Goal: Task Accomplishment & Management: Complete application form

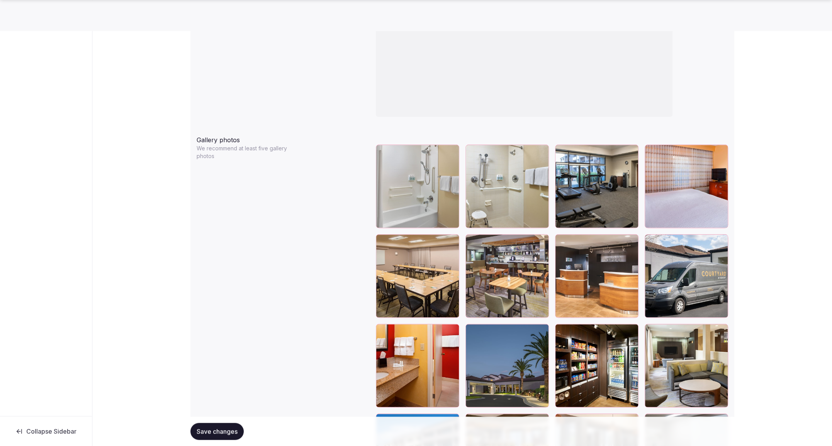
scroll to position [829, 0]
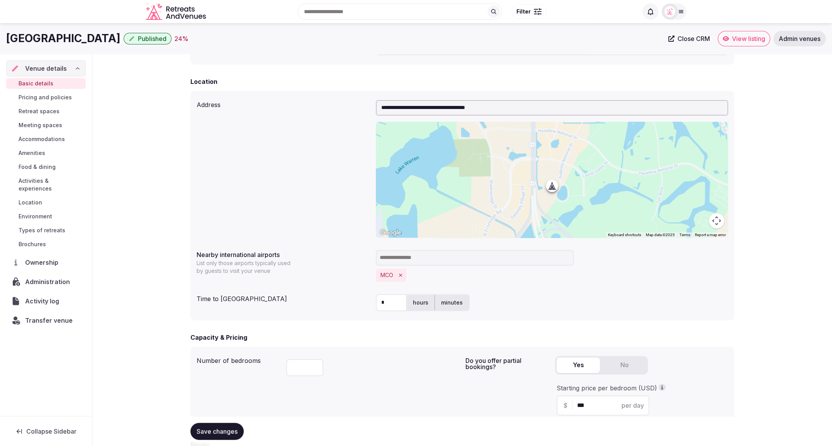
scroll to position [161, 0]
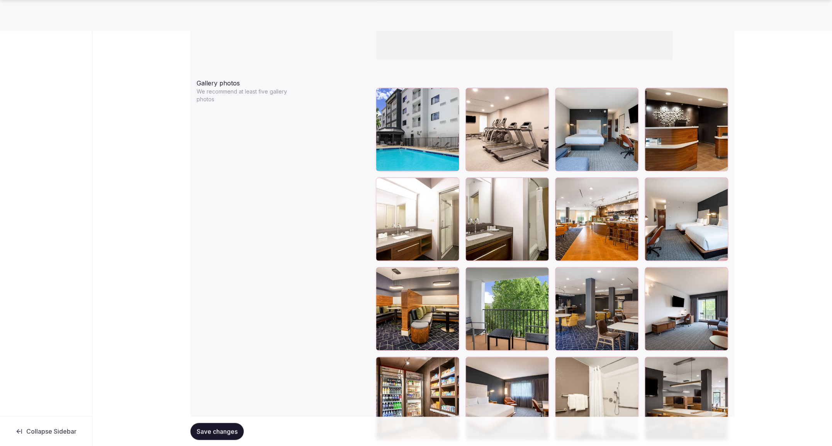
scroll to position [886, 0]
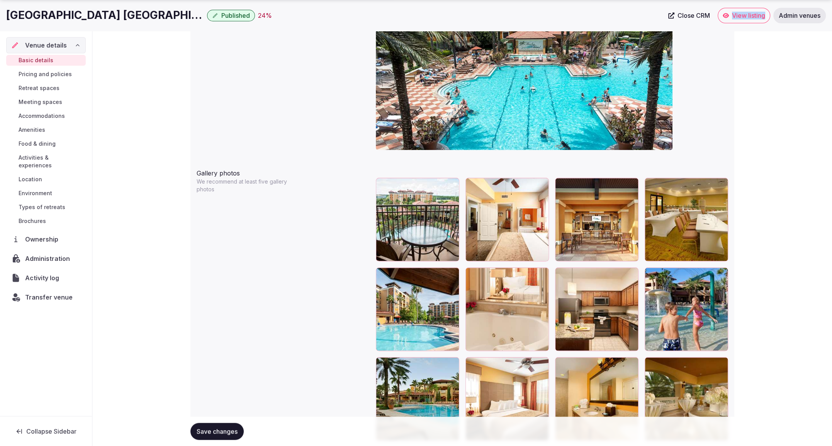
scroll to position [795, 0]
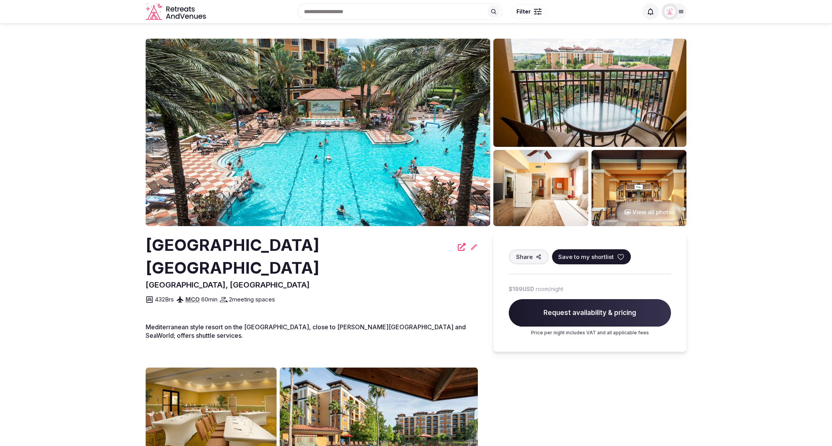
click at [655, 212] on button "View all photos" at bounding box center [649, 212] width 66 height 20
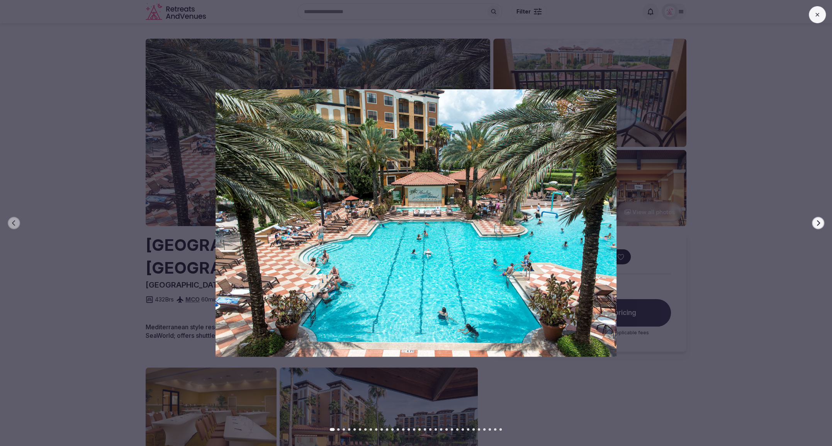
click at [819, 223] on icon "button" at bounding box center [818, 222] width 3 height 5
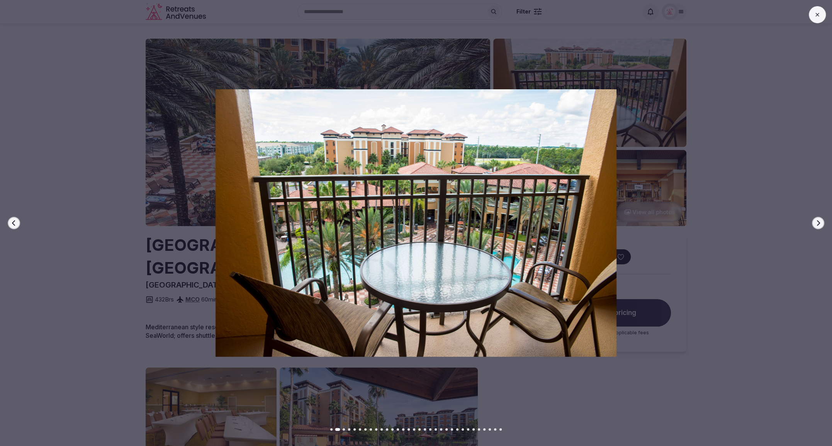
click at [819, 223] on icon "button" at bounding box center [818, 222] width 3 height 5
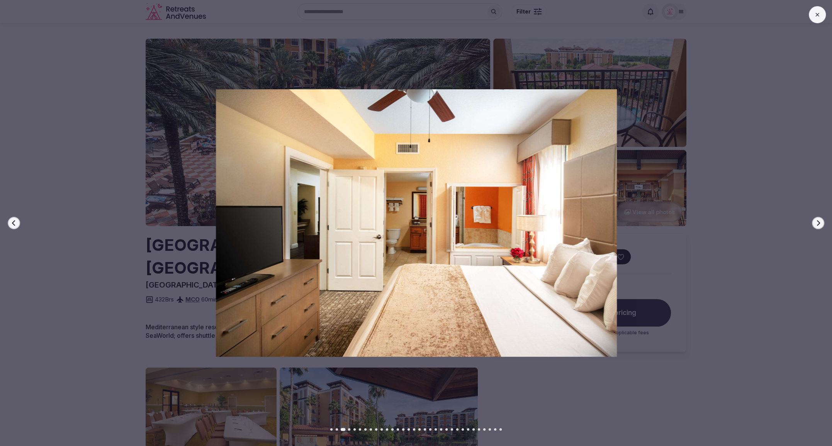
click at [819, 223] on icon "button" at bounding box center [818, 222] width 3 height 5
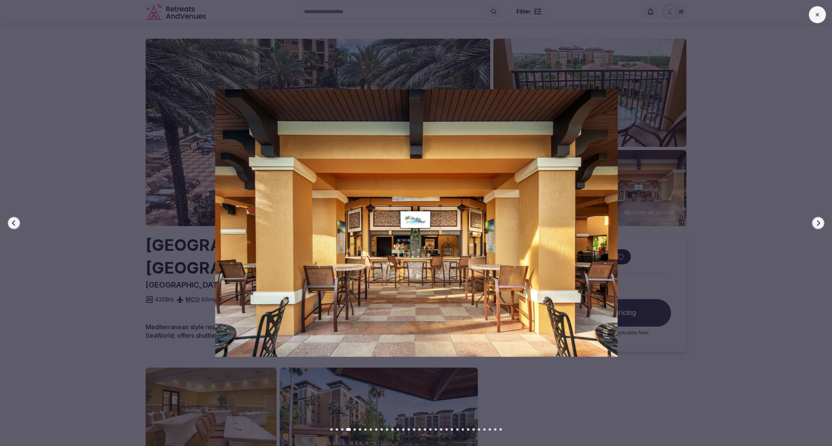
click at [819, 223] on icon "button" at bounding box center [818, 222] width 3 height 5
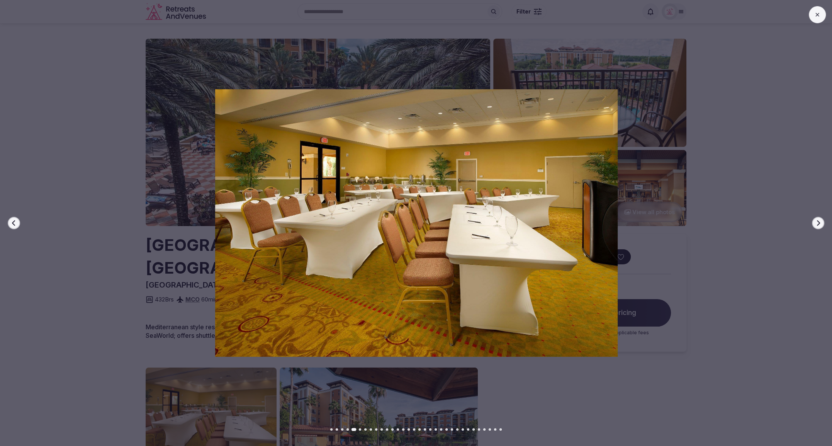
click at [16, 222] on icon "button" at bounding box center [14, 223] width 6 height 6
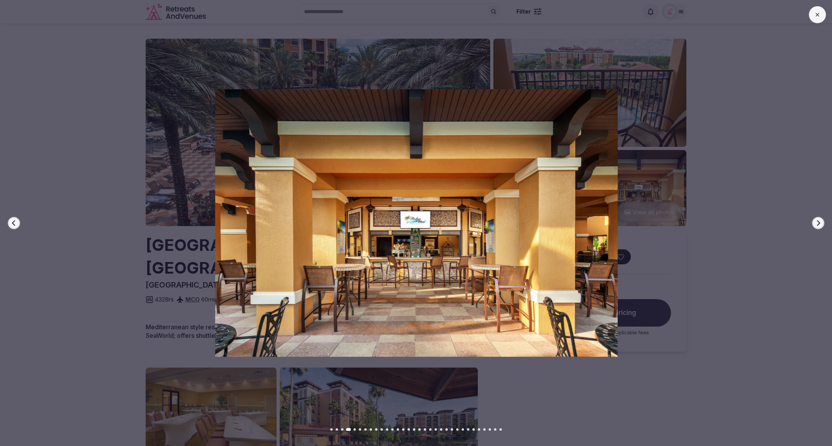
click at [821, 222] on button "Next slide" at bounding box center [818, 223] width 12 height 12
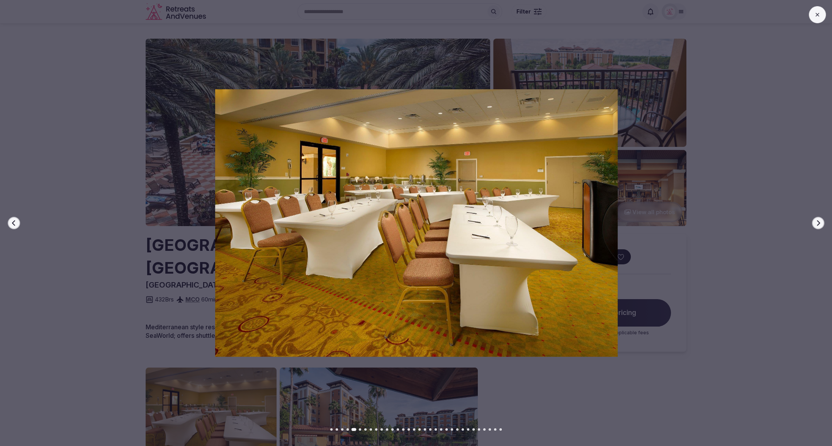
click at [821, 222] on button "Next slide" at bounding box center [818, 223] width 12 height 12
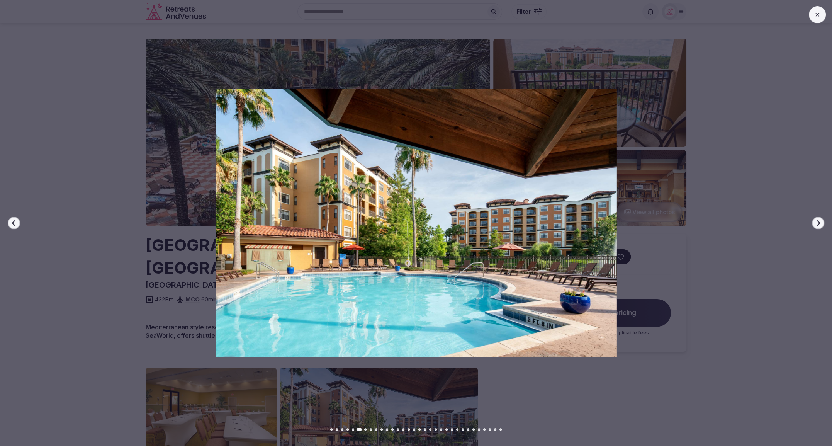
click at [821, 222] on button "Next slide" at bounding box center [818, 223] width 12 height 12
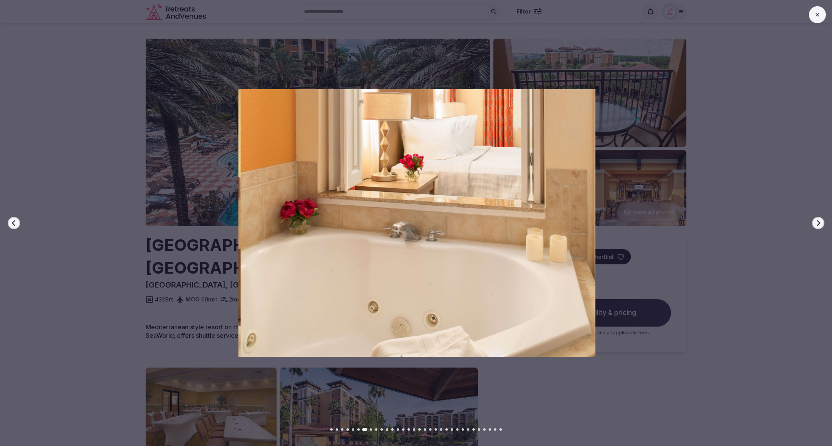
click at [821, 222] on button "Next slide" at bounding box center [818, 223] width 12 height 12
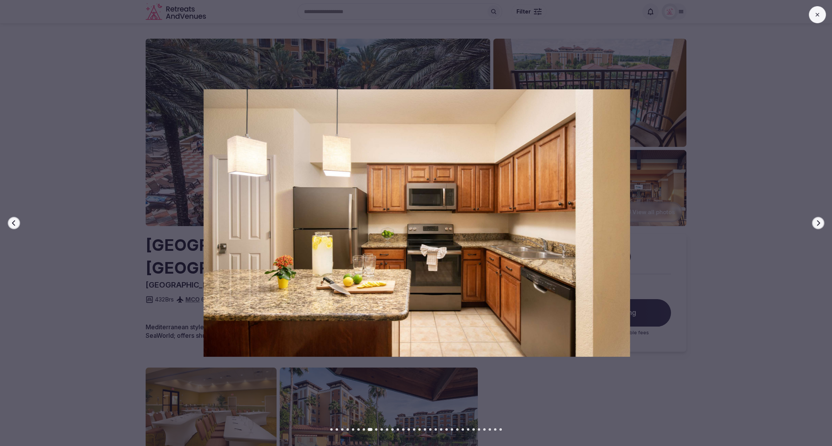
click at [821, 222] on button "Next slide" at bounding box center [818, 223] width 12 height 12
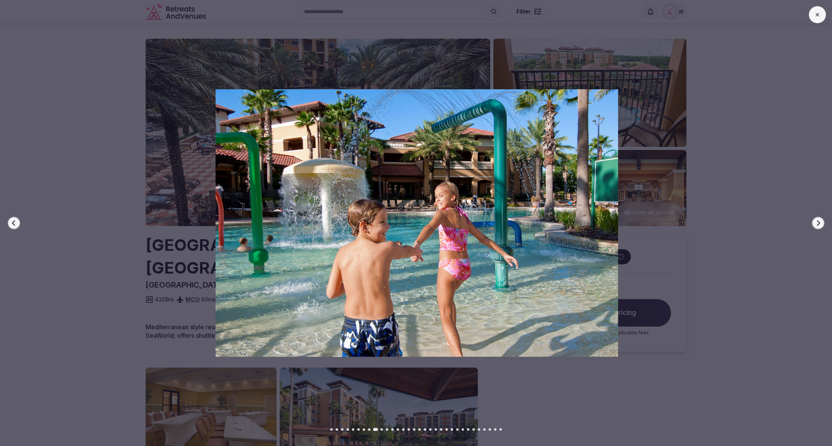
click at [821, 222] on button "Next slide" at bounding box center [818, 223] width 12 height 12
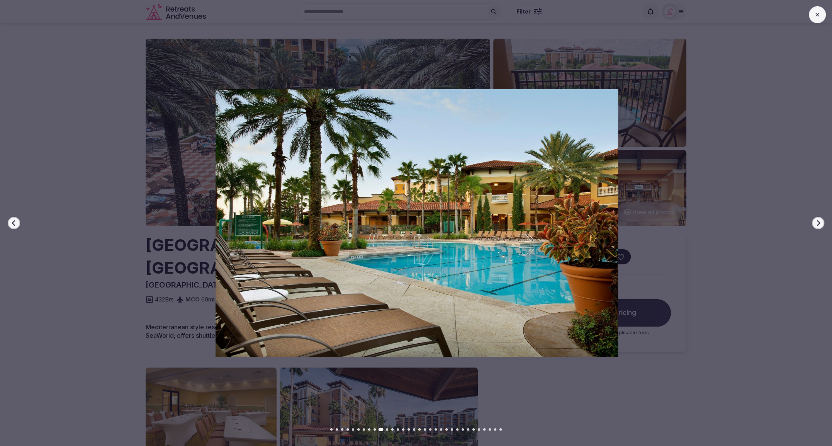
click at [821, 222] on button "Next slide" at bounding box center [818, 223] width 12 height 12
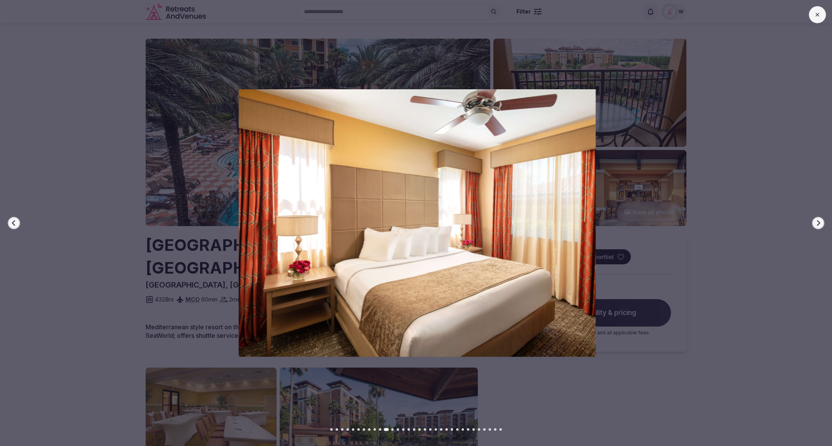
click at [821, 222] on button "Next slide" at bounding box center [818, 223] width 12 height 12
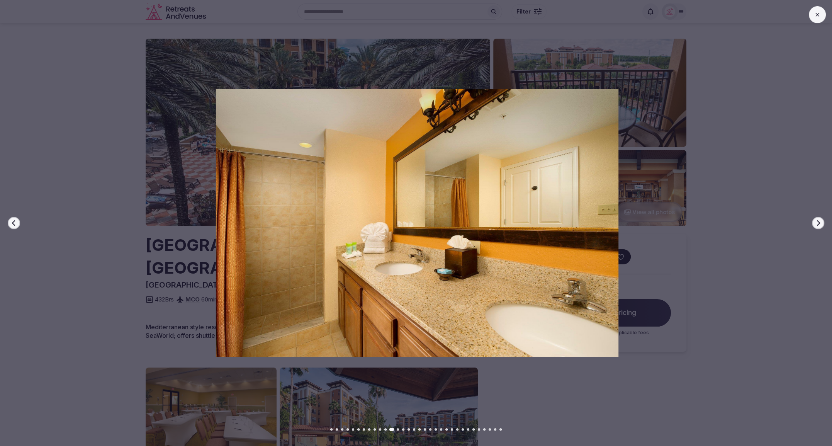
click at [821, 222] on button "Next slide" at bounding box center [818, 223] width 12 height 12
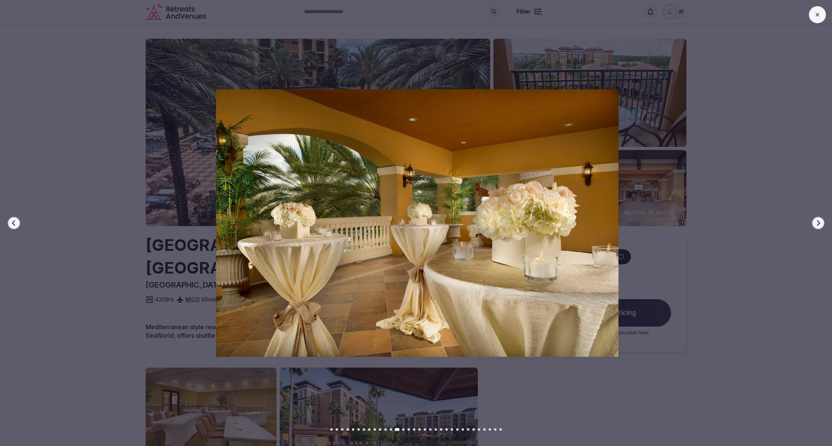
click at [821, 222] on button "Next slide" at bounding box center [818, 223] width 12 height 12
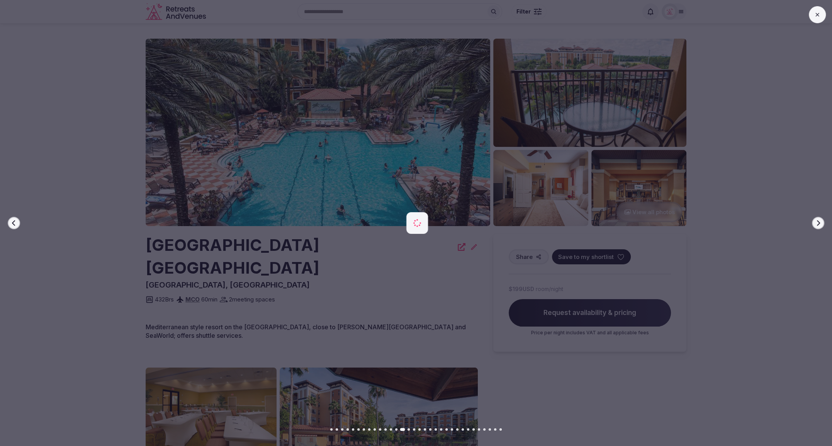
click at [821, 222] on button "Next slide" at bounding box center [818, 223] width 12 height 12
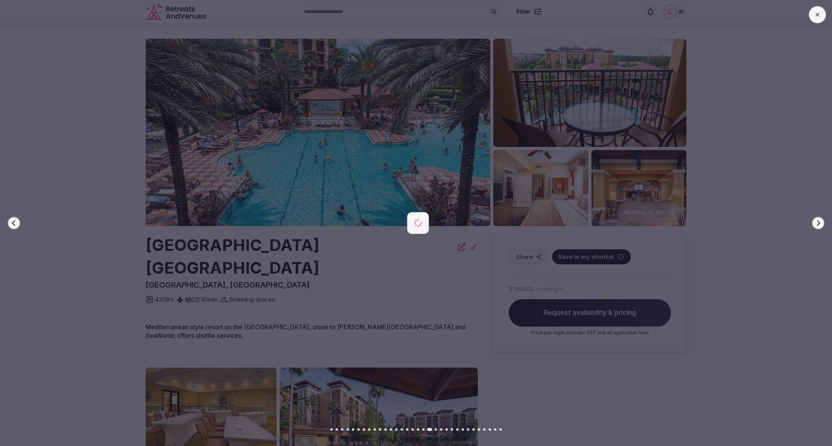
click at [821, 222] on button "Next slide" at bounding box center [818, 223] width 12 height 12
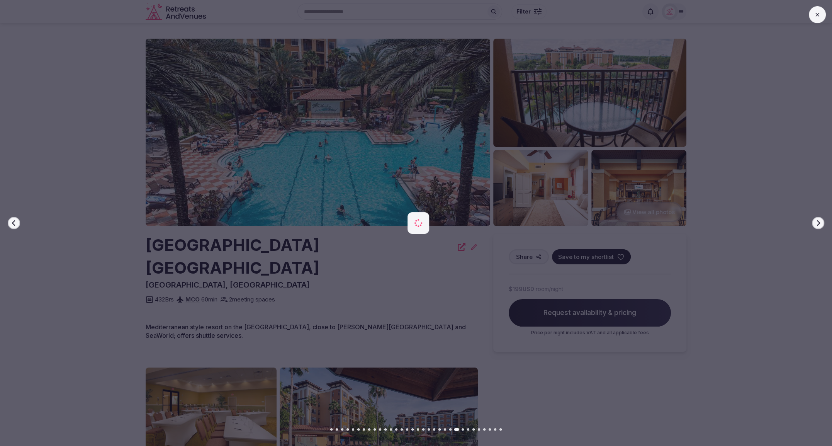
click at [821, 222] on button "Next slide" at bounding box center [818, 223] width 12 height 12
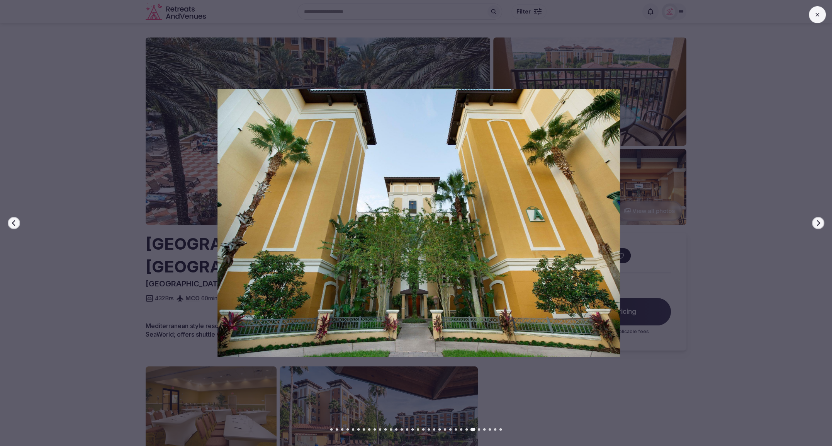
click at [10, 226] on button "Previous slide" at bounding box center [14, 223] width 12 height 12
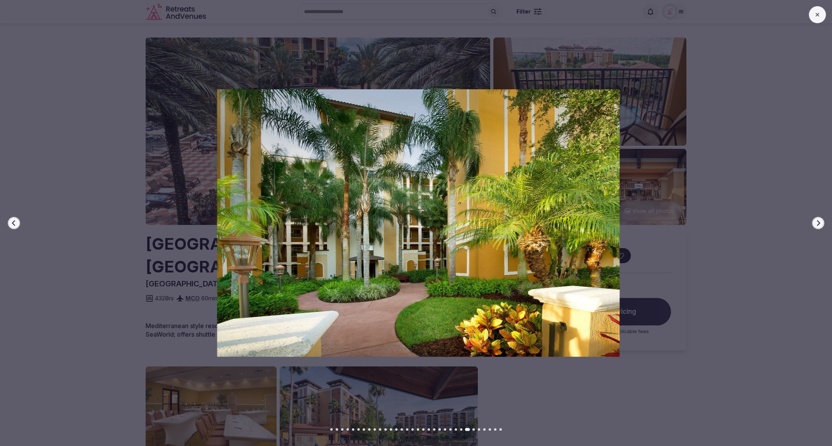
scroll to position [2, 0]
click at [822, 224] on button "Next slide" at bounding box center [818, 223] width 12 height 12
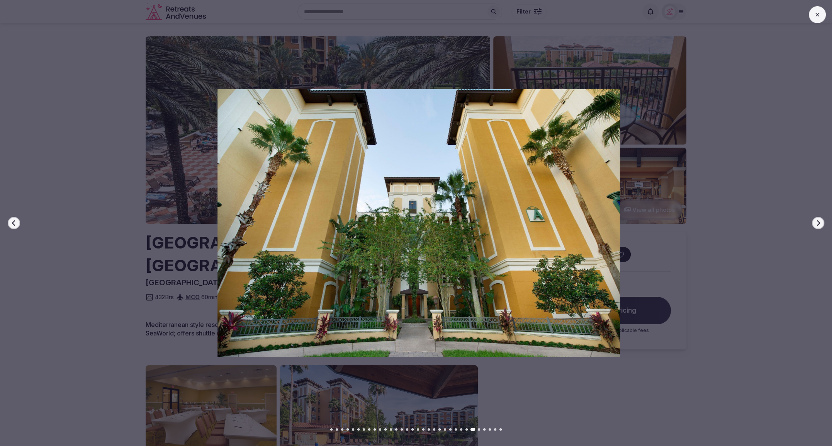
click at [822, 224] on button "Next slide" at bounding box center [818, 223] width 12 height 12
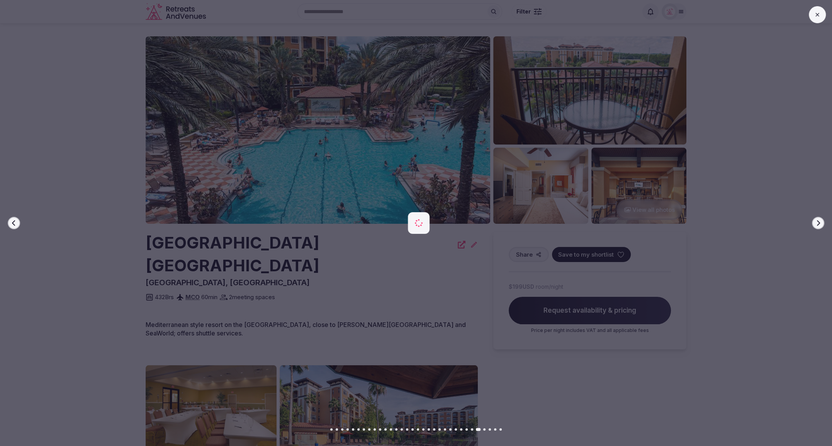
click at [822, 224] on button "Next slide" at bounding box center [818, 223] width 12 height 12
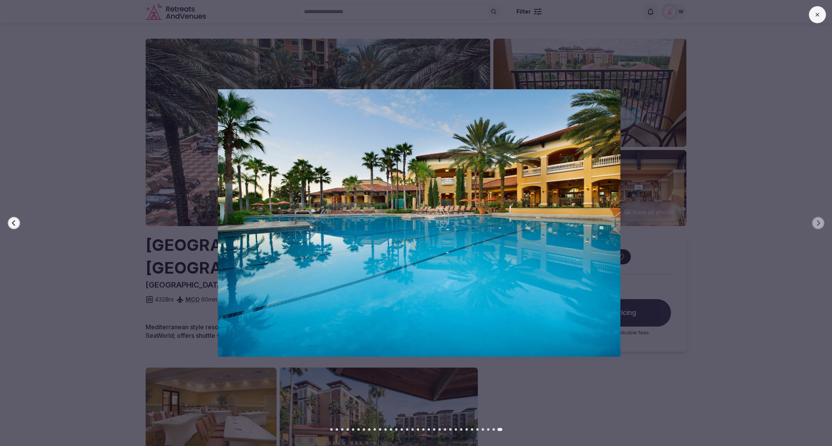
click at [15, 224] on icon "button" at bounding box center [14, 223] width 6 height 6
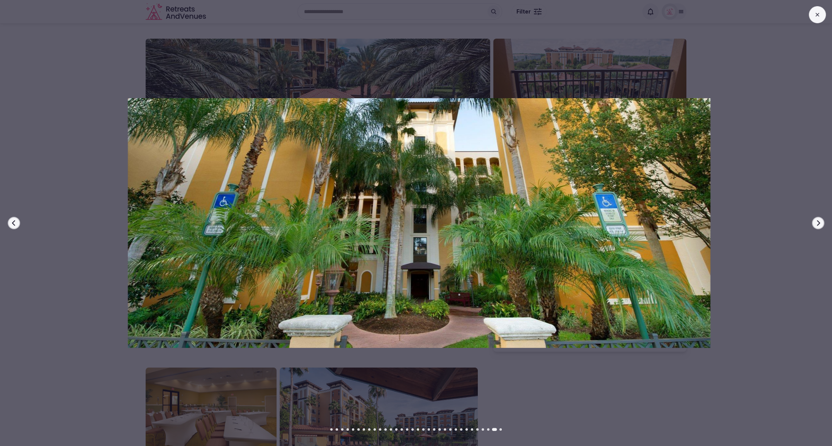
click at [15, 224] on icon "button" at bounding box center [14, 223] width 6 height 6
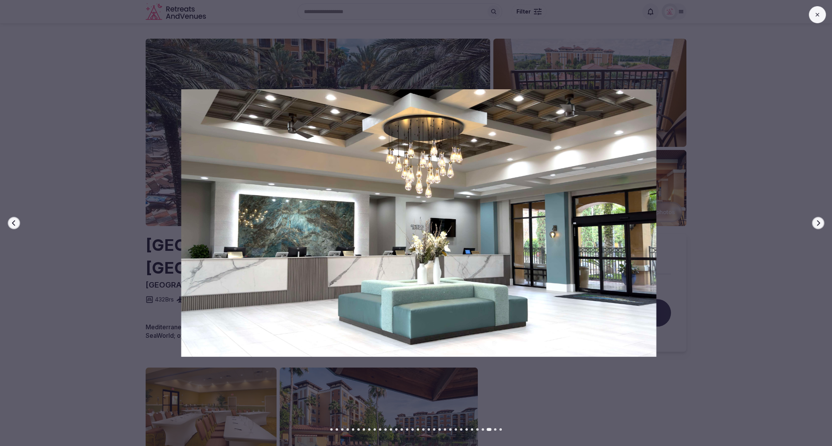
click at [15, 224] on icon "button" at bounding box center [14, 223] width 6 height 6
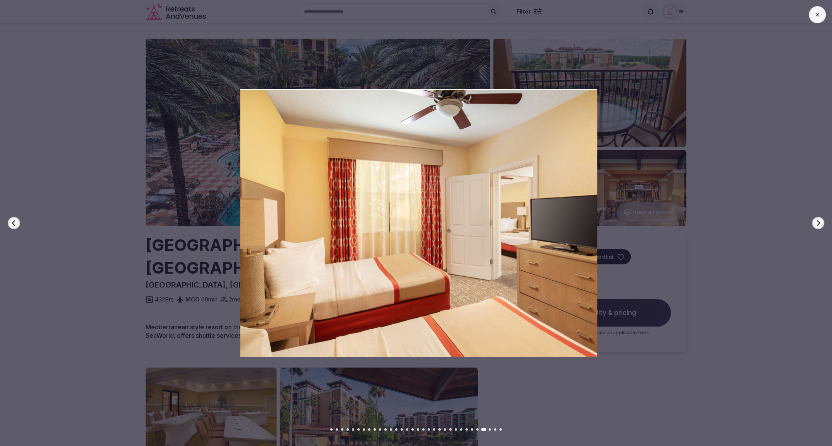
click at [15, 224] on icon "button" at bounding box center [14, 223] width 6 height 6
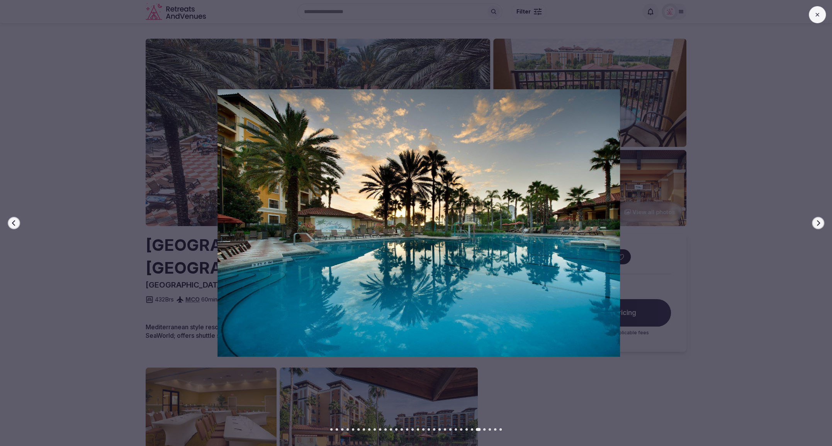
click at [15, 224] on icon "button" at bounding box center [14, 223] width 6 height 6
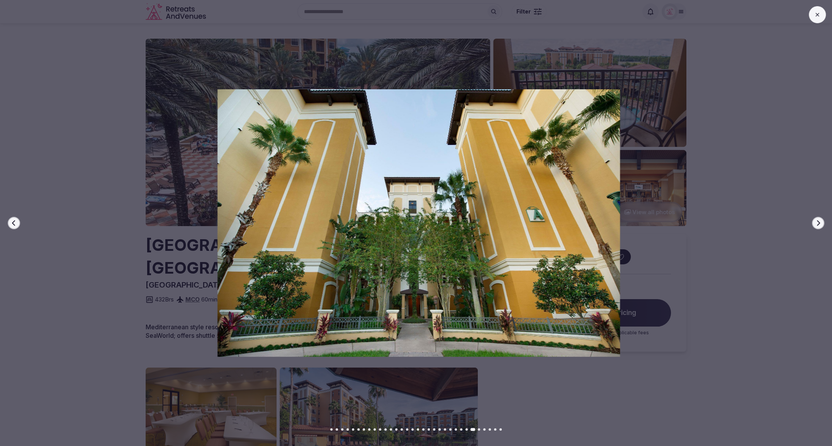
click at [815, 224] on icon "button" at bounding box center [818, 223] width 6 height 6
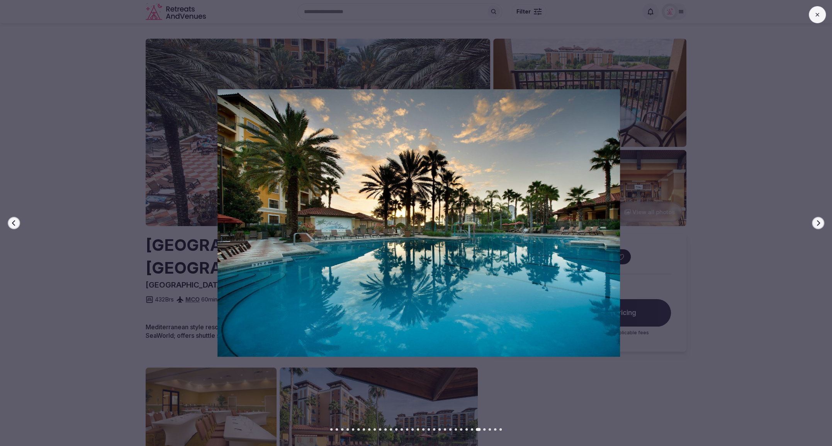
click at [10, 222] on button "Previous slide" at bounding box center [14, 223] width 12 height 12
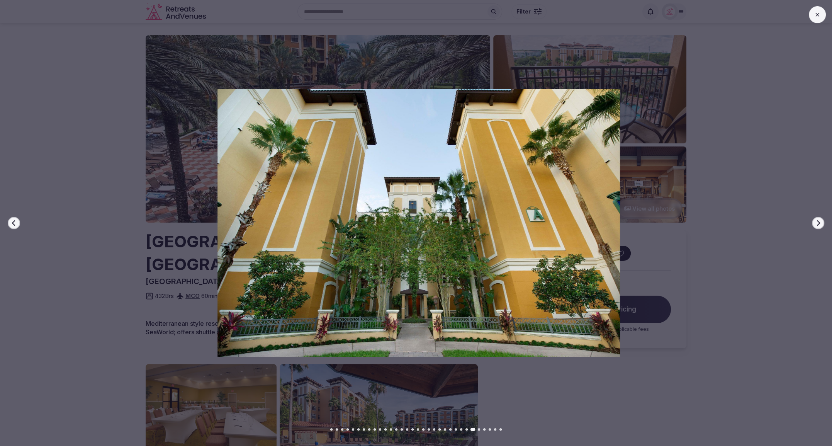
click at [10, 222] on button "Previous slide" at bounding box center [14, 223] width 12 height 12
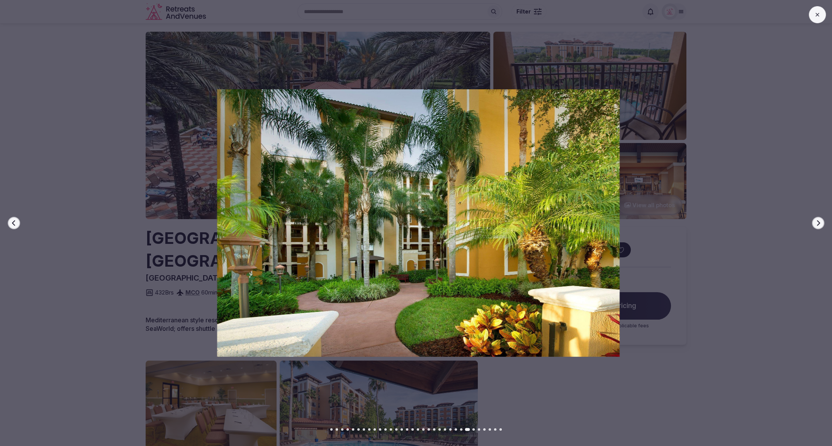
click at [10, 222] on button "Previous slide" at bounding box center [14, 223] width 12 height 12
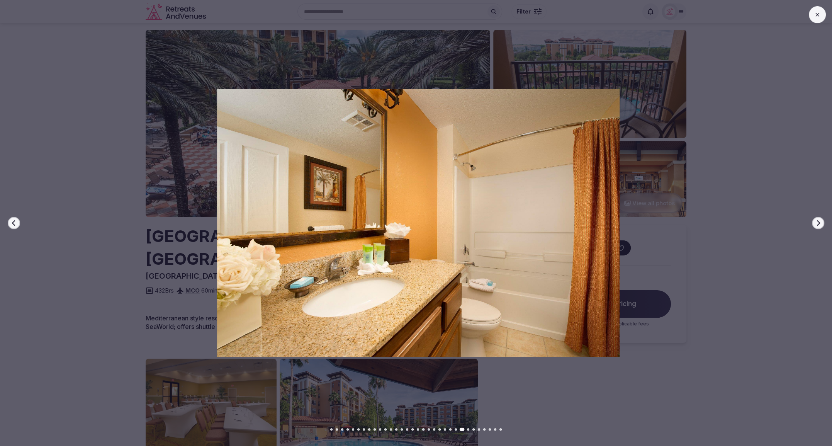
scroll to position [11, 0]
click at [10, 222] on button "Previous slide" at bounding box center [14, 223] width 12 height 12
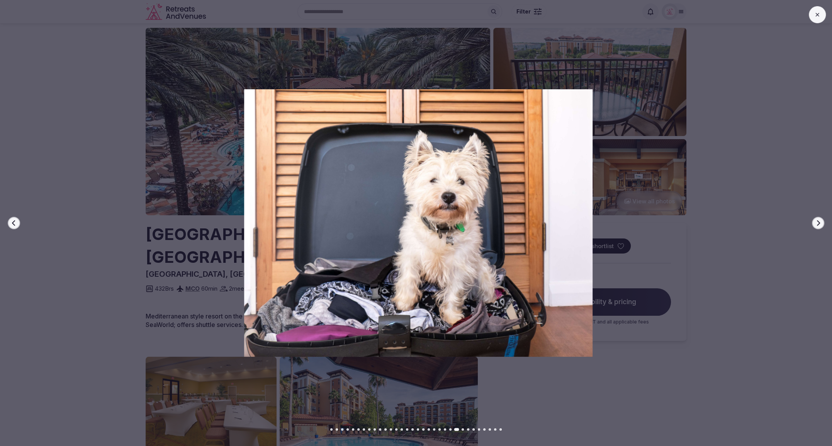
click at [10, 222] on button "Previous slide" at bounding box center [14, 223] width 12 height 12
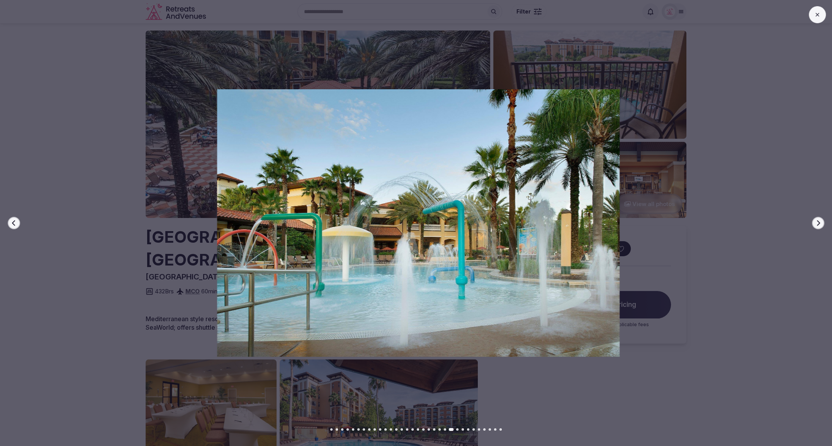
click at [10, 222] on button "Previous slide" at bounding box center [14, 223] width 12 height 12
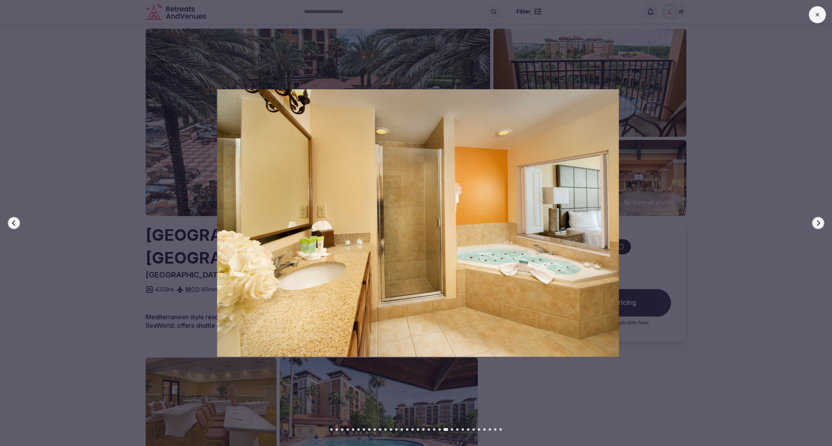
click at [10, 222] on button "Previous slide" at bounding box center [14, 223] width 12 height 12
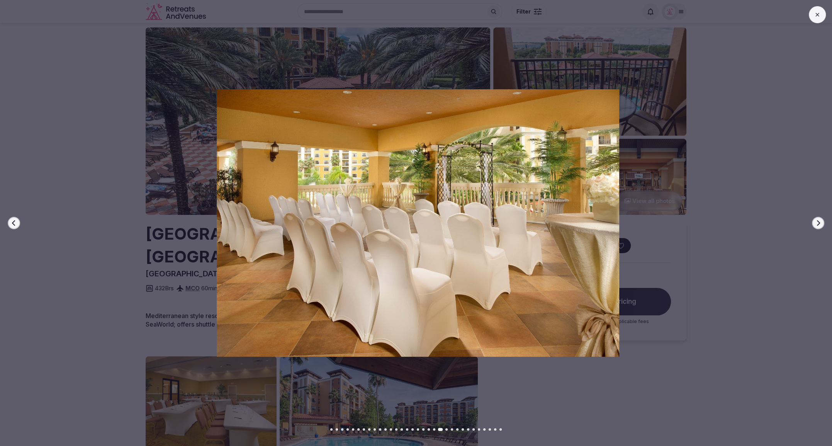
click at [10, 222] on button "Previous slide" at bounding box center [14, 223] width 12 height 12
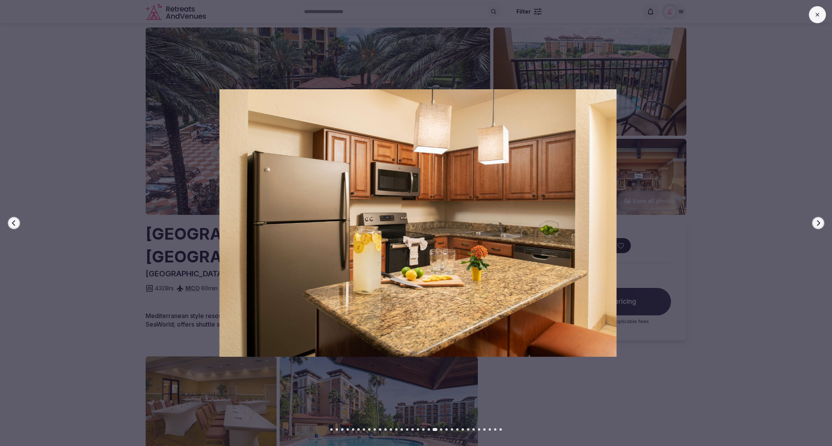
click at [10, 222] on button "Previous slide" at bounding box center [14, 223] width 12 height 12
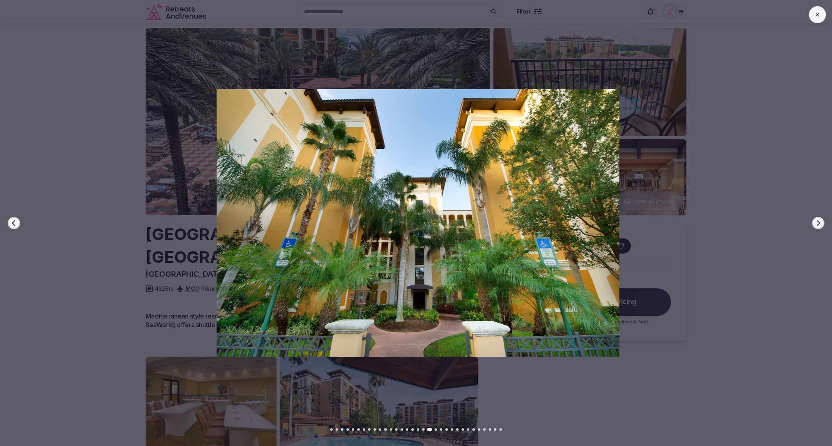
click at [10, 222] on button "Previous slide" at bounding box center [14, 223] width 12 height 12
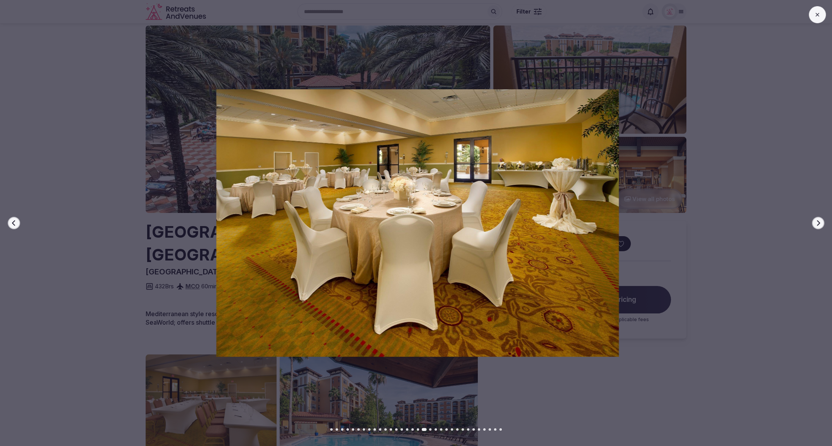
click at [10, 222] on button "Previous slide" at bounding box center [14, 223] width 12 height 12
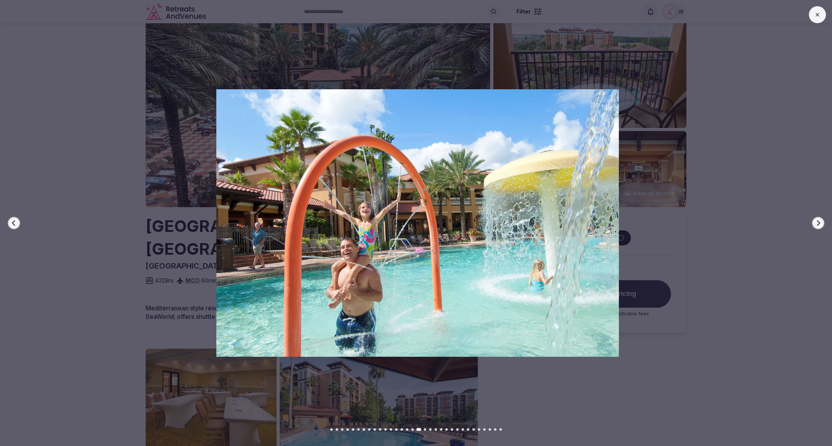
click at [10, 222] on button "Previous slide" at bounding box center [14, 223] width 12 height 12
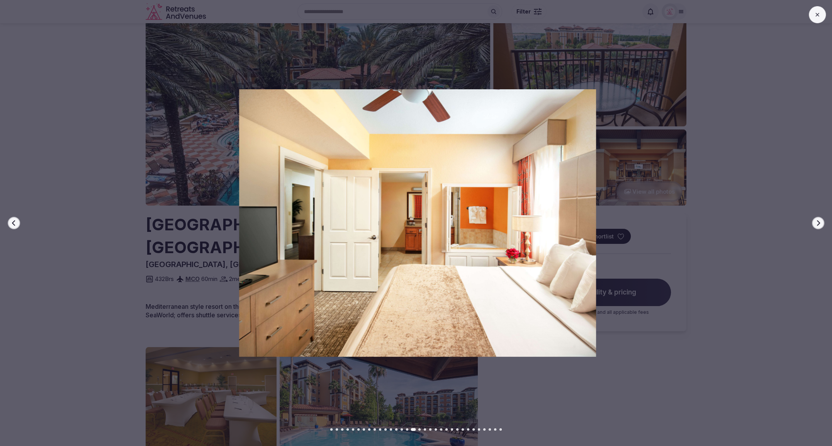
click at [10, 222] on button "Previous slide" at bounding box center [14, 223] width 12 height 12
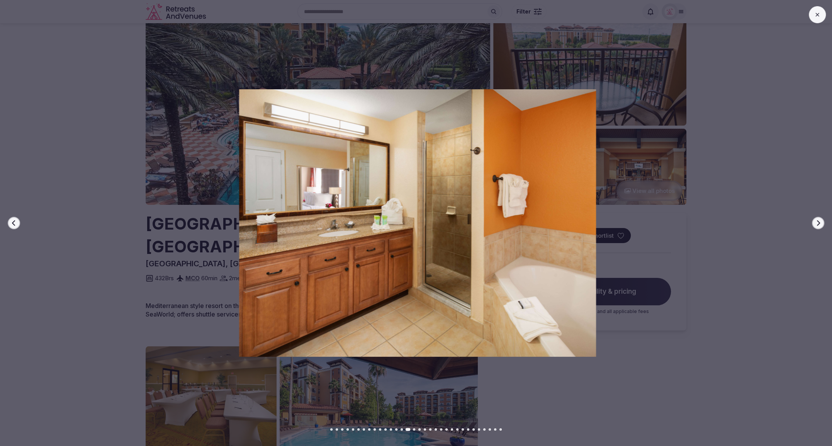
click at [10, 222] on button "Previous slide" at bounding box center [14, 223] width 12 height 12
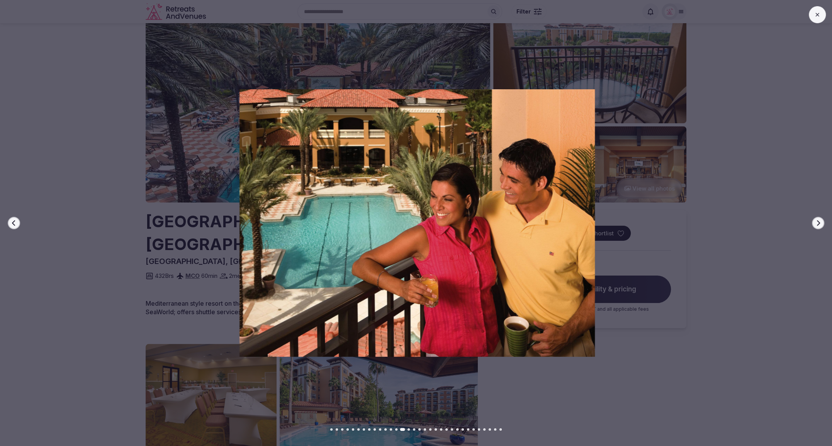
click at [10, 222] on button "Previous slide" at bounding box center [14, 223] width 12 height 12
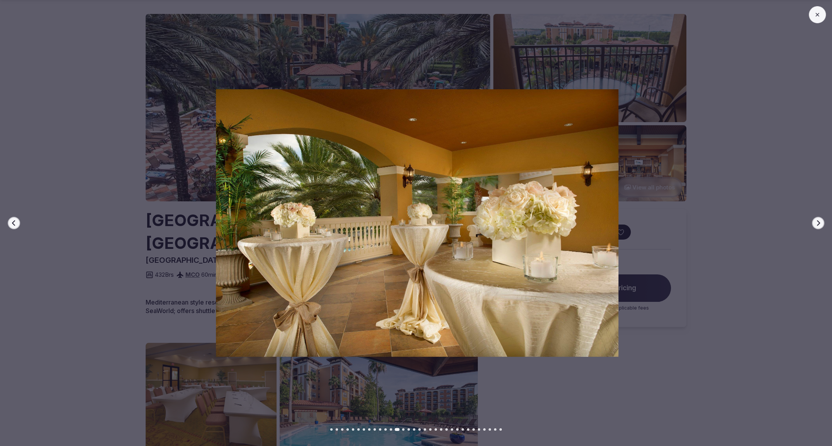
click at [10, 222] on button "Previous slide" at bounding box center [14, 223] width 12 height 12
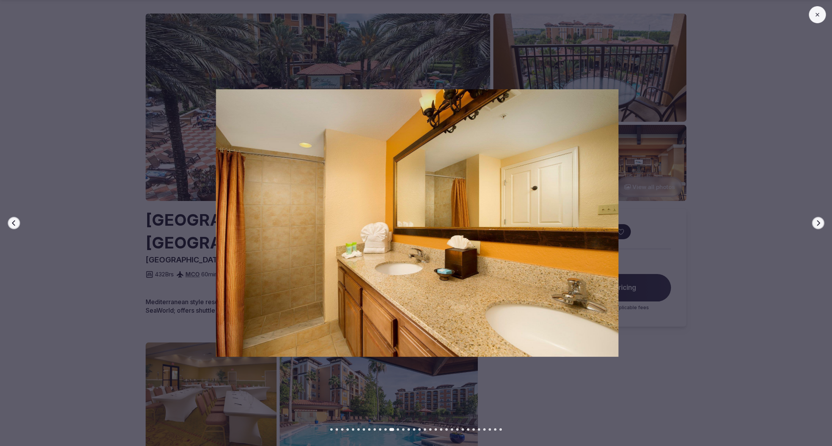
click at [10, 222] on button "Previous slide" at bounding box center [14, 223] width 12 height 12
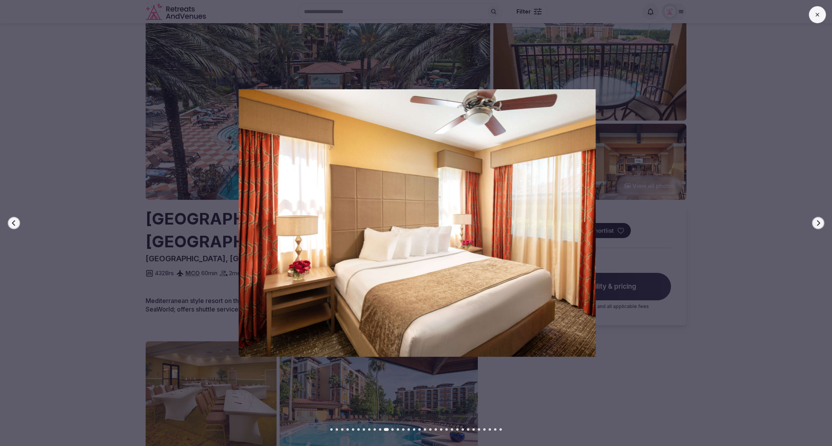
click at [10, 222] on button "Previous slide" at bounding box center [14, 223] width 12 height 12
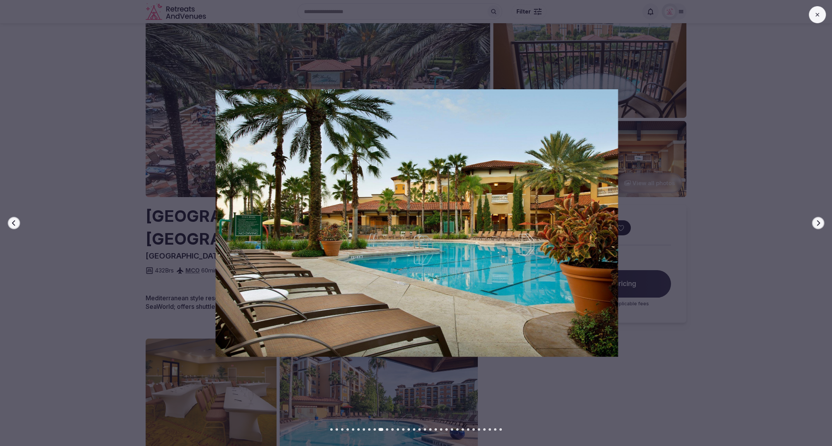
scroll to position [30, 0]
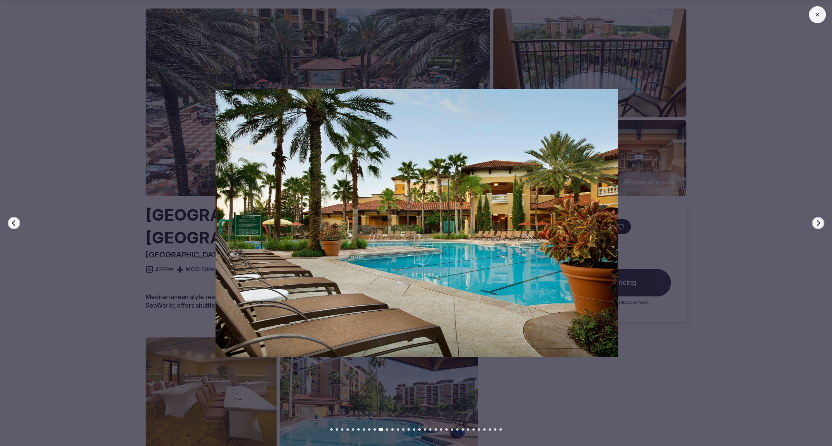
click at [13, 225] on icon "button" at bounding box center [14, 223] width 6 height 6
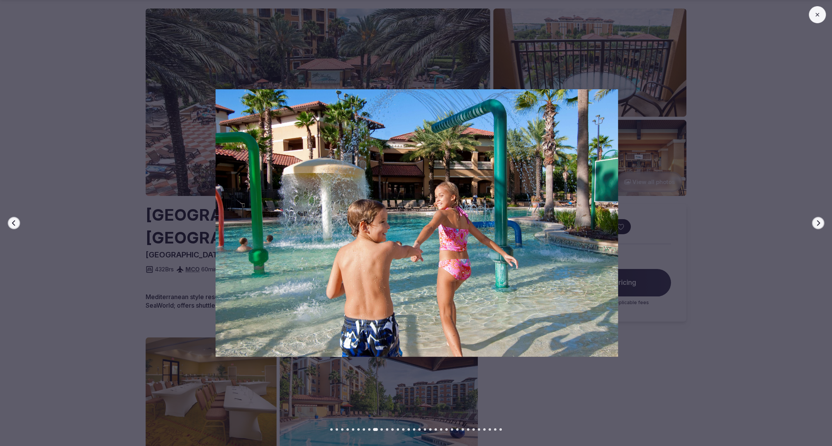
click at [13, 225] on icon "button" at bounding box center [14, 223] width 6 height 6
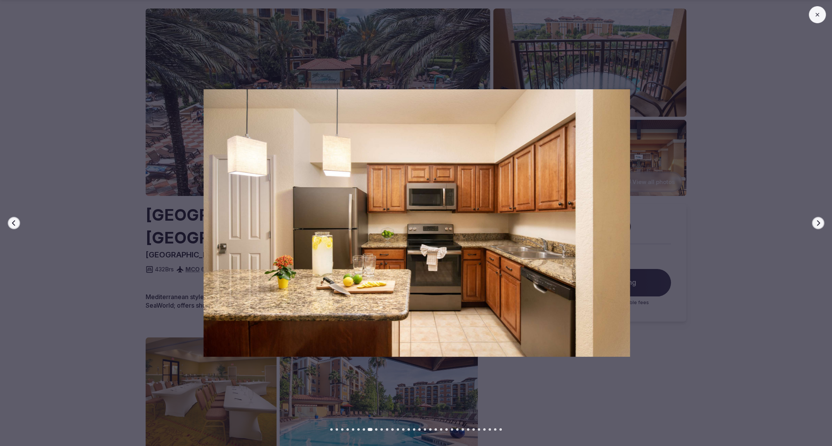
click at [13, 225] on icon "button" at bounding box center [14, 223] width 6 height 6
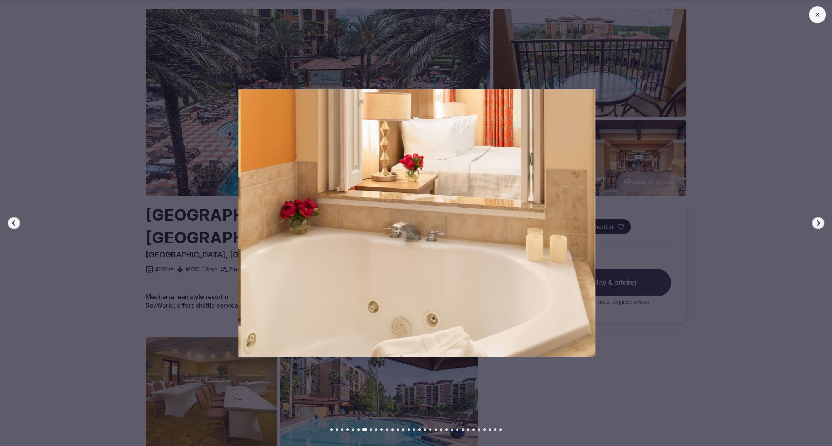
click at [13, 225] on icon "button" at bounding box center [14, 223] width 6 height 6
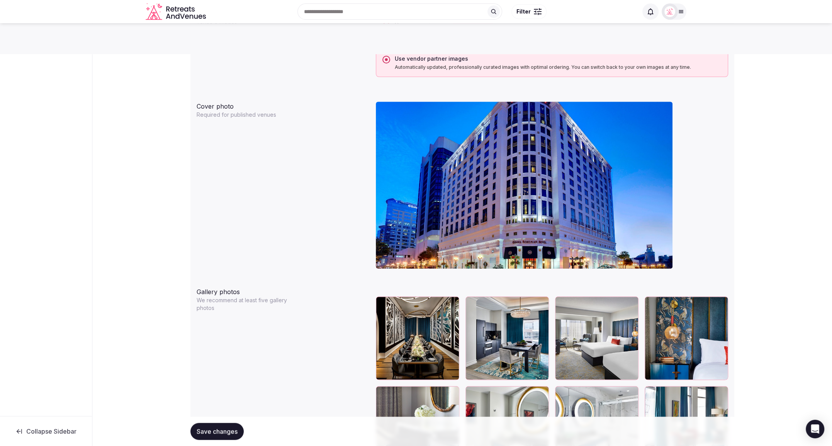
scroll to position [665, 0]
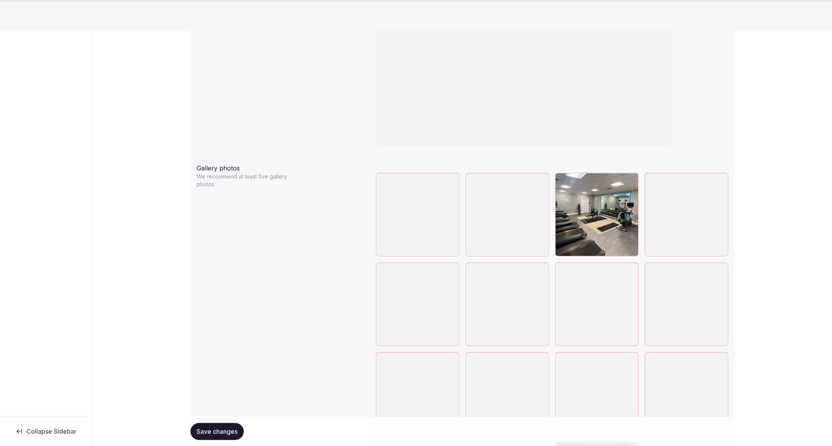
scroll to position [803, 0]
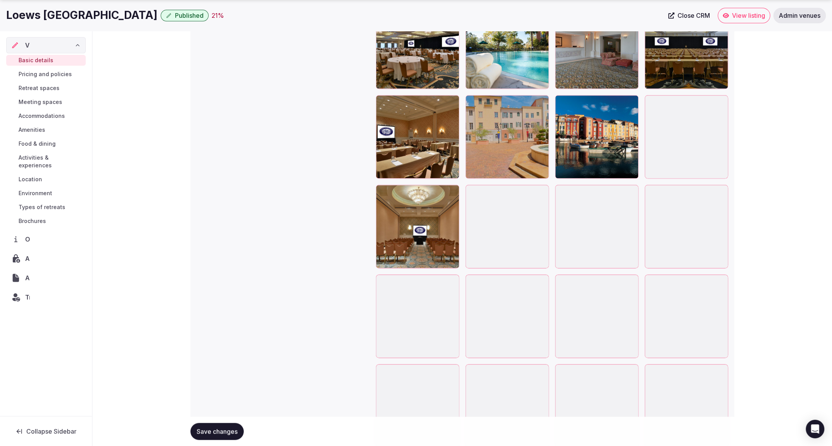
scroll to position [1019, 0]
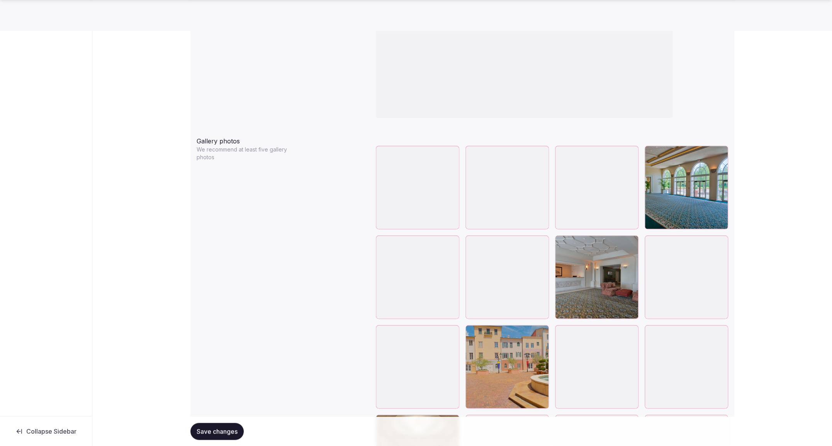
scroll to position [792, 0]
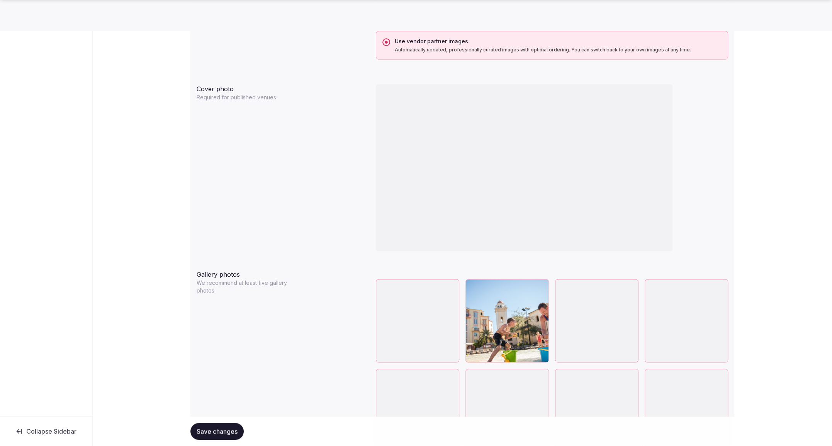
scroll to position [655, 0]
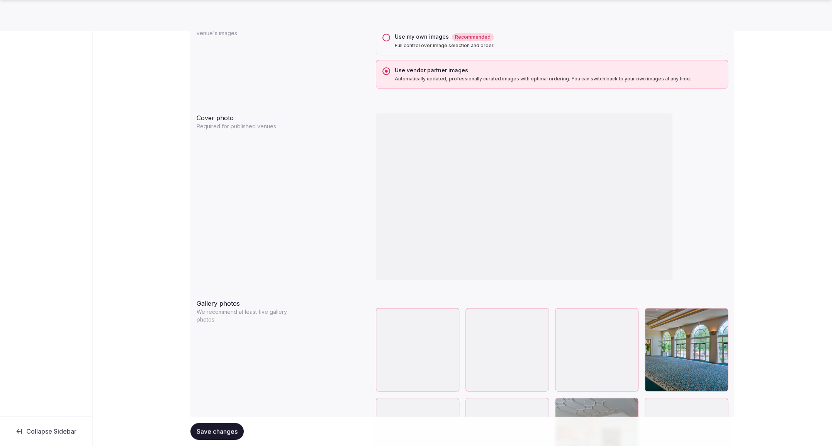
scroll to position [627, 0]
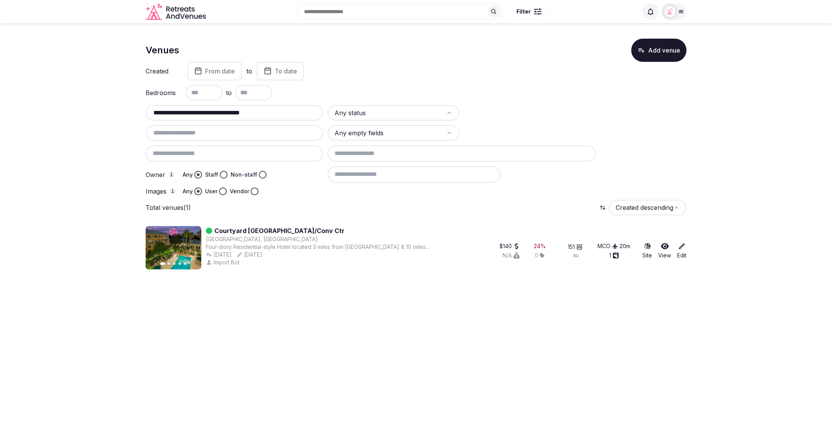
drag, startPoint x: 244, startPoint y: 110, endPoint x: 142, endPoint y: 107, distance: 101.6
click at [142, 107] on section "**********" at bounding box center [416, 152] width 832 height 258
paste input "text"
drag, startPoint x: 228, startPoint y: 113, endPoint x: 147, endPoint y: 111, distance: 80.7
click at [147, 111] on div "**********" at bounding box center [234, 112] width 177 height 15
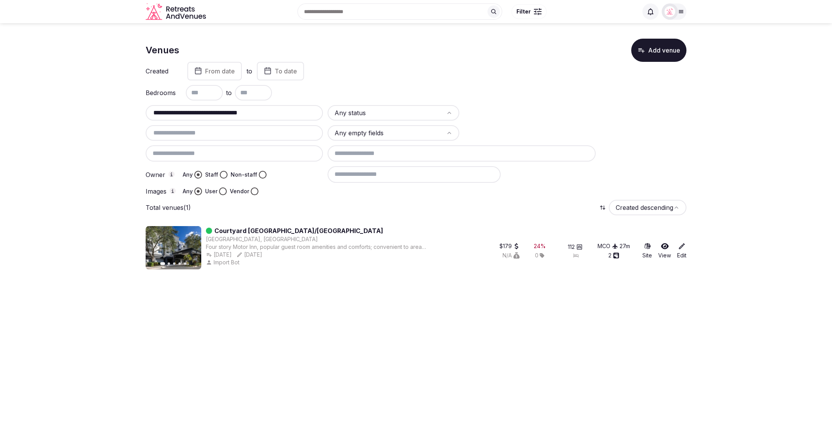
paste input "text"
drag, startPoint x: 204, startPoint y: 112, endPoint x: 124, endPoint y: 106, distance: 79.8
click at [92, 108] on section "**********" at bounding box center [416, 152] width 832 height 258
paste input "**********"
type input "**********"
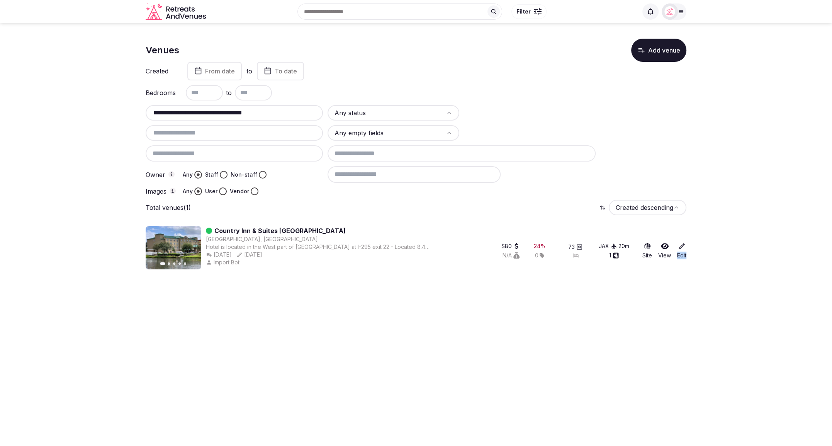
click at [680, 244] on icon at bounding box center [682, 246] width 8 height 8
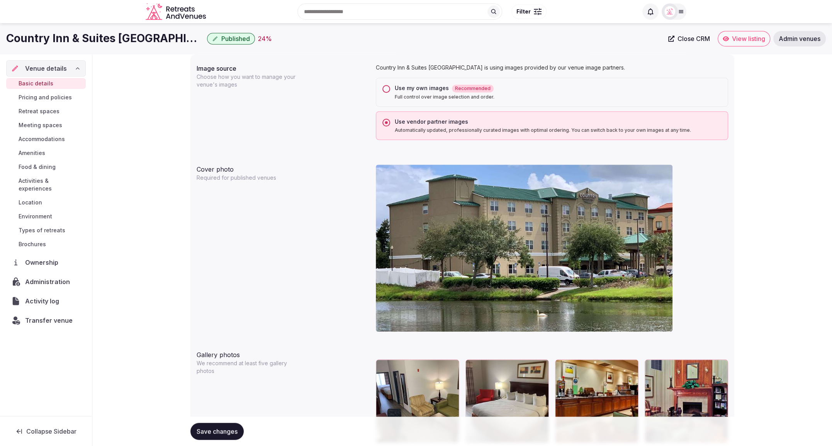
scroll to position [608, 0]
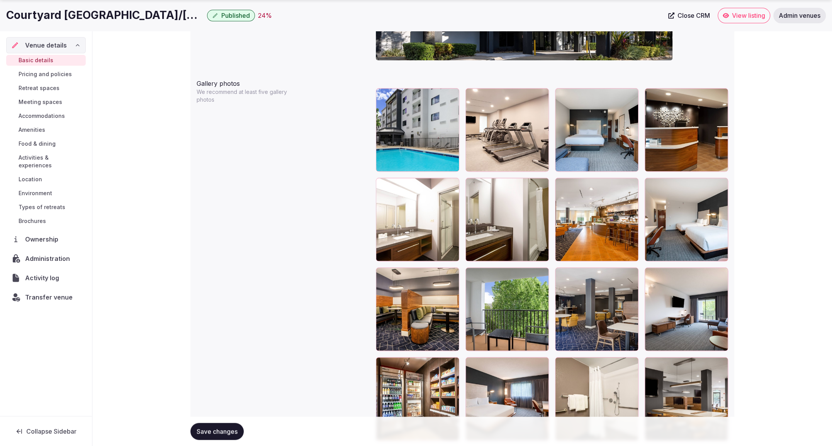
scroll to position [902, 0]
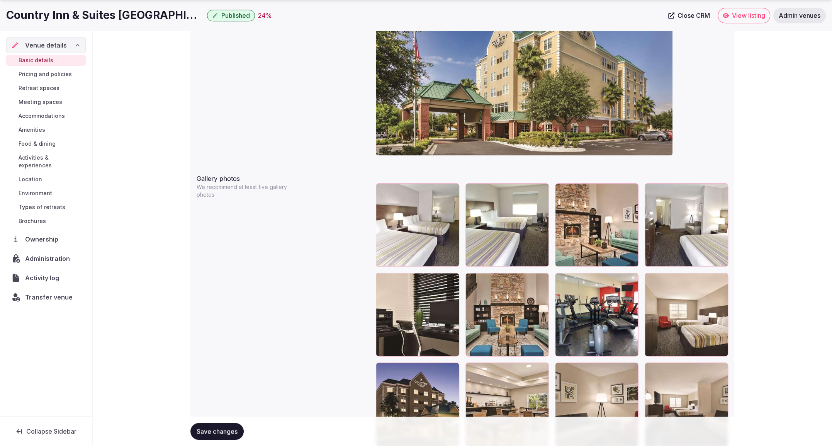
scroll to position [812, 0]
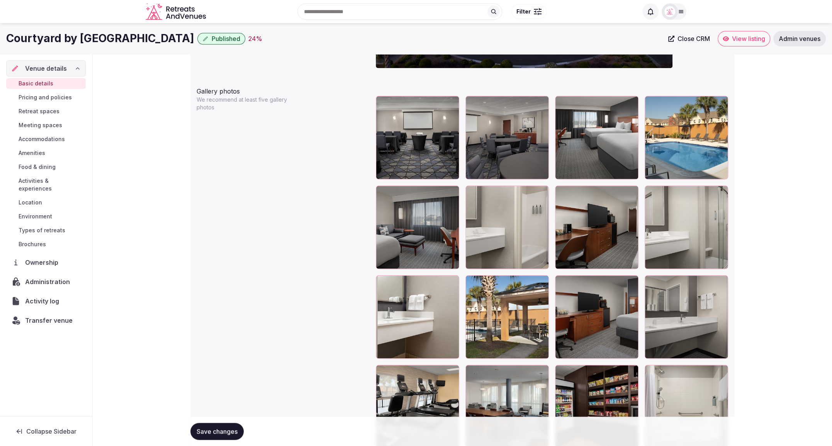
scroll to position [875, 0]
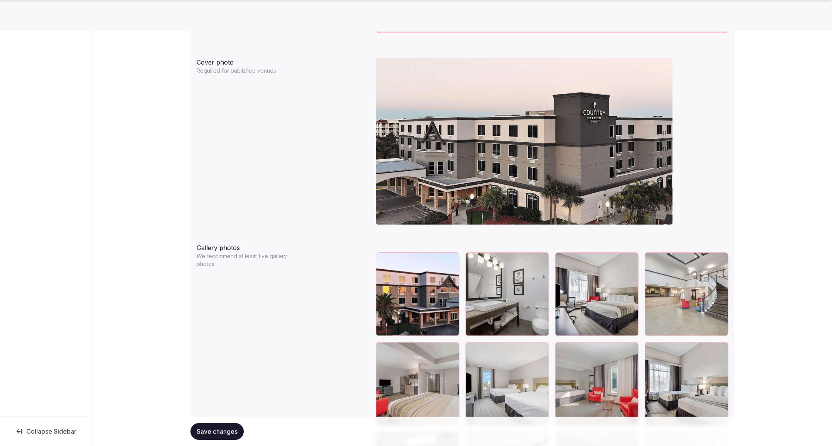
scroll to position [747, 0]
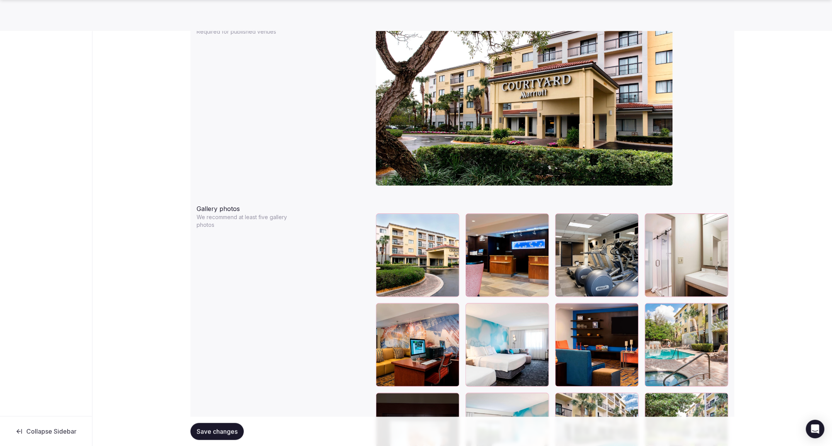
scroll to position [765, 0]
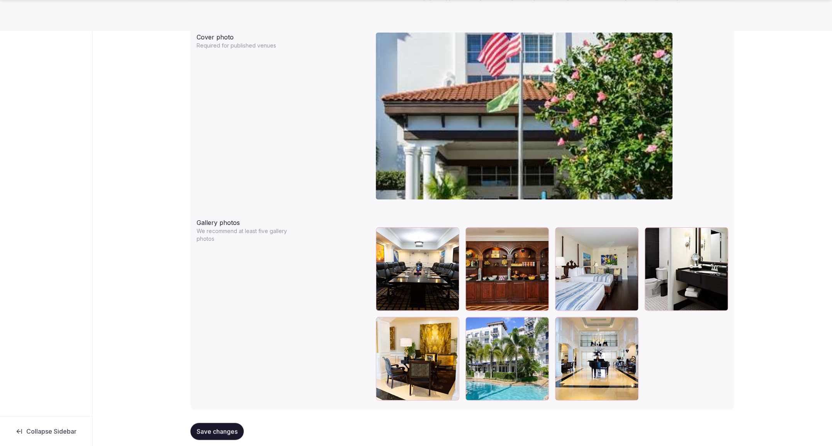
scroll to position [755, 0]
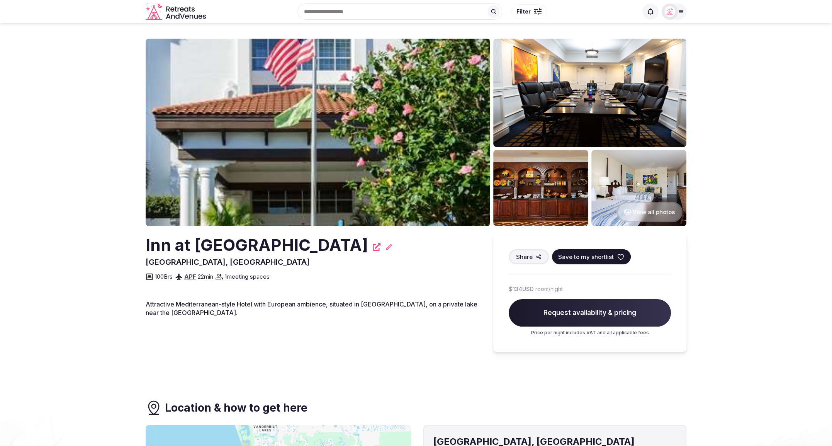
click at [616, 196] on img at bounding box center [638, 188] width 95 height 76
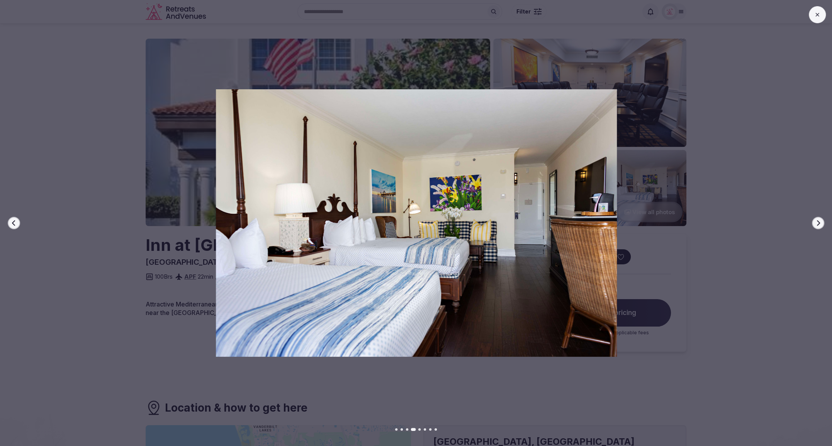
click at [822, 223] on button "Next slide" at bounding box center [818, 223] width 12 height 12
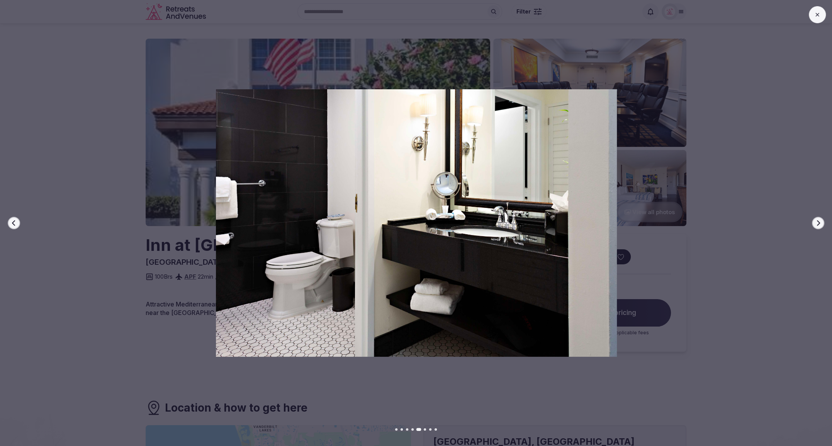
click at [822, 223] on button "Next slide" at bounding box center [818, 223] width 12 height 12
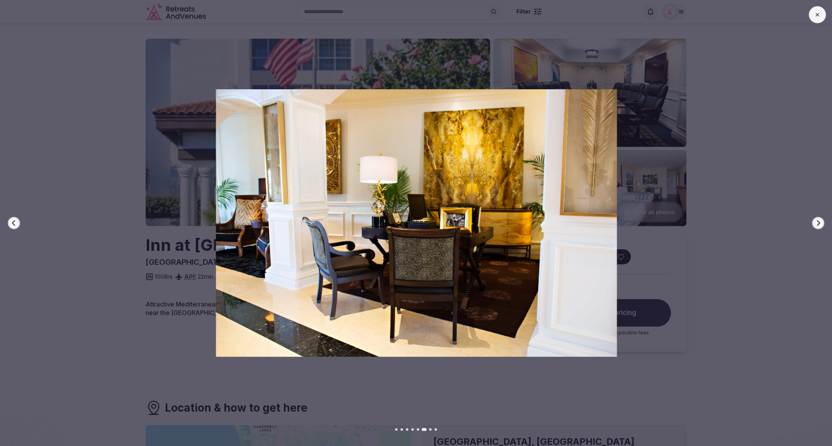
click at [822, 223] on button "Next slide" at bounding box center [818, 223] width 12 height 12
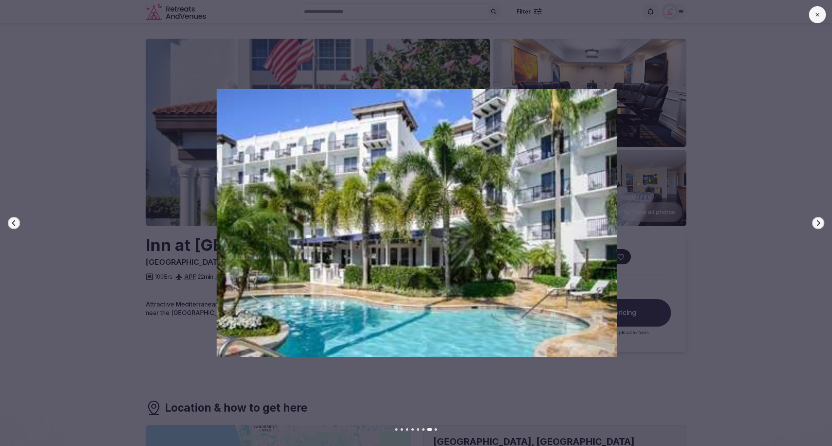
click at [819, 8] on button at bounding box center [817, 14] width 17 height 17
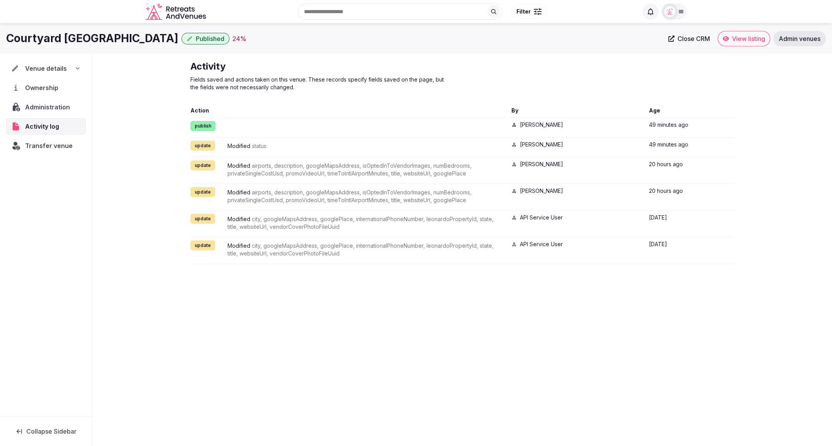
click at [64, 68] on span "Venue details" at bounding box center [46, 68] width 42 height 9
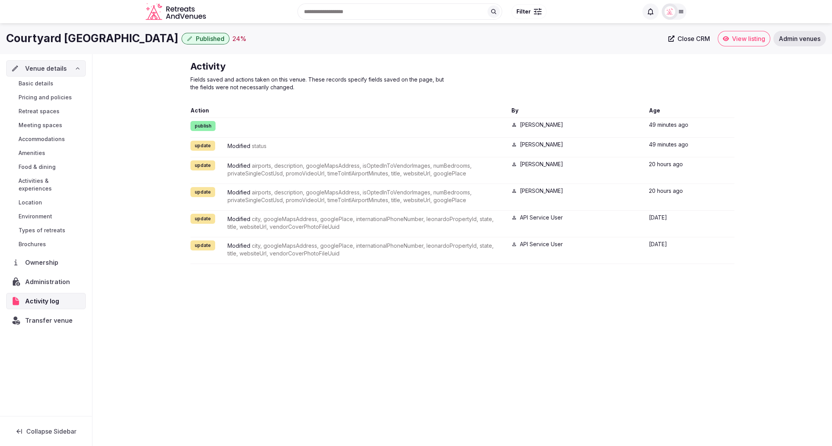
click at [46, 84] on span "Basic details" at bounding box center [36, 84] width 35 height 8
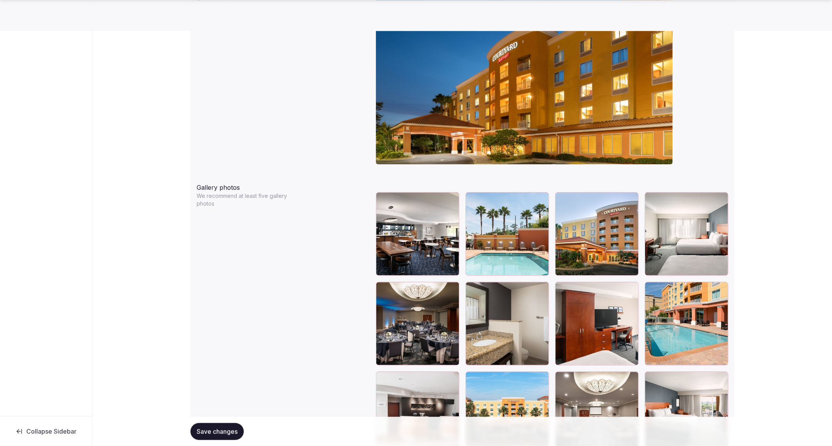
scroll to position [782, 0]
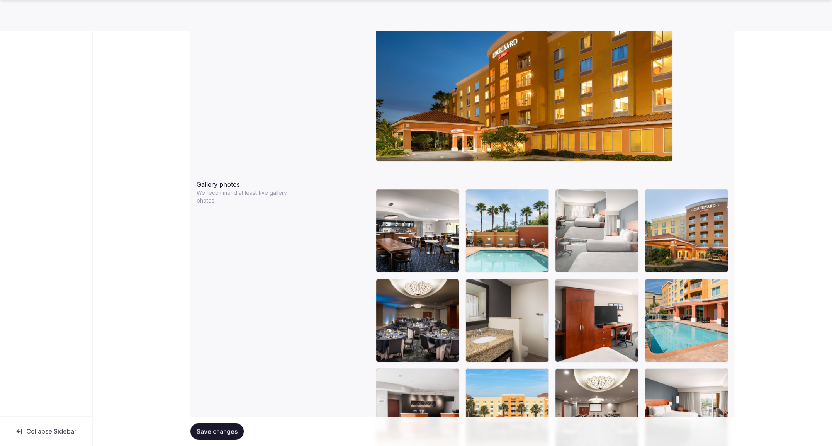
drag, startPoint x: 677, startPoint y: 212, endPoint x: 608, endPoint y: 210, distance: 69.2
click at [608, 210] on body "**********" at bounding box center [416, 87] width 832 height 1739
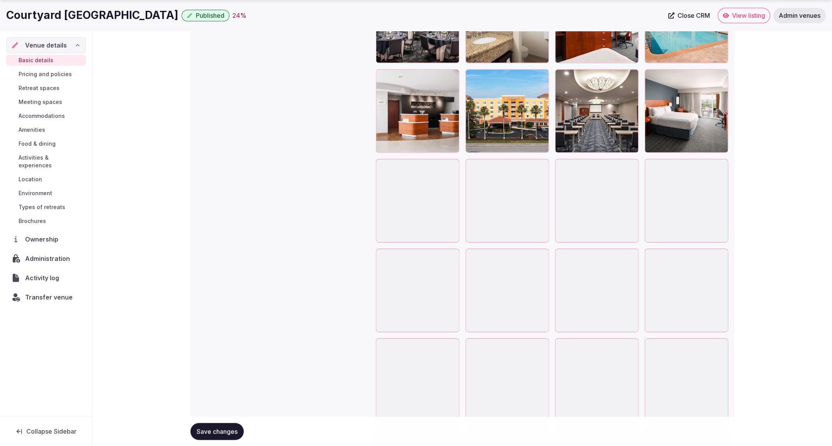
scroll to position [1084, 0]
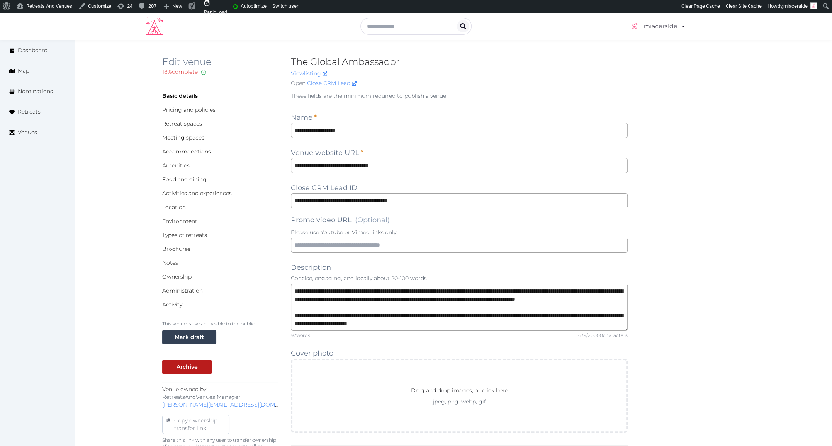
scroll to position [4, 0]
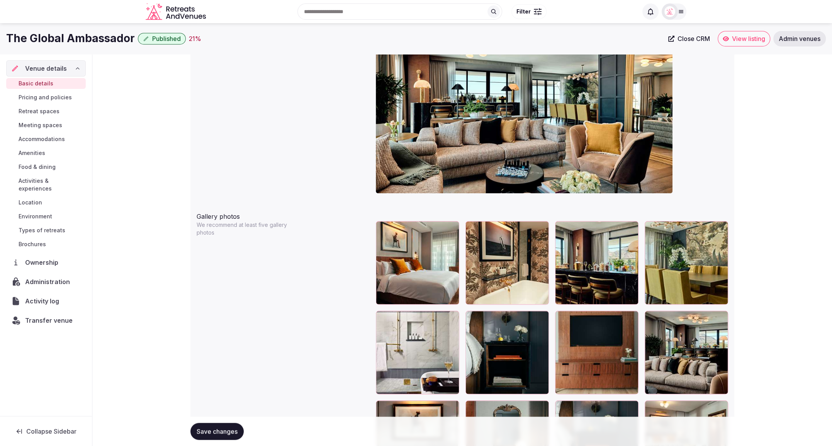
scroll to position [711, 0]
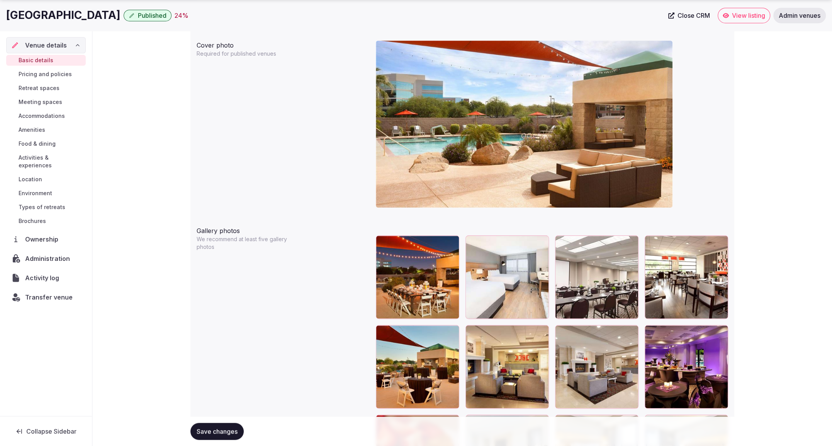
scroll to position [736, 0]
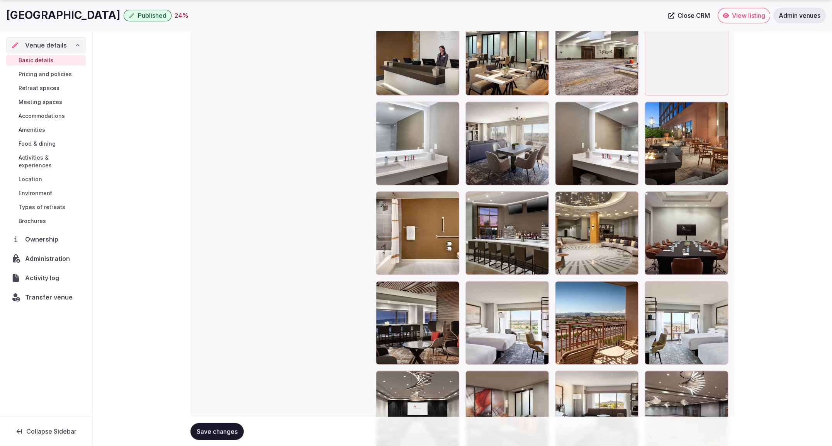
scroll to position [1049, 0]
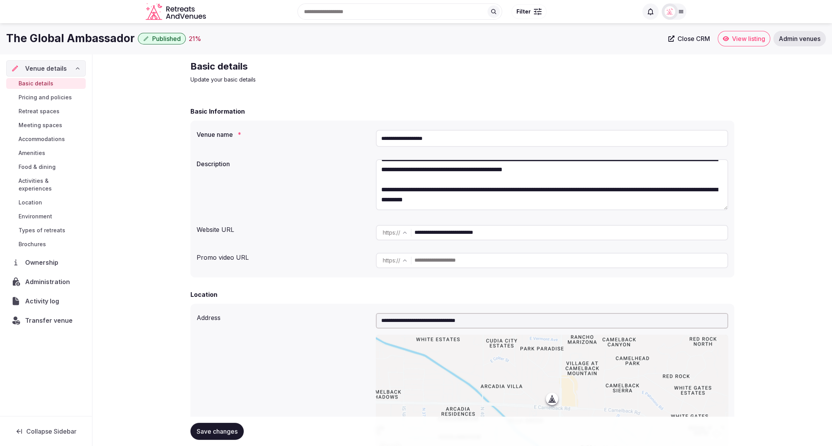
click at [37, 97] on span "Pricing and policies" at bounding box center [45, 97] width 53 height 8
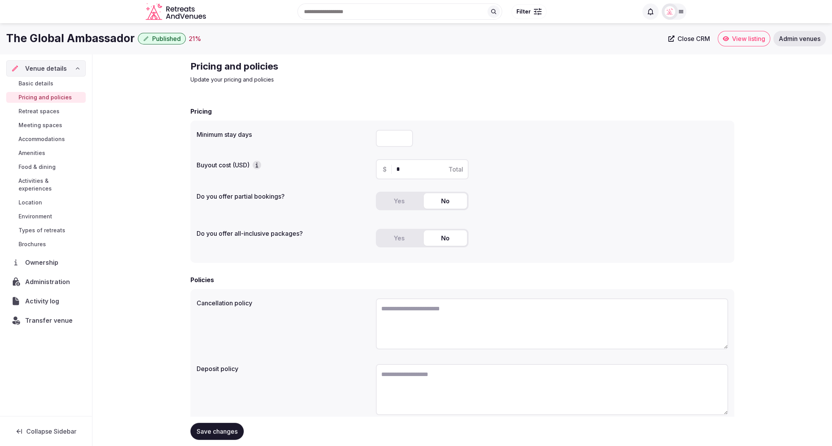
scroll to position [29, 0]
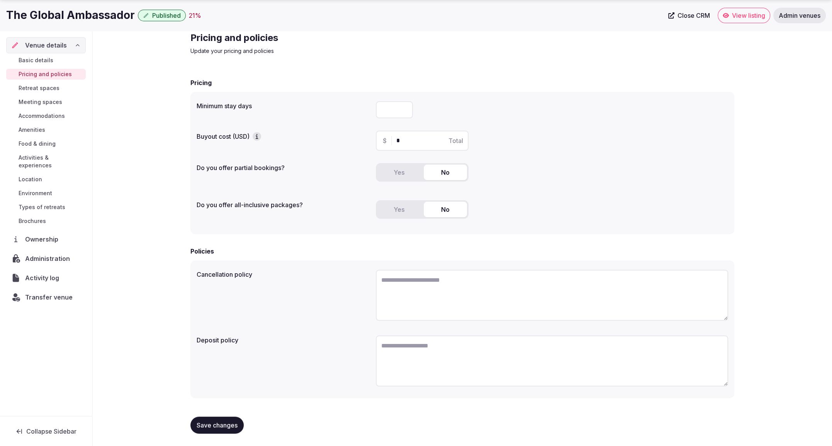
click at [37, 90] on span "Retreat spaces" at bounding box center [39, 88] width 41 height 8
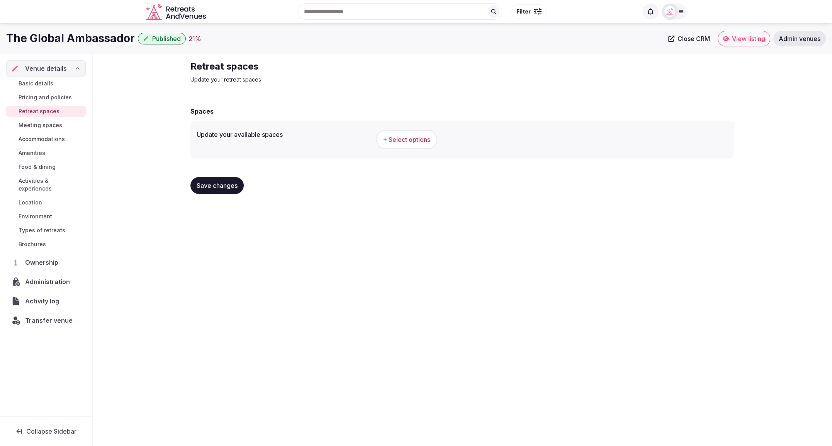
click at [44, 126] on span "Meeting spaces" at bounding box center [41, 125] width 44 height 8
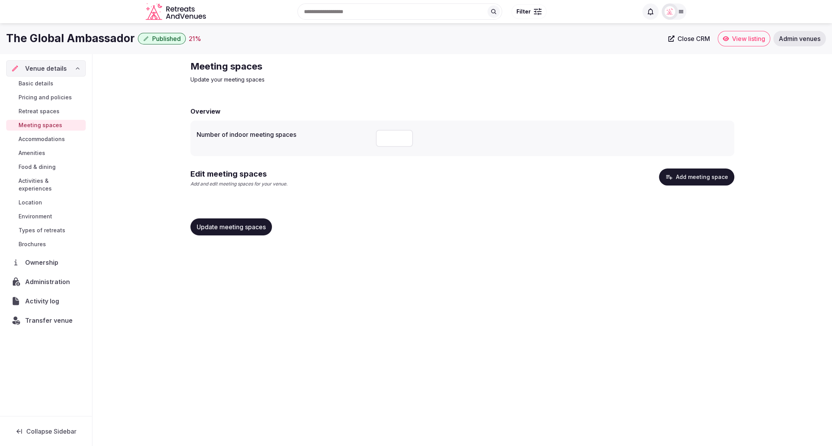
click at [41, 142] on span "Accommodations" at bounding box center [42, 139] width 46 height 8
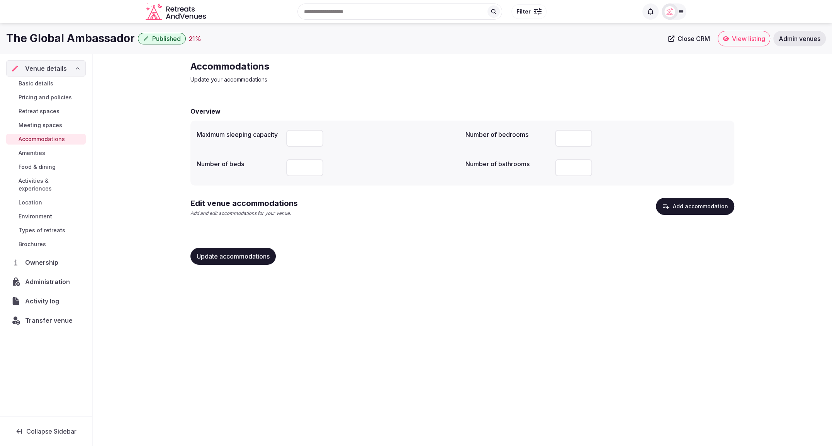
click at [37, 153] on span "Amenities" at bounding box center [32, 153] width 27 height 8
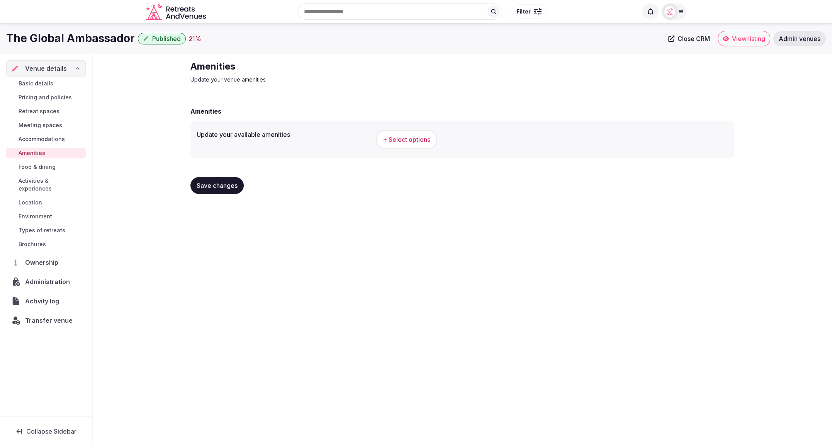
click at [31, 85] on span "Basic details" at bounding box center [36, 84] width 35 height 8
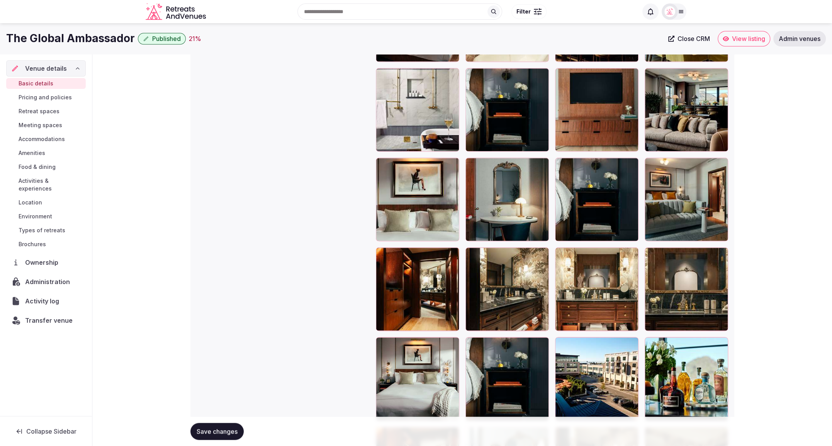
scroll to position [954, 0]
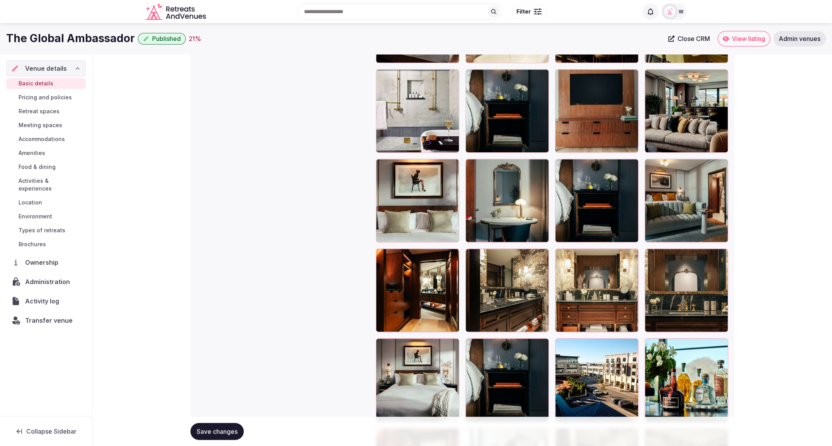
click at [36, 226] on span "Types of retreats" at bounding box center [42, 230] width 47 height 8
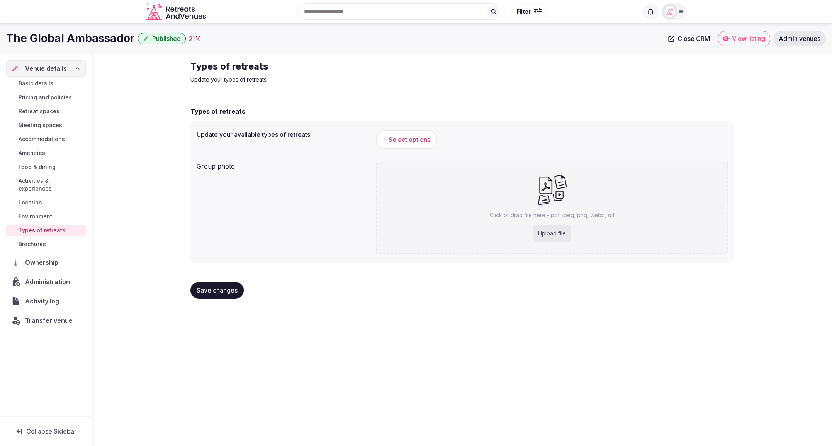
click at [39, 81] on span "Basic details" at bounding box center [36, 84] width 35 height 8
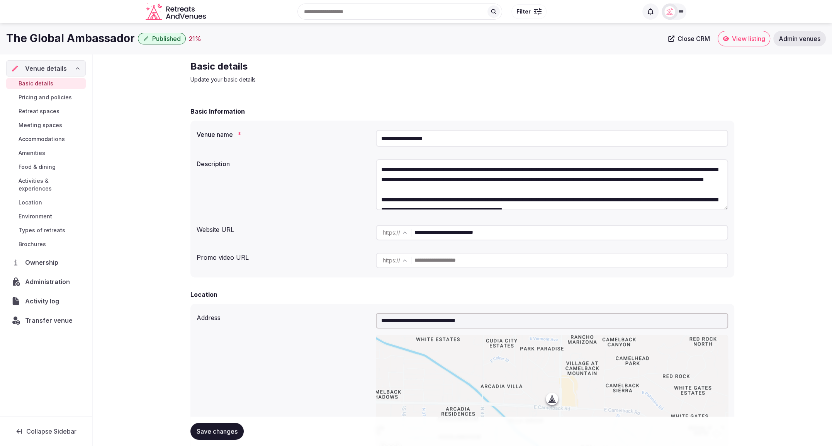
click at [46, 98] on span "Pricing and policies" at bounding box center [45, 97] width 53 height 8
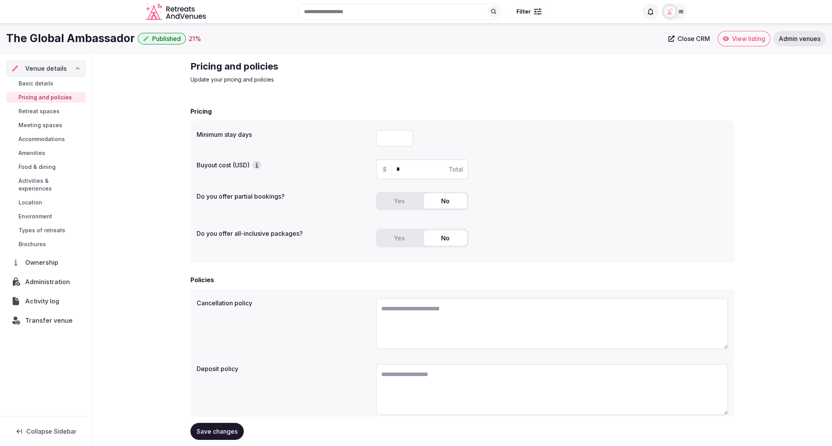
scroll to position [29, 0]
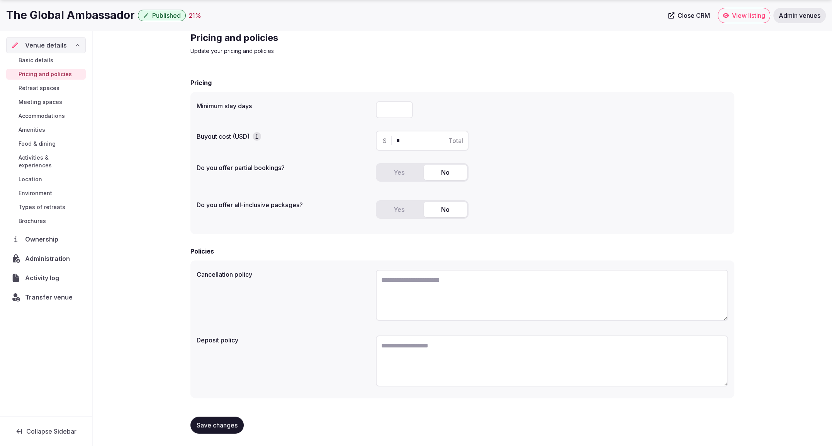
click at [41, 100] on span "Meeting spaces" at bounding box center [41, 102] width 44 height 8
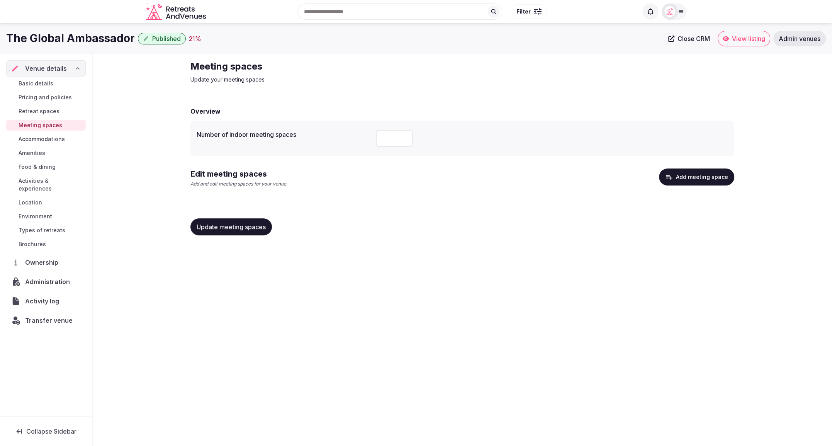
click at [30, 199] on span "Location" at bounding box center [31, 203] width 24 height 8
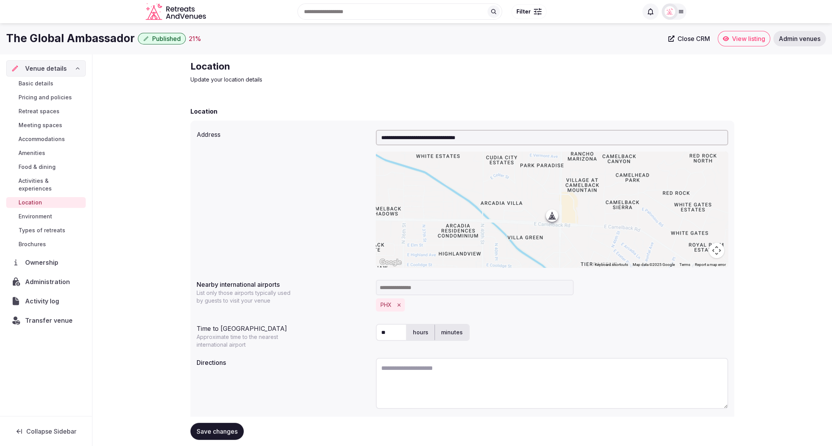
click at [40, 86] on span "Basic details" at bounding box center [36, 84] width 35 height 8
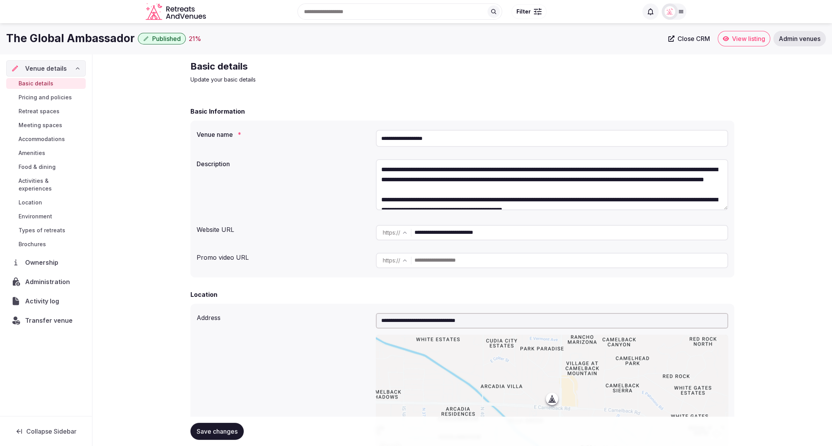
click at [580, 108] on div "Basic Information" at bounding box center [462, 111] width 544 height 9
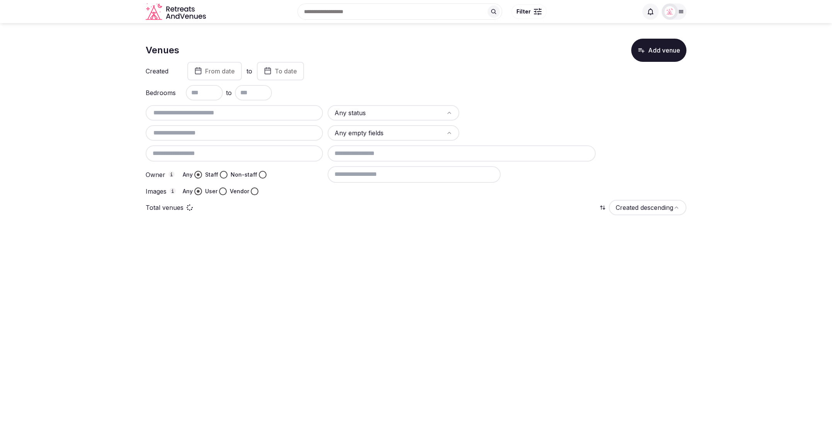
click at [234, 110] on input "text" at bounding box center [234, 112] width 171 height 9
paste input "**********"
type input "**********"
click at [231, 132] on input "text" at bounding box center [234, 132] width 171 height 9
paste input "**********"
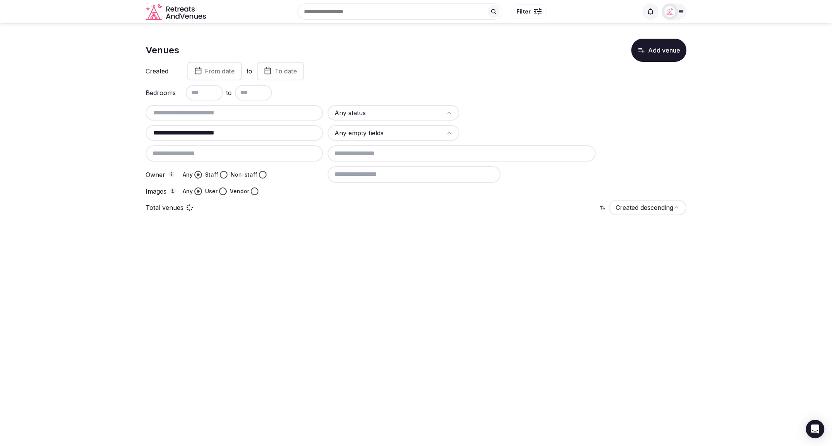
type input "**********"
click at [377, 112] on html "**********" at bounding box center [416, 223] width 832 height 446
click at [224, 173] on button "Staff" at bounding box center [224, 175] width 8 height 8
click at [256, 189] on button "Vendor" at bounding box center [255, 191] width 8 height 8
click at [273, 133] on input "**********" at bounding box center [234, 132] width 171 height 9
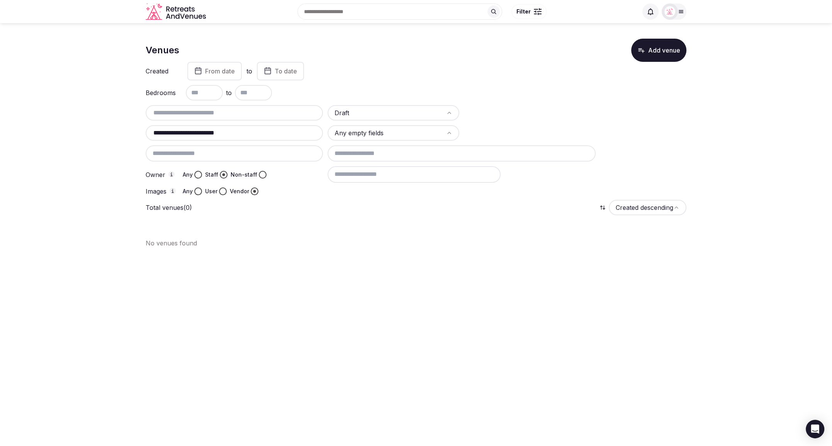
click at [385, 173] on input at bounding box center [414, 174] width 173 height 16
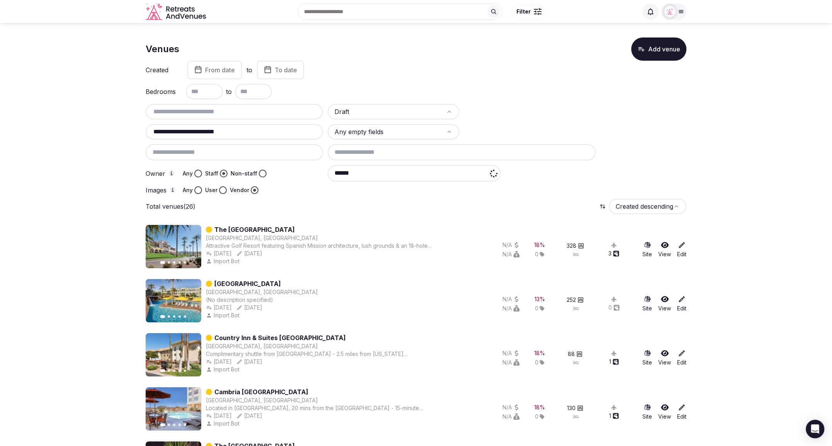
scroll to position [5, 0]
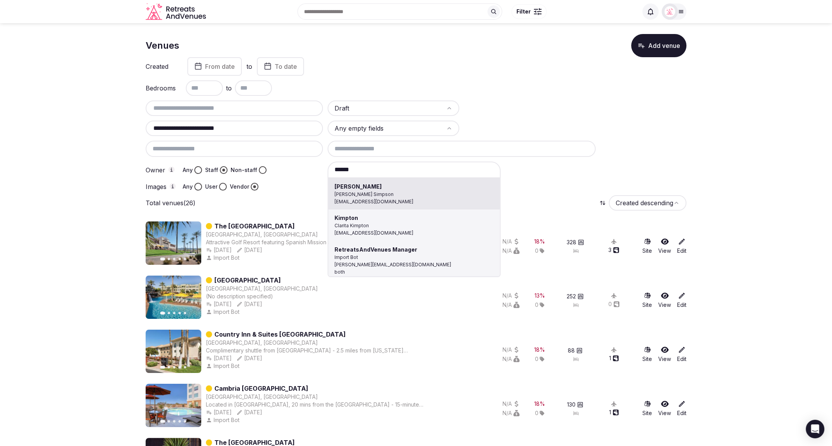
type input "**********"
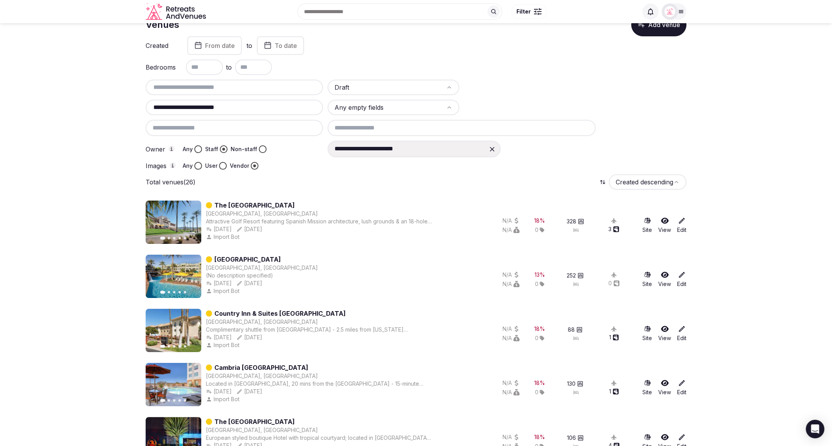
scroll to position [0, 0]
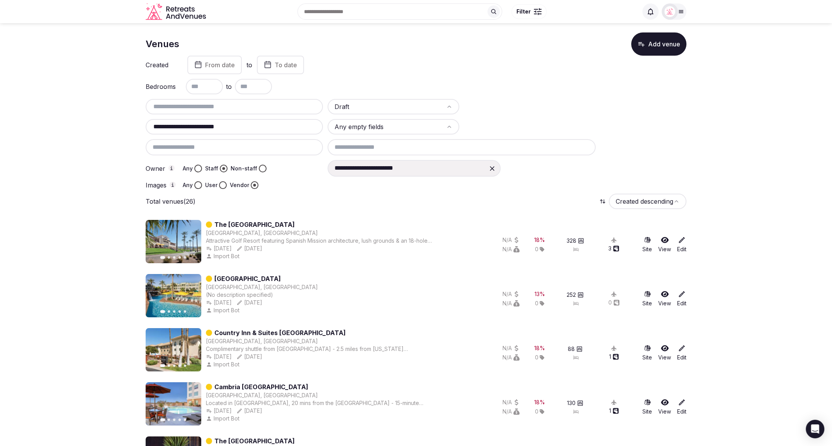
scroll to position [0, 0]
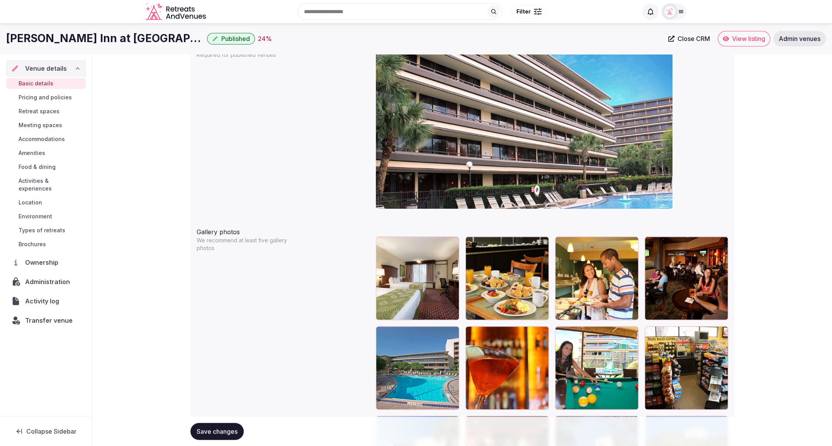
scroll to position [688, 0]
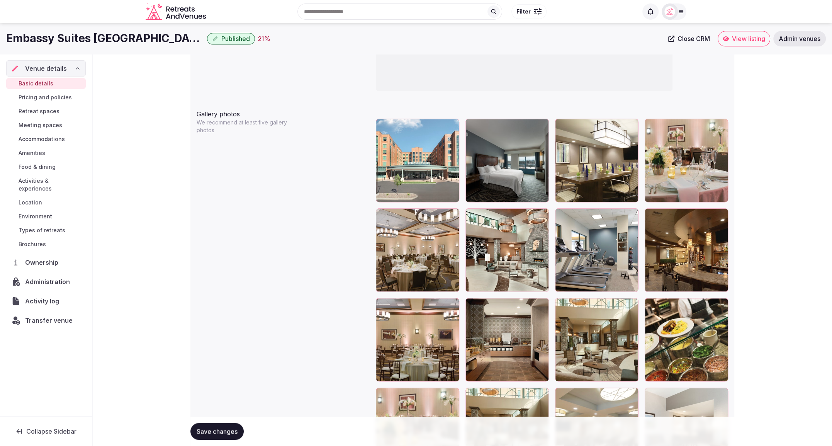
scroll to position [851, 0]
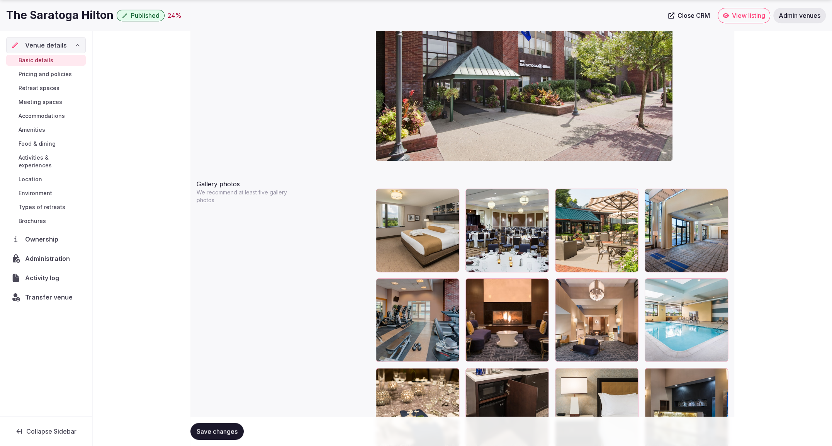
scroll to position [787, 0]
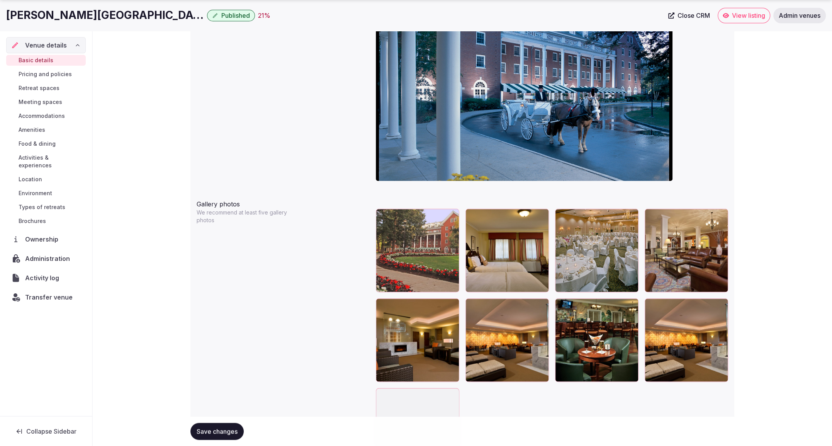
scroll to position [767, 0]
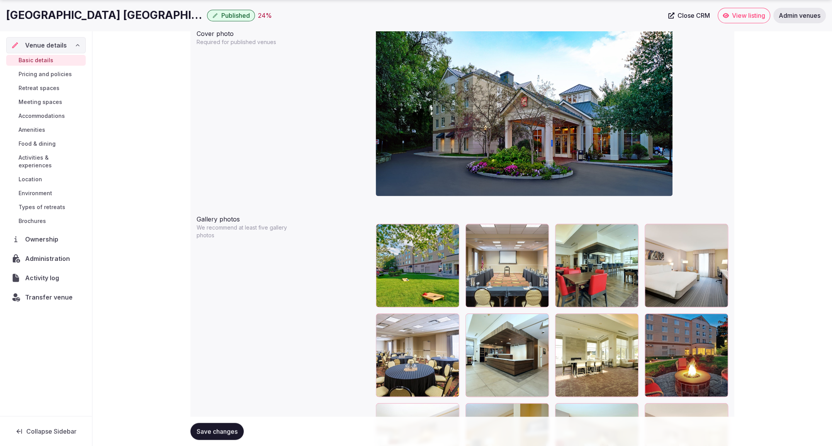
scroll to position [752, 0]
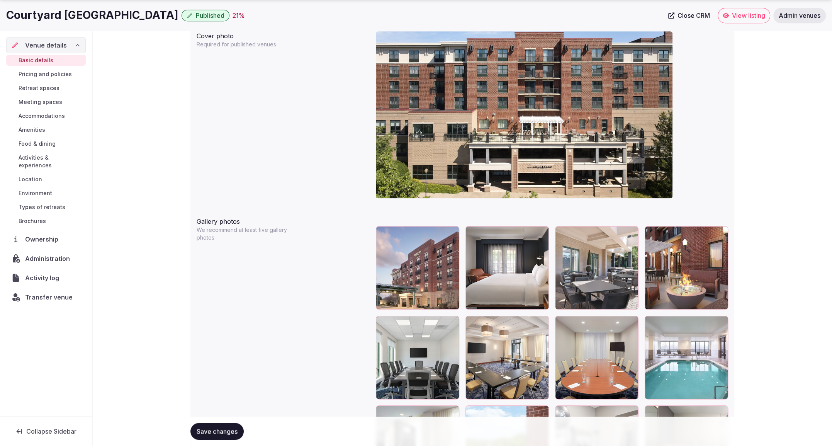
scroll to position [748, 0]
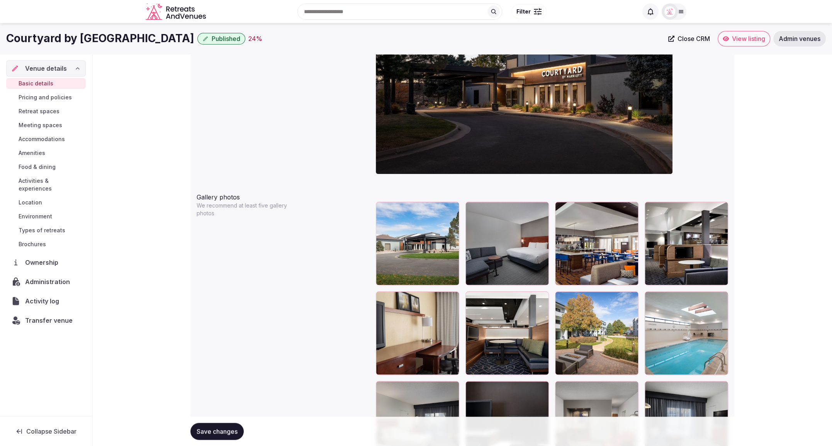
scroll to position [755, 0]
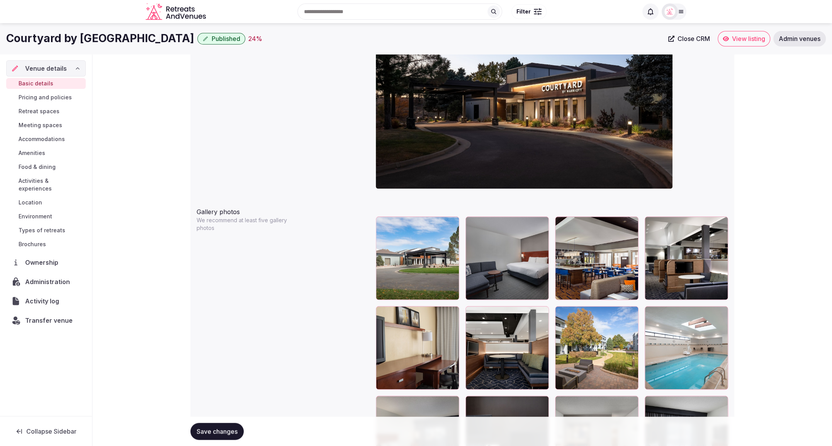
click at [804, 252] on div "**********" at bounding box center [462, 365] width 739 height 2133
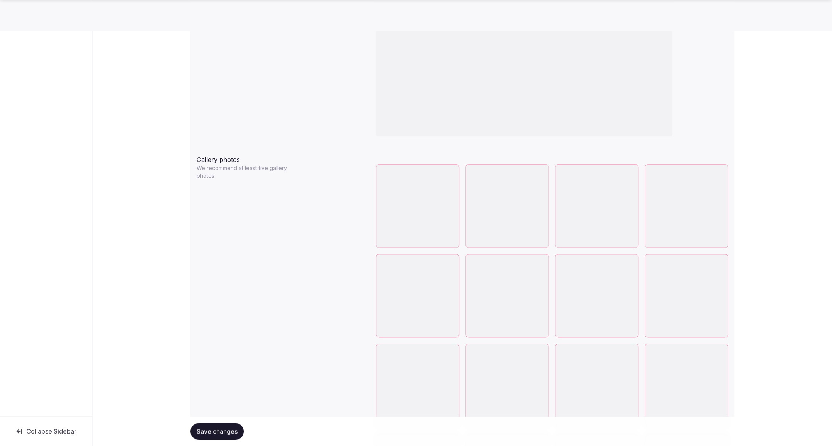
scroll to position [810, 0]
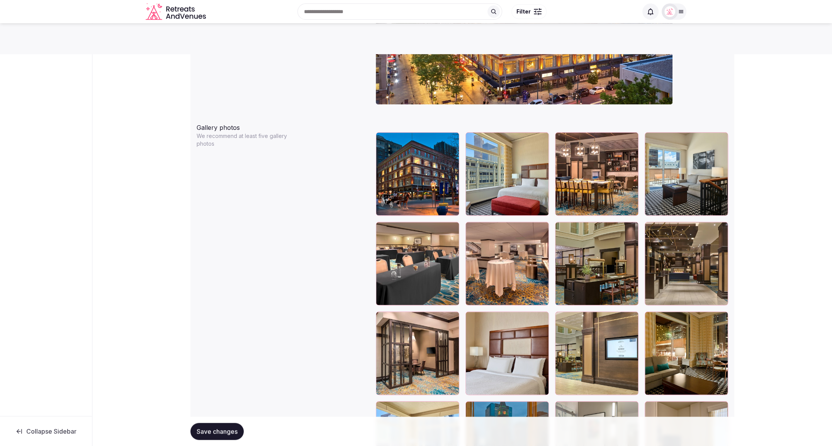
scroll to position [838, 0]
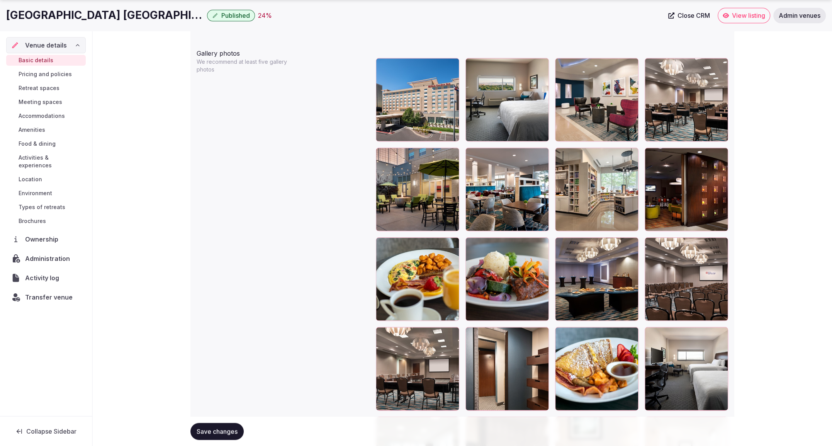
scroll to position [915, 0]
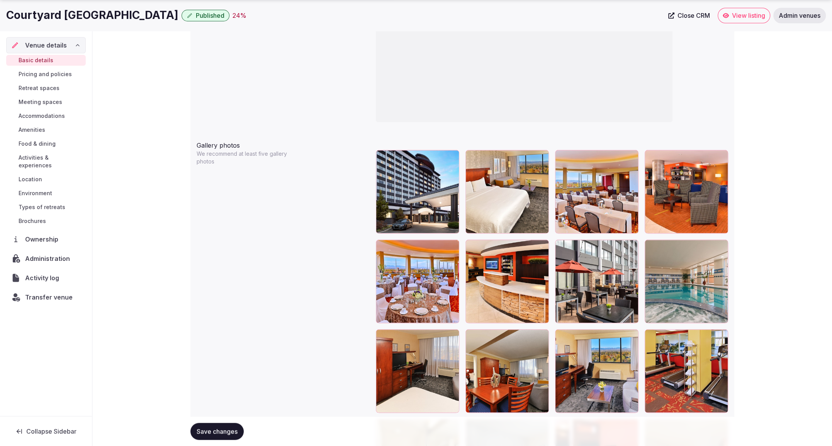
scroll to position [825, 0]
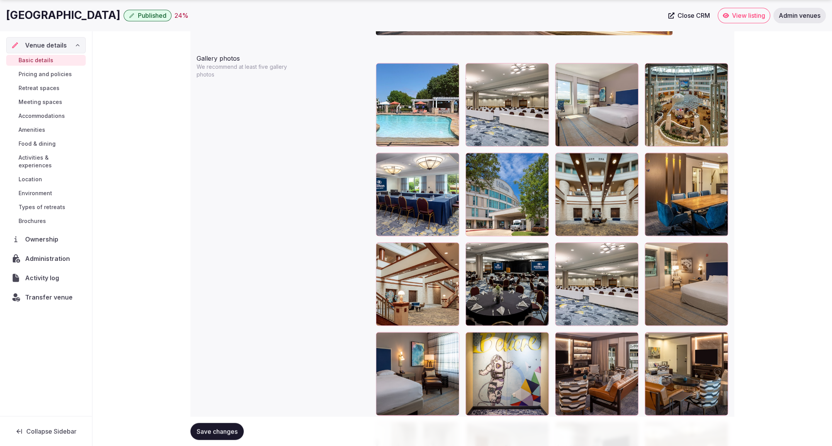
scroll to position [921, 0]
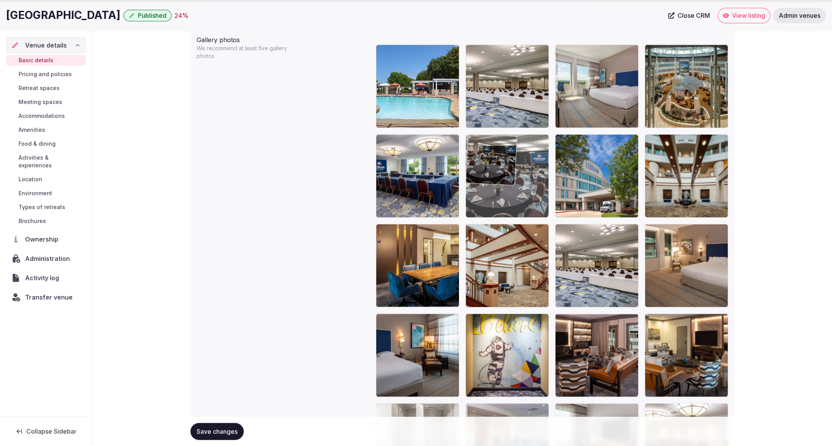
drag, startPoint x: 502, startPoint y: 260, endPoint x: 505, endPoint y: 186, distance: 74.6
click at [505, 186] on body "**********" at bounding box center [416, 211] width 832 height 2277
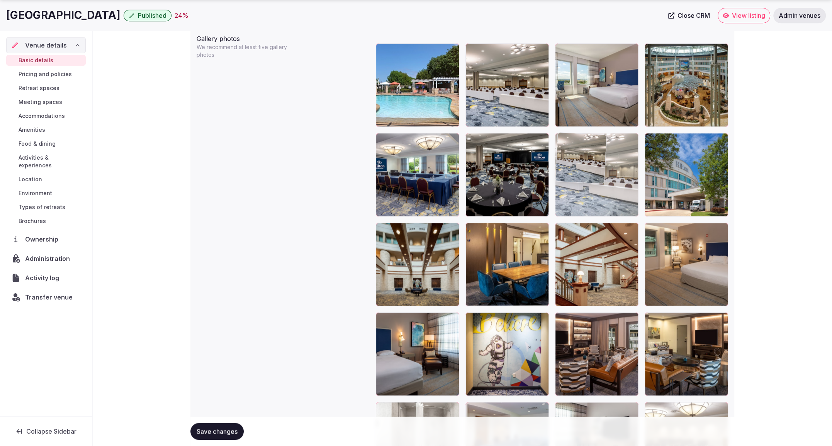
drag, startPoint x: 616, startPoint y: 268, endPoint x: 606, endPoint y: 211, distance: 58.0
click at [606, 211] on body "**********" at bounding box center [416, 210] width 832 height 2277
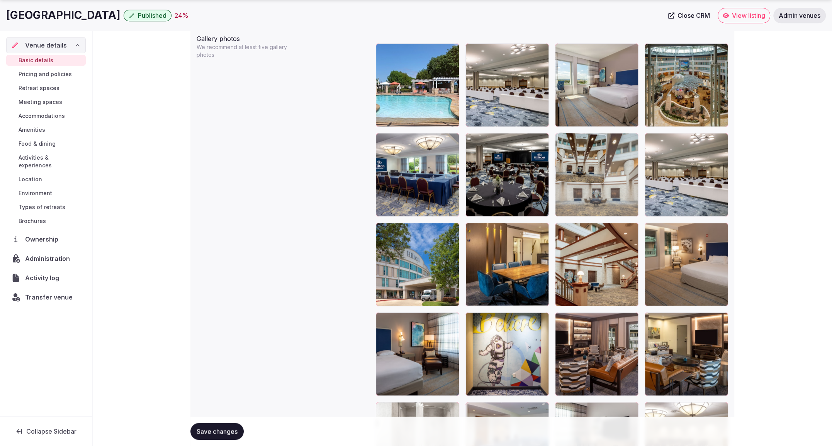
drag, startPoint x: 526, startPoint y: 236, endPoint x: 665, endPoint y: 200, distance: 143.5
click at [665, 200] on body "**********" at bounding box center [416, 210] width 832 height 2277
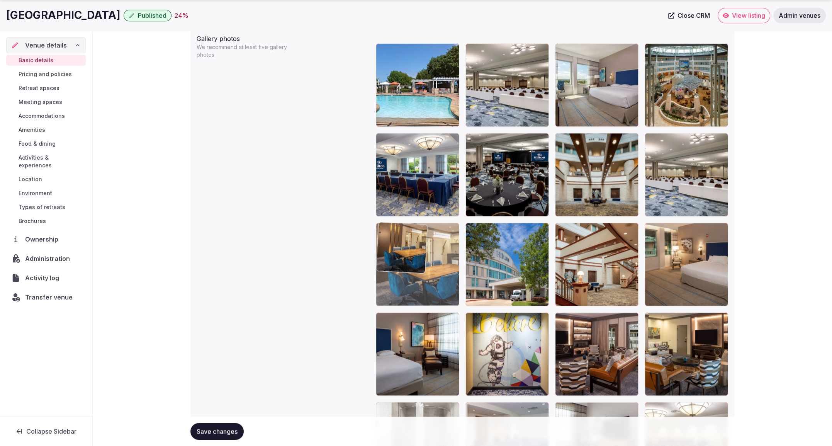
drag, startPoint x: 519, startPoint y: 280, endPoint x: 418, endPoint y: 278, distance: 101.2
click at [418, 278] on body "**********" at bounding box center [416, 210] width 832 height 2277
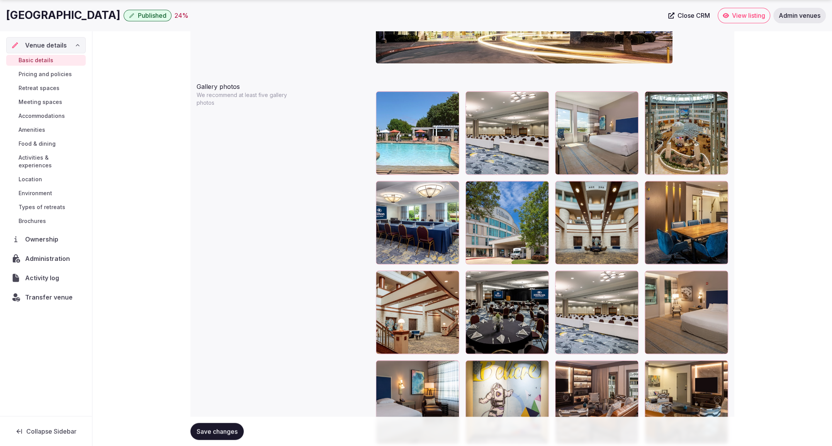
scroll to position [881, 0]
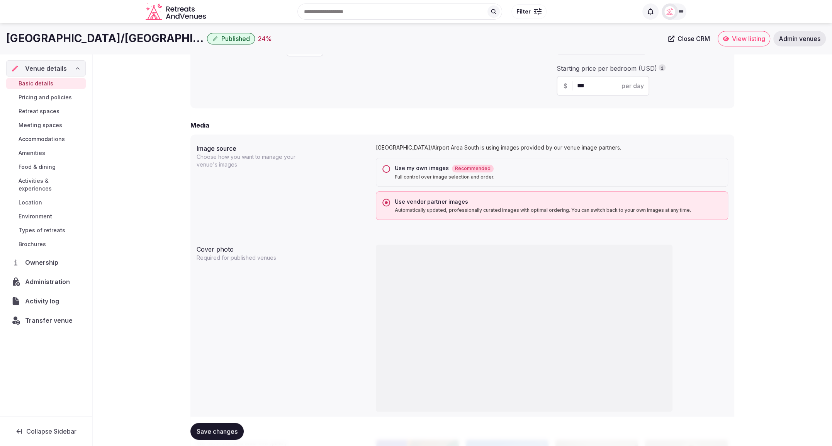
scroll to position [400, 0]
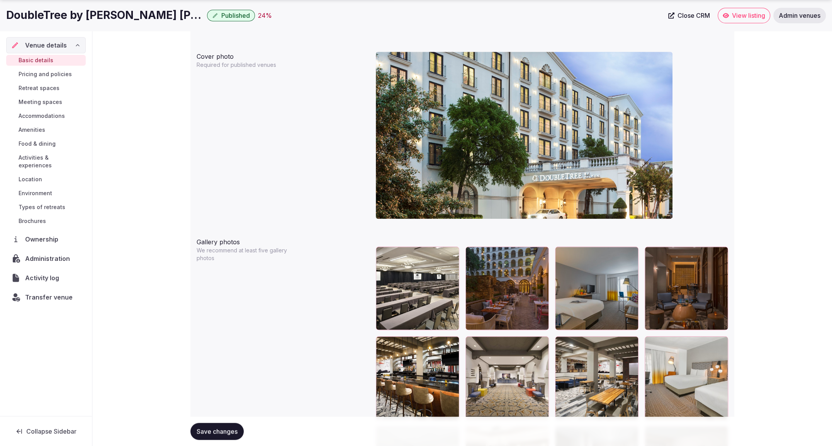
scroll to position [727, 0]
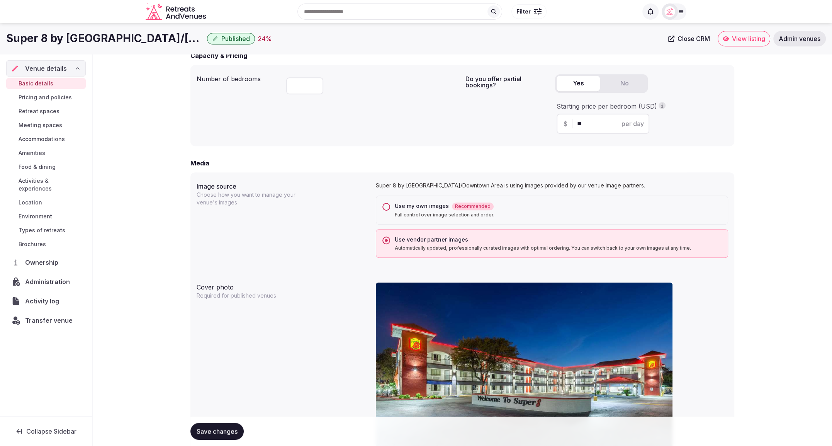
scroll to position [431, 0]
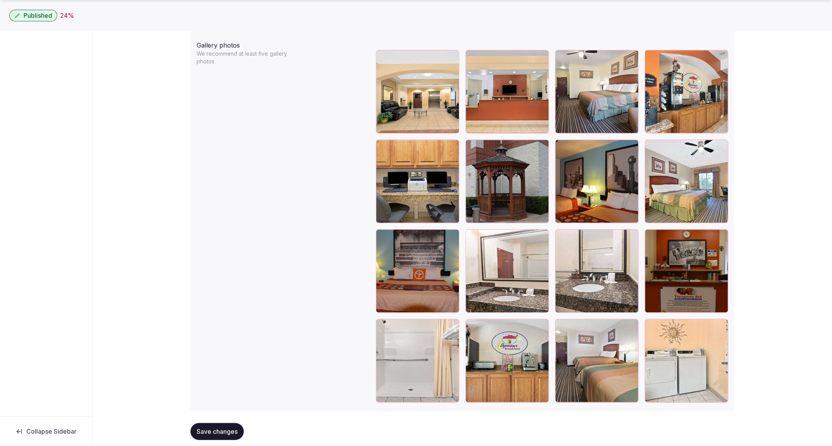
scroll to position [935, 0]
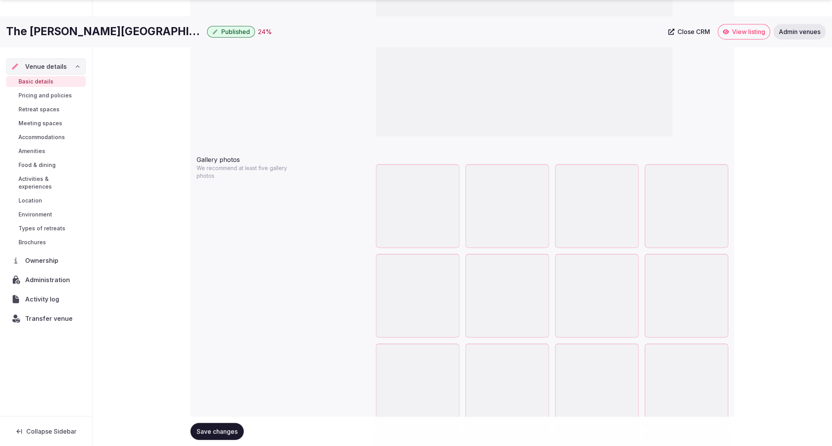
scroll to position [808, 0]
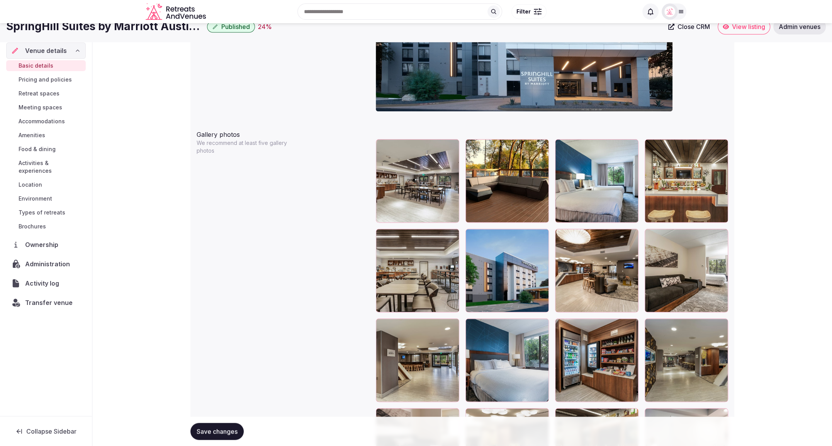
scroll to position [831, 0]
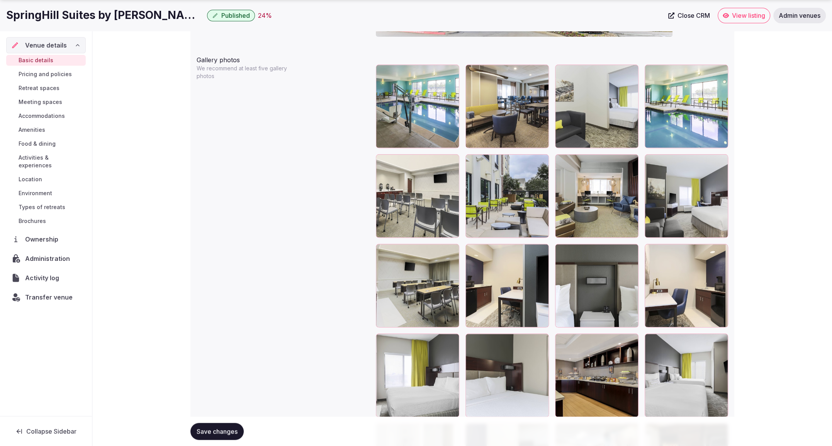
scroll to position [908, 0]
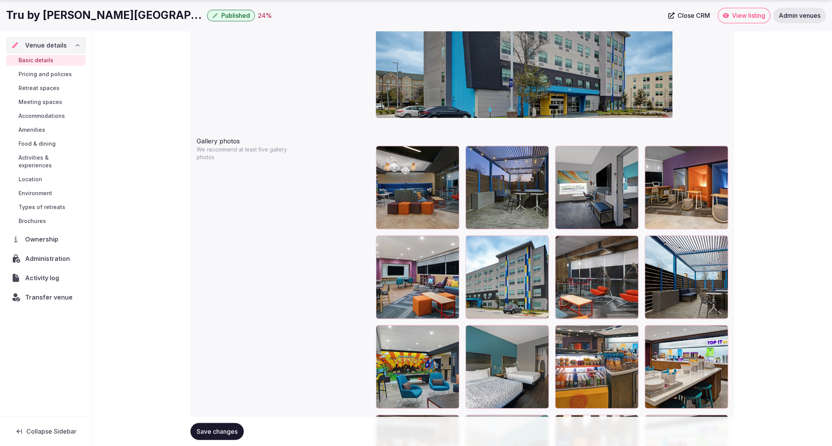
scroll to position [826, 0]
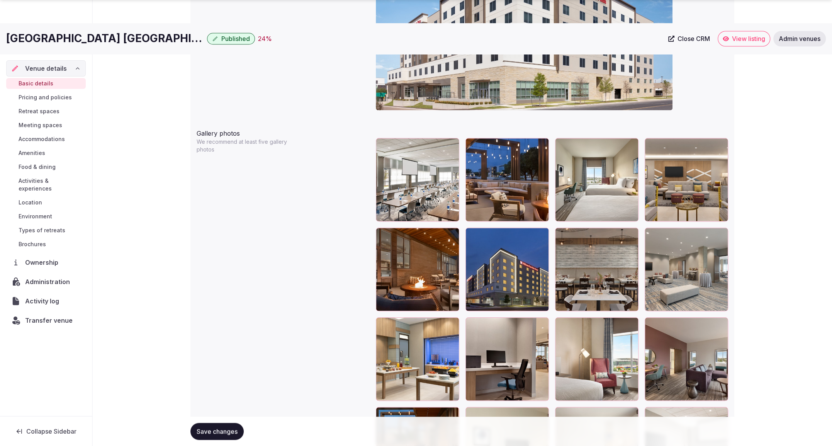
scroll to position [834, 0]
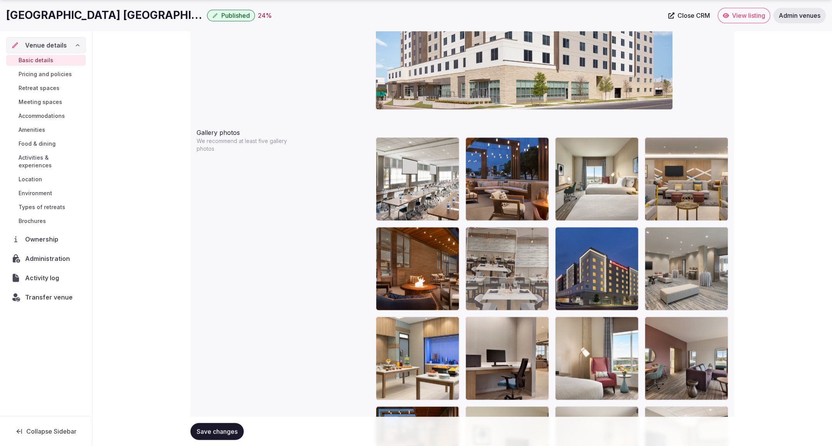
drag, startPoint x: 591, startPoint y: 297, endPoint x: 516, endPoint y: 299, distance: 74.5
click at [516, 299] on body "**********" at bounding box center [416, 170] width 832 height 2008
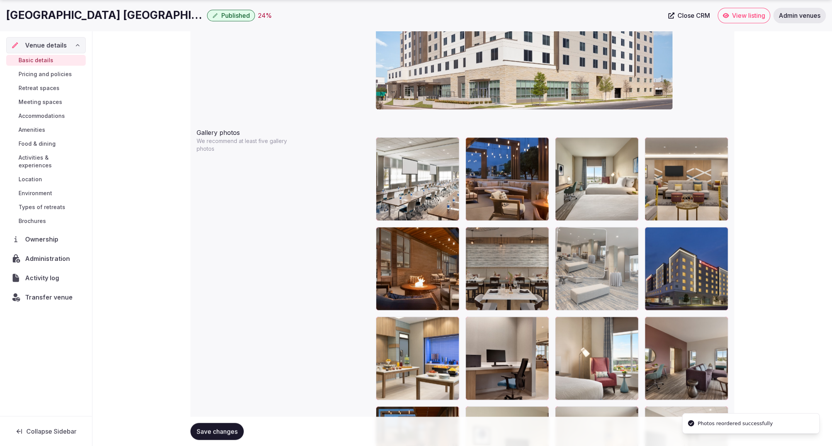
drag, startPoint x: 675, startPoint y: 295, endPoint x: 618, endPoint y: 295, distance: 57.2
click at [618, 295] on body "**********" at bounding box center [416, 170] width 832 height 2008
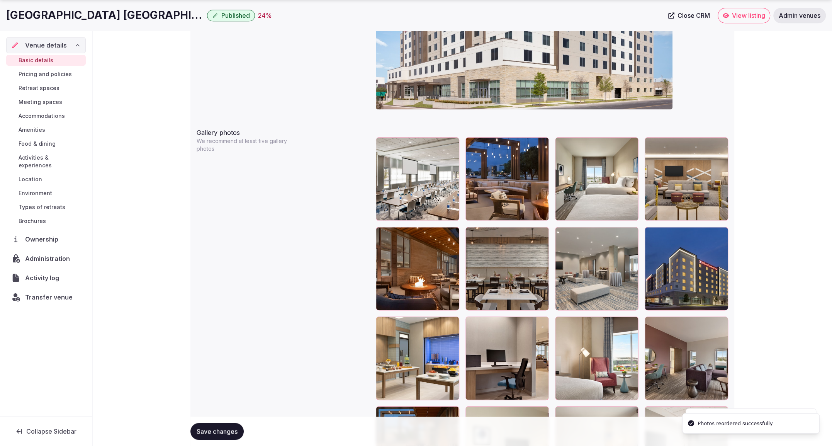
drag, startPoint x: 225, startPoint y: 430, endPoint x: 288, endPoint y: 407, distance: 67.9
click at [226, 430] on span "Save changes" at bounding box center [217, 431] width 41 height 8
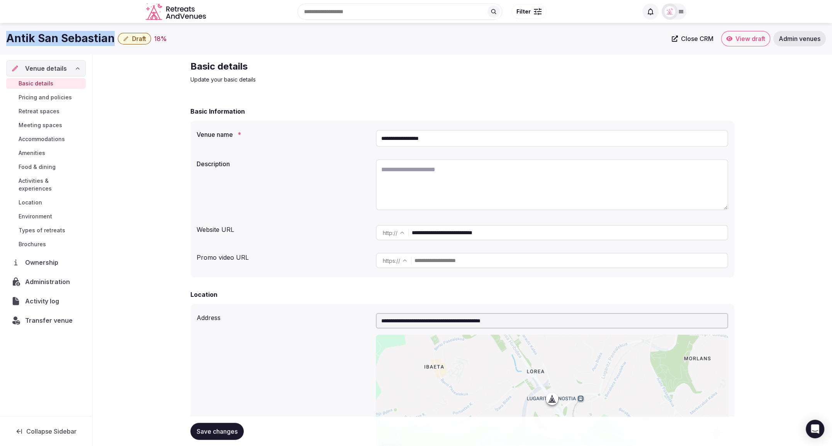
drag, startPoint x: 7, startPoint y: 39, endPoint x: 111, endPoint y: 39, distance: 104.3
click at [111, 39] on h1 "Antik San Sebastian" at bounding box center [60, 38] width 109 height 15
copy h1 "Antik San Sebastian"
drag, startPoint x: 532, startPoint y: 236, endPoint x: 407, endPoint y: 231, distance: 124.4
click at [407, 231] on div "**********" at bounding box center [552, 232] width 352 height 15
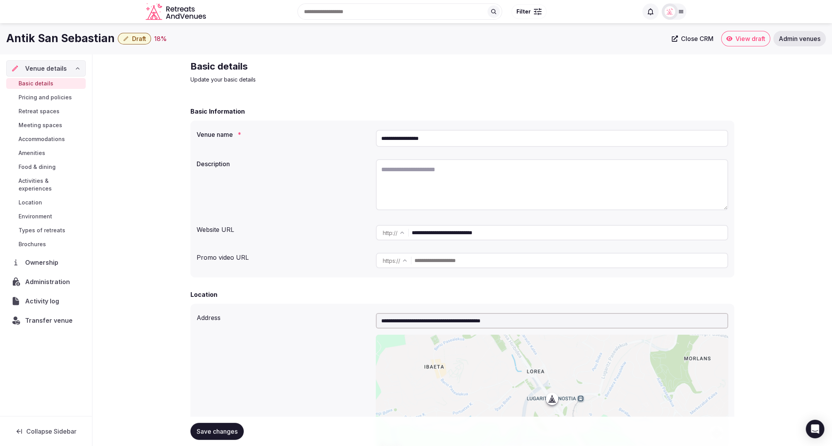
click at [701, 160] on textarea at bounding box center [552, 184] width 352 height 51
drag, startPoint x: 501, startPoint y: 236, endPoint x: 409, endPoint y: 232, distance: 92.4
click at [409, 232] on div "**********" at bounding box center [552, 232] width 352 height 15
click at [48, 265] on nav "Venue details Basic details Pricing and policies Retreat spaces Meeting spaces …" at bounding box center [46, 194] width 80 height 268
click at [48, 277] on span "Administration" at bounding box center [49, 281] width 48 height 9
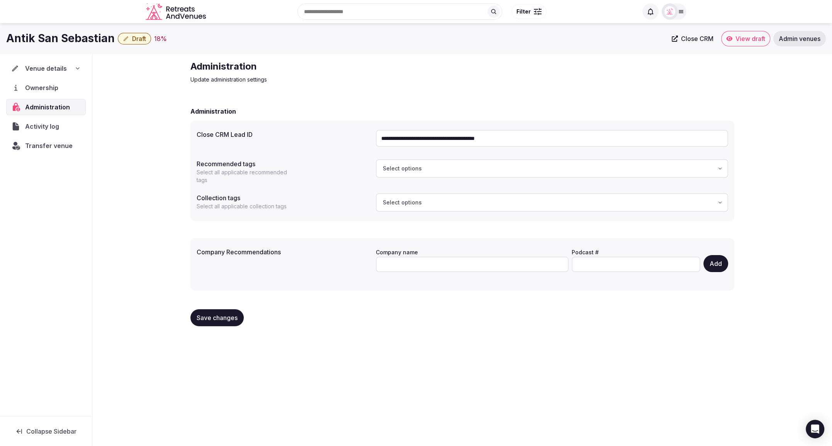
click at [56, 71] on span "Venue details" at bounding box center [46, 68] width 42 height 9
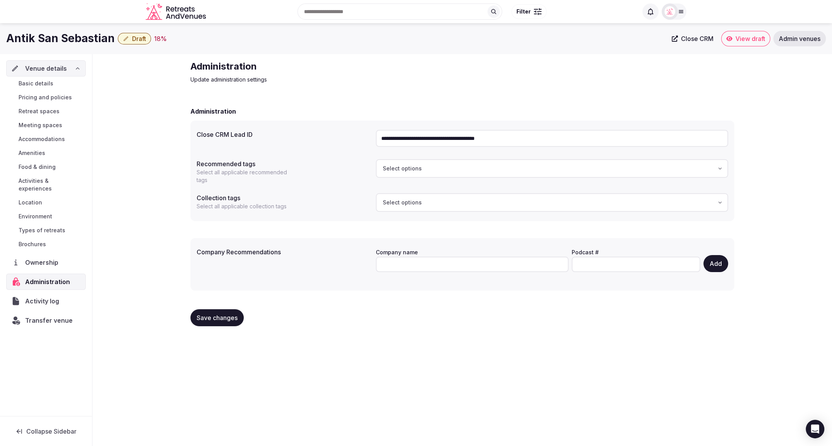
click at [46, 85] on span "Basic details" at bounding box center [36, 84] width 35 height 8
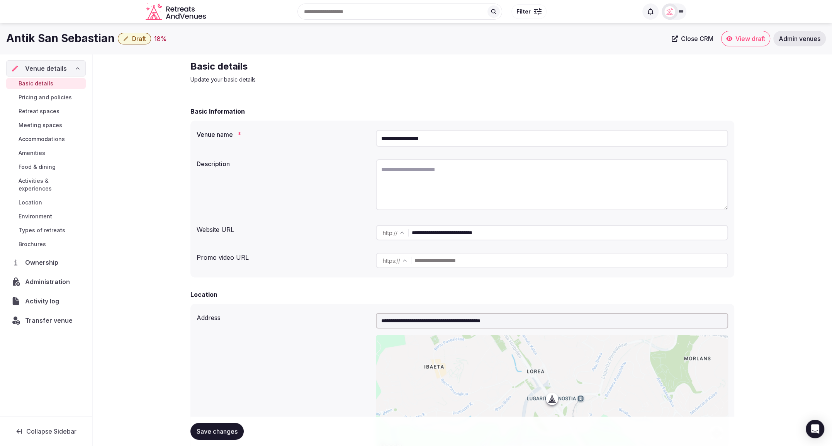
click at [43, 212] on span "Environment" at bounding box center [36, 216] width 34 height 8
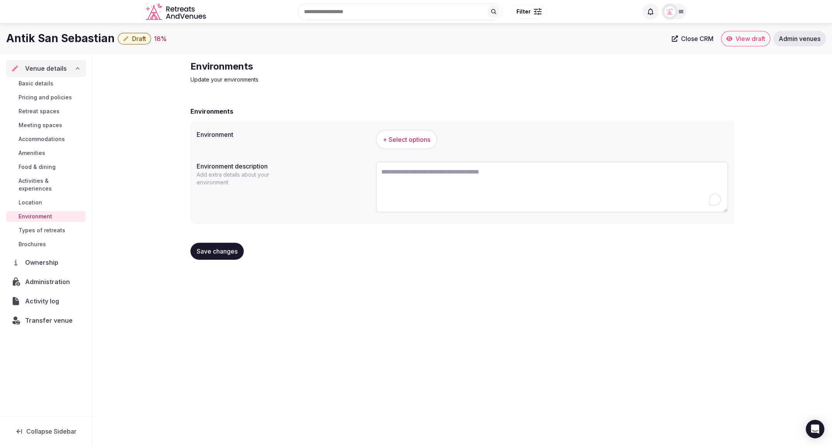
click at [439, 187] on textarea "To enrich screen reader interactions, please activate Accessibility in Grammarl…" at bounding box center [552, 186] width 352 height 51
paste textarea "**********"
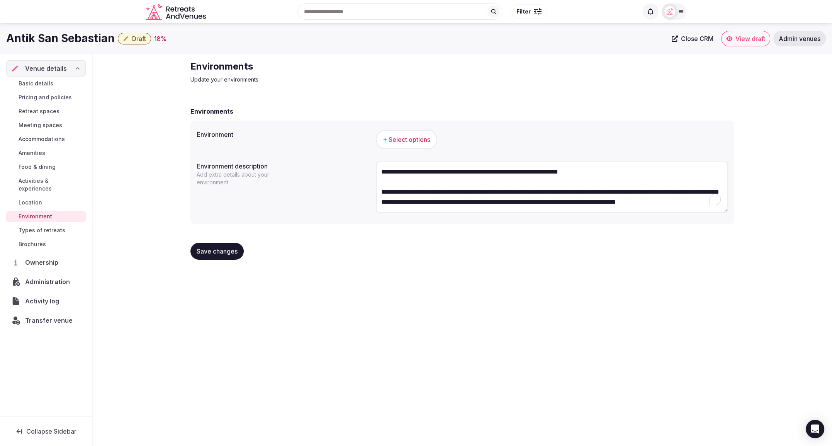
scroll to position [4, 0]
type textarea "**********"
click at [223, 256] on button "Save changes" at bounding box center [216, 251] width 53 height 17
click at [35, 199] on span "Location" at bounding box center [31, 203] width 24 height 8
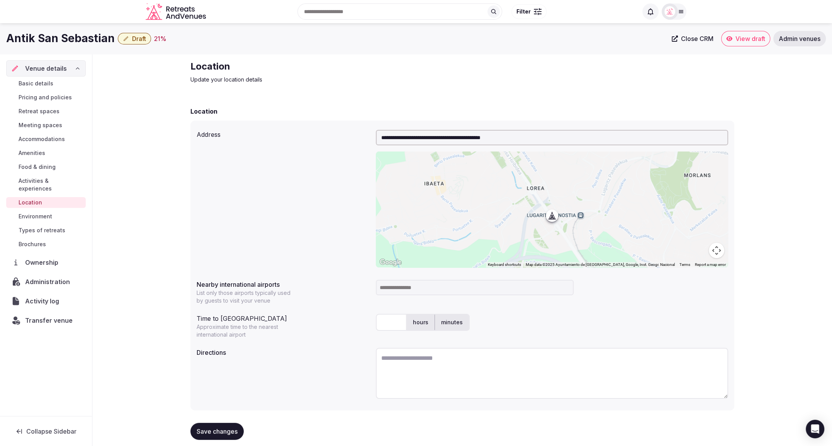
click at [46, 179] on span "Activities & experiences" at bounding box center [51, 184] width 64 height 15
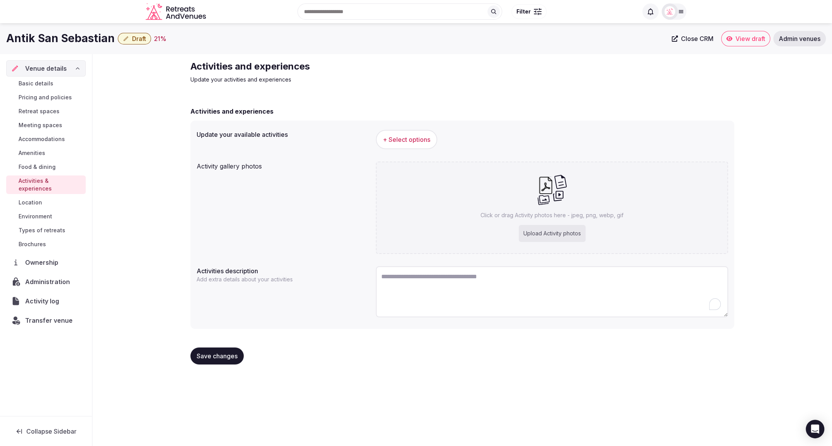
click at [487, 286] on textarea "To enrich screen reader interactions, please activate Accessibility in Grammarl…" at bounding box center [552, 291] width 352 height 51
paste textarea "**********"
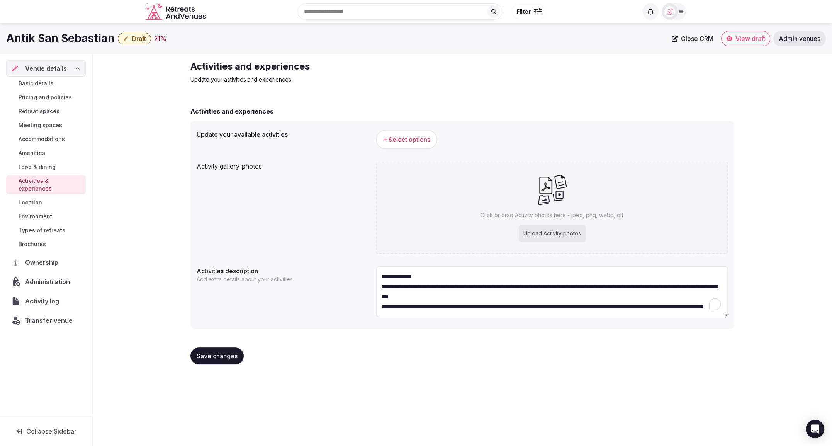
scroll to position [4, 0]
click at [431, 268] on textarea "**********" at bounding box center [552, 291] width 352 height 51
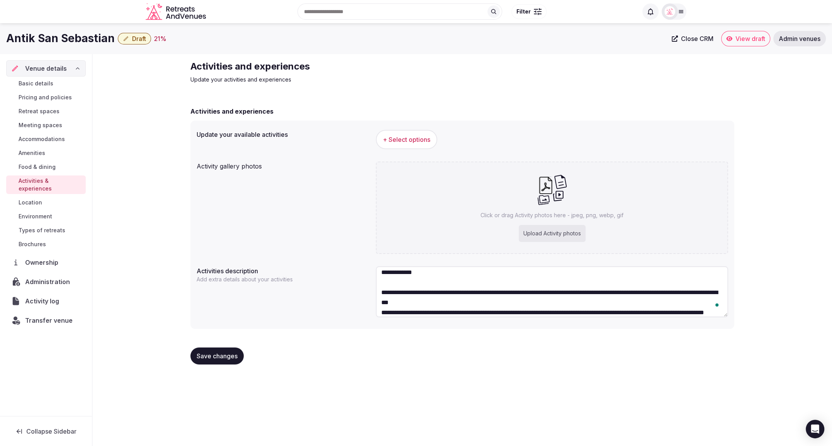
scroll to position [14, 0]
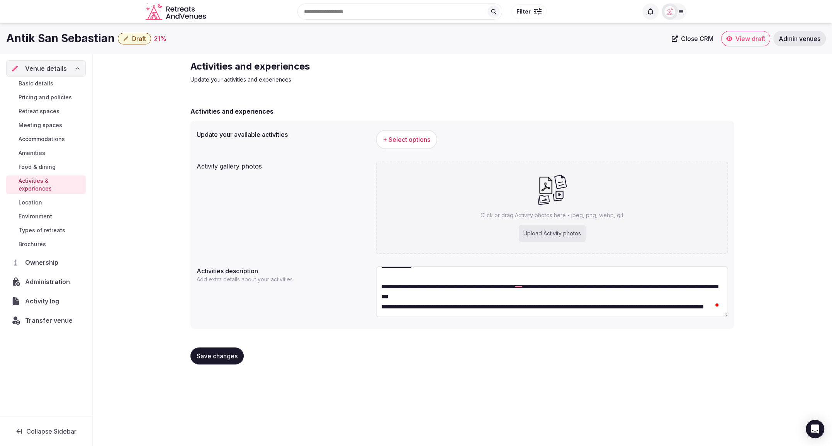
type textarea "**********"
click at [214, 361] on button "Save changes" at bounding box center [216, 355] width 53 height 17
click at [39, 86] on span "Basic details" at bounding box center [36, 84] width 35 height 8
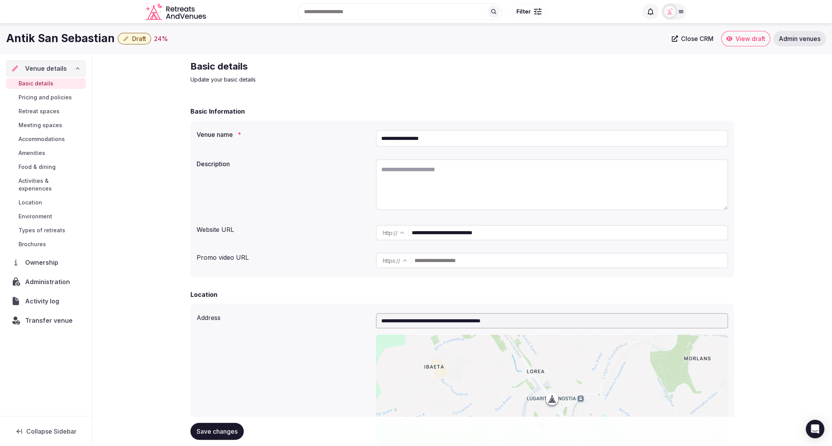
click at [503, 189] on textarea at bounding box center [552, 184] width 352 height 51
paste textarea "**********"
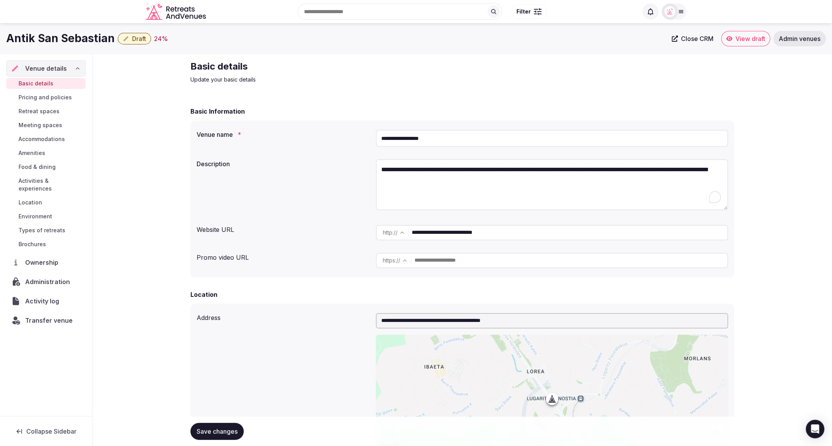
type textarea "**********"
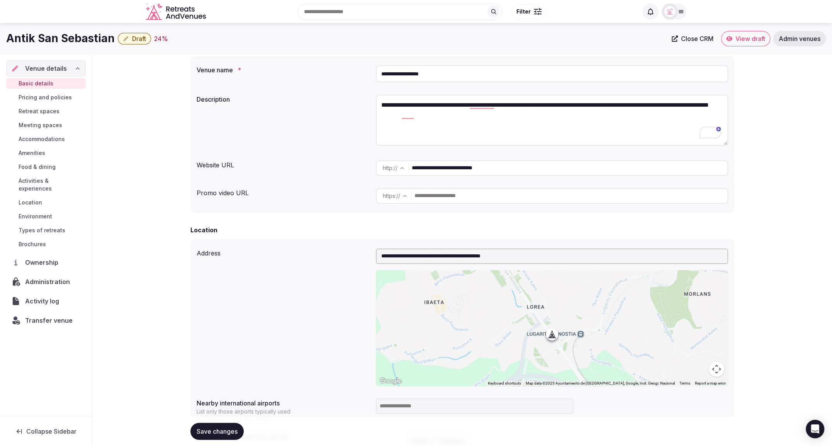
scroll to position [57, 0]
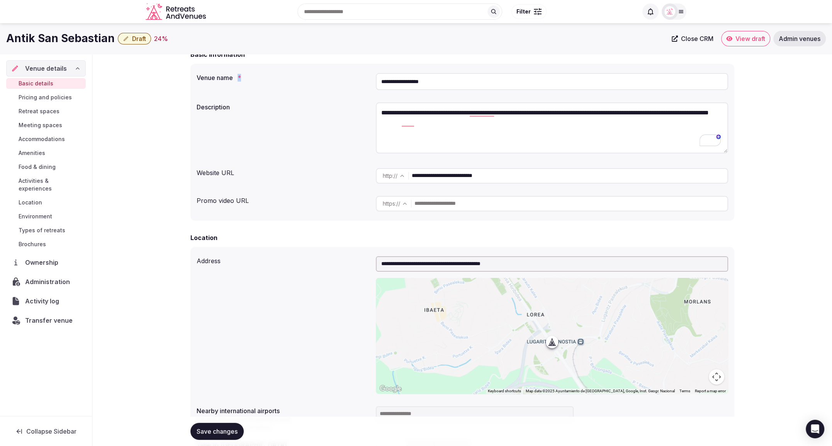
drag, startPoint x: 453, startPoint y: 90, endPoint x: 450, endPoint y: 72, distance: 17.7
click at [378, 78] on div "**********" at bounding box center [552, 81] width 352 height 23
drag, startPoint x: 417, startPoint y: 80, endPoint x: 367, endPoint y: 78, distance: 50.2
click at [367, 78] on div "**********" at bounding box center [462, 81] width 531 height 23
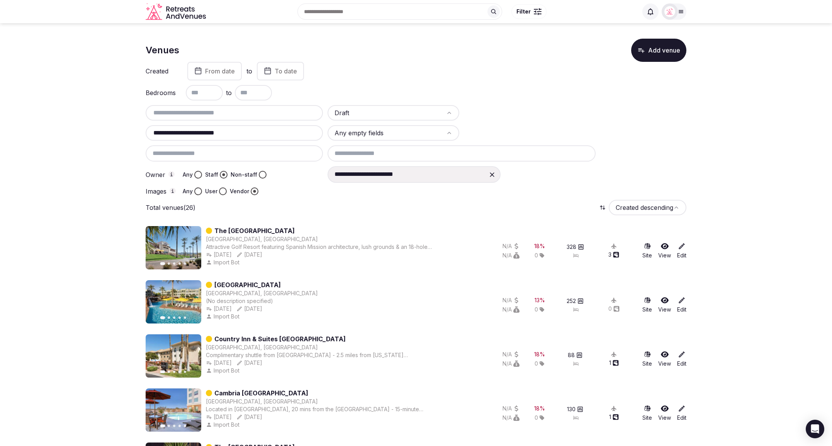
scroll to position [0, 0]
drag, startPoint x: 236, startPoint y: 130, endPoint x: 142, endPoint y: 129, distance: 93.9
click at [616, 105] on div "**********" at bounding box center [416, 150] width 541 height 90
click at [680, 14] on icon at bounding box center [681, 11] width 6 height 6
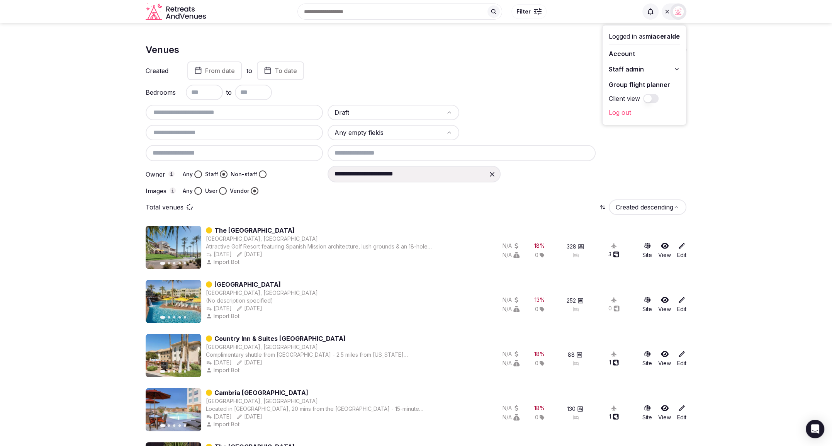
click at [674, 66] on button "Staff admin" at bounding box center [644, 69] width 71 height 12
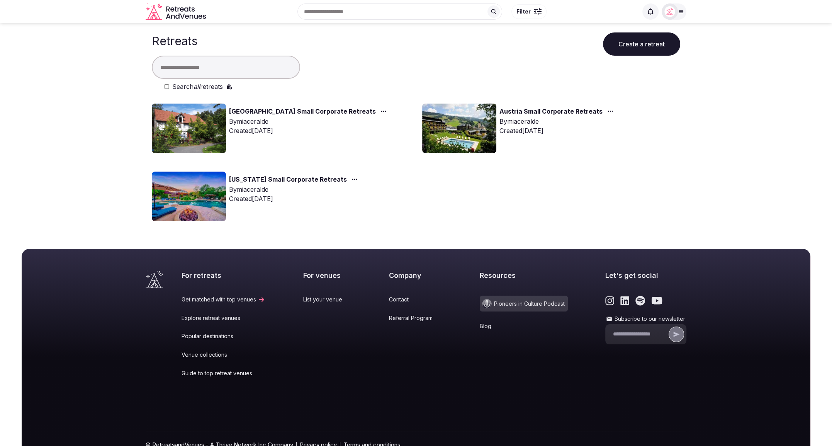
click at [209, 65] on input "text" at bounding box center [226, 67] width 148 height 23
paste input "**********"
type input "**********"
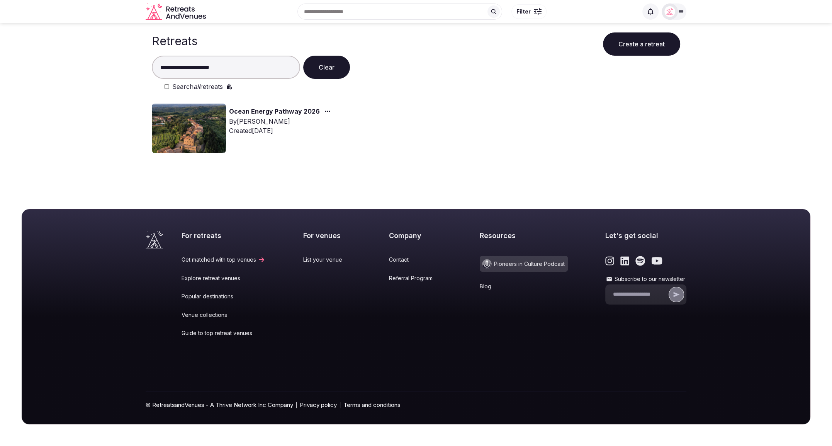
click at [204, 123] on img at bounding box center [189, 128] width 74 height 49
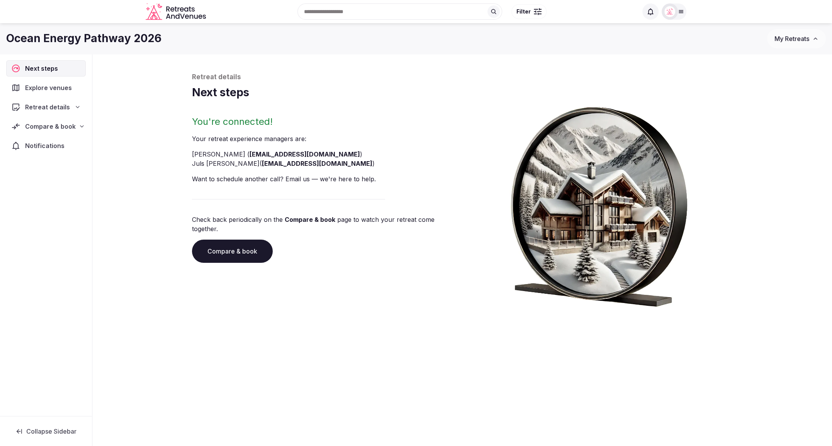
click at [77, 124] on div "Compare & book" at bounding box center [46, 126] width 70 height 9
click at [48, 142] on span "Shortlisted venues (39)" at bounding box center [50, 141] width 63 height 8
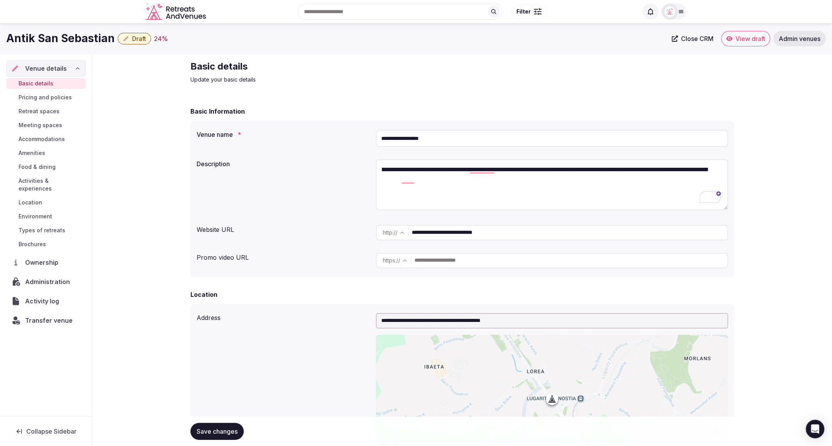
click at [445, 139] on input "**********" at bounding box center [552, 138] width 352 height 17
drag, startPoint x: 385, startPoint y: 138, endPoint x: 367, endPoint y: 137, distance: 18.2
click at [367, 137] on div "**********" at bounding box center [462, 138] width 531 height 23
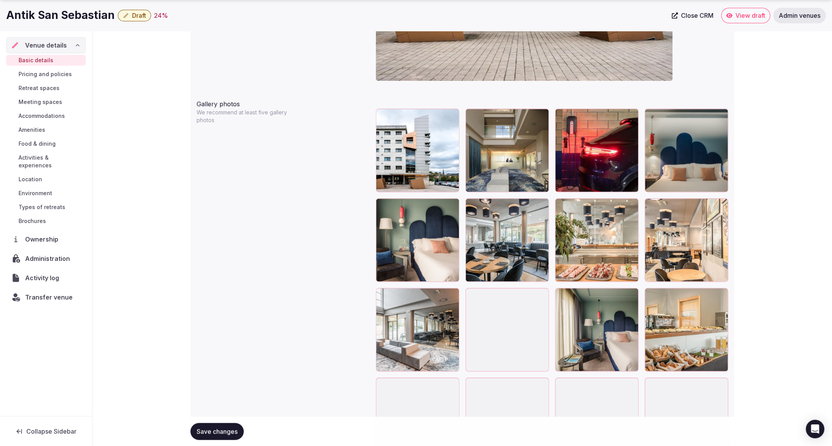
scroll to position [854, 0]
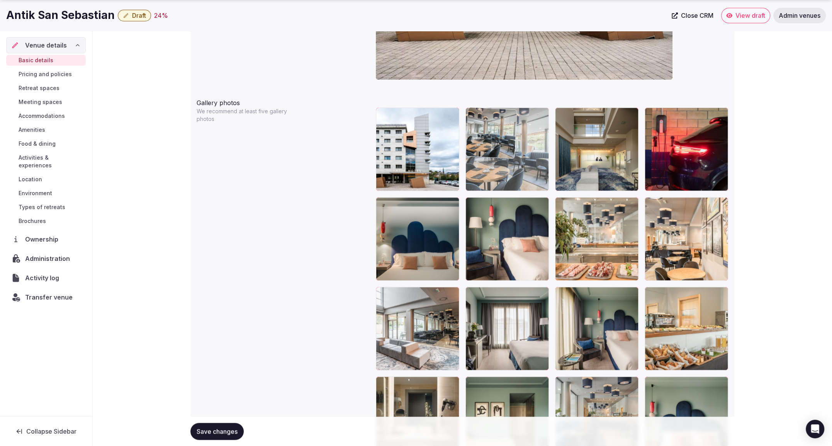
drag, startPoint x: 524, startPoint y: 258, endPoint x: 522, endPoint y: 191, distance: 66.5
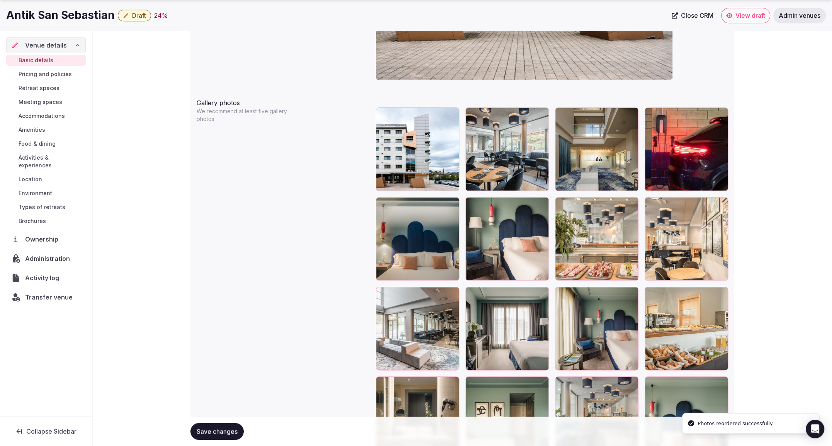
scroll to position [857, 0]
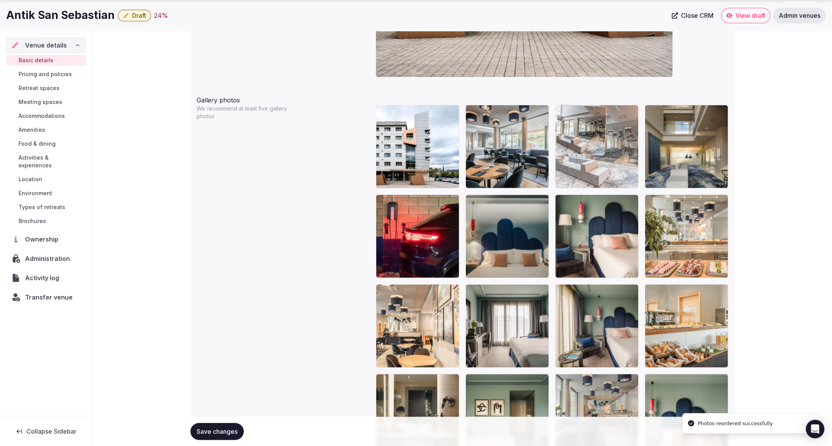
drag, startPoint x: 418, startPoint y: 331, endPoint x: 640, endPoint y: 176, distance: 270.2
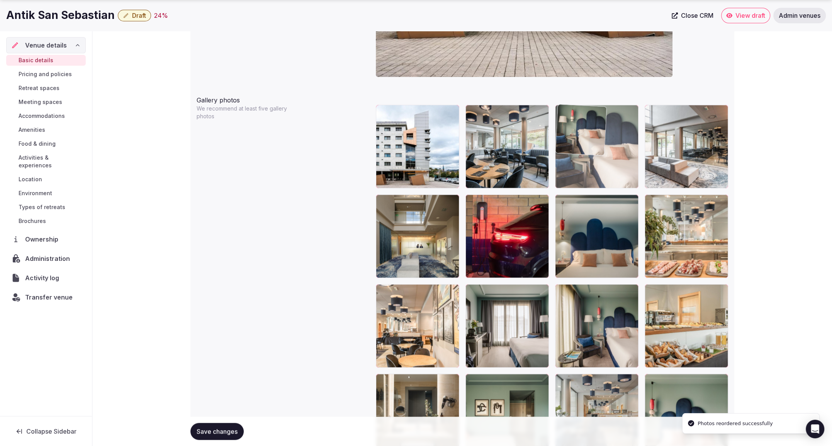
drag, startPoint x: 618, startPoint y: 247, endPoint x: 613, endPoint y: 182, distance: 65.1
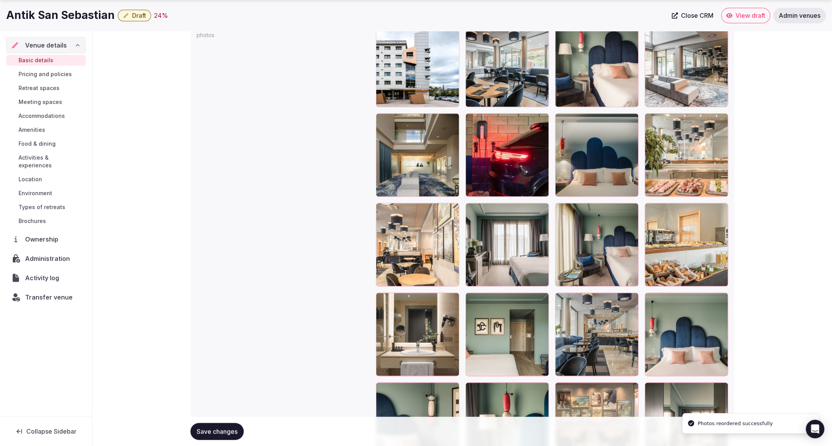
scroll to position [943, 0]
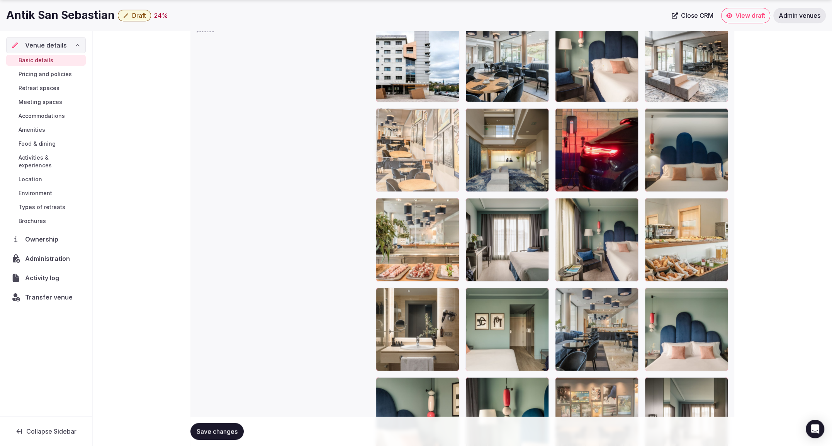
drag, startPoint x: 422, startPoint y: 246, endPoint x: 423, endPoint y: 178, distance: 68.4
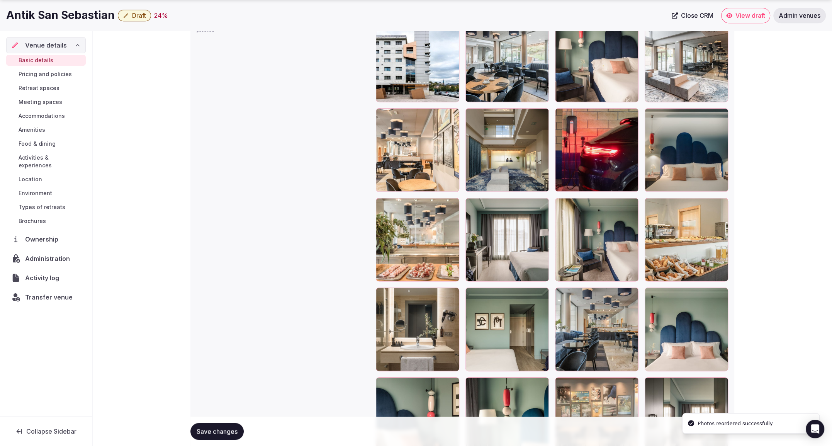
scroll to position [943, 0]
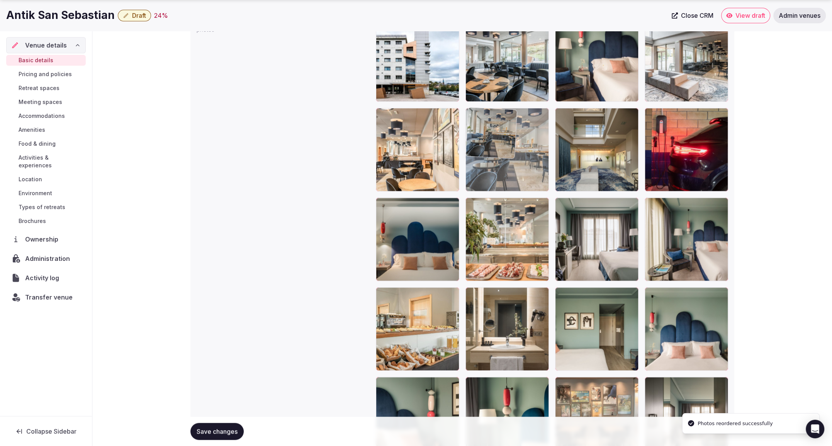
drag, startPoint x: 591, startPoint y: 327, endPoint x: 496, endPoint y: 172, distance: 181.0
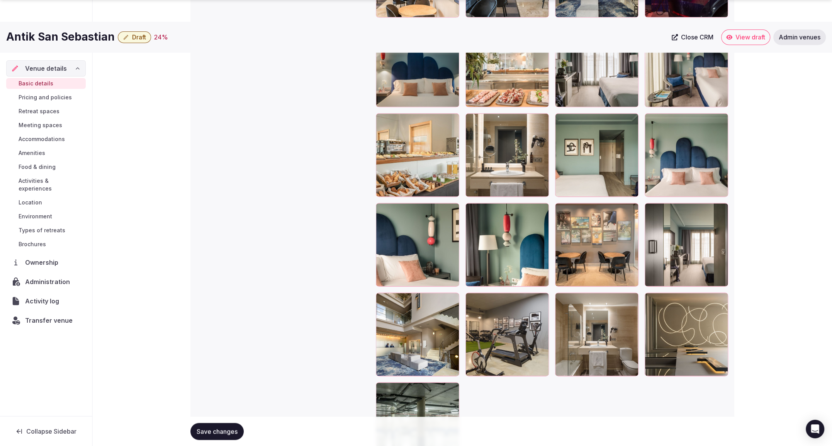
scroll to position [1119, 0]
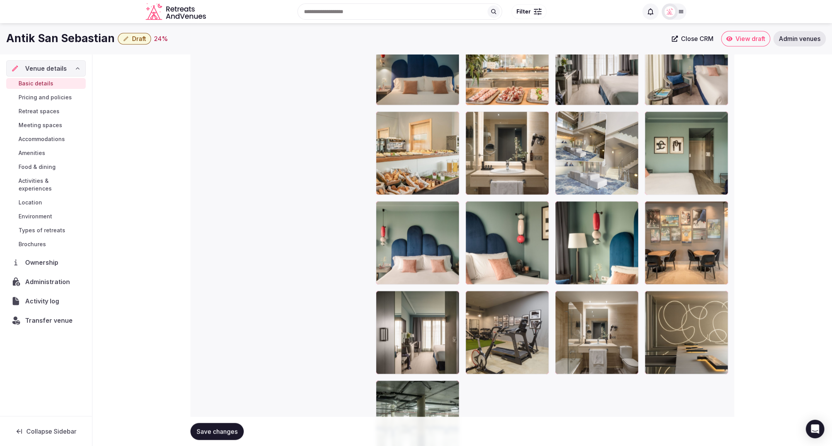
drag, startPoint x: 429, startPoint y: 318, endPoint x: 593, endPoint y: 150, distance: 235.1
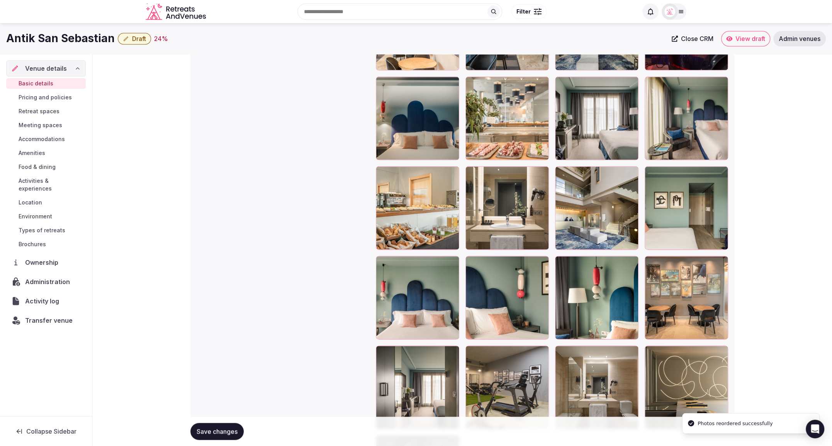
scroll to position [1062, 0]
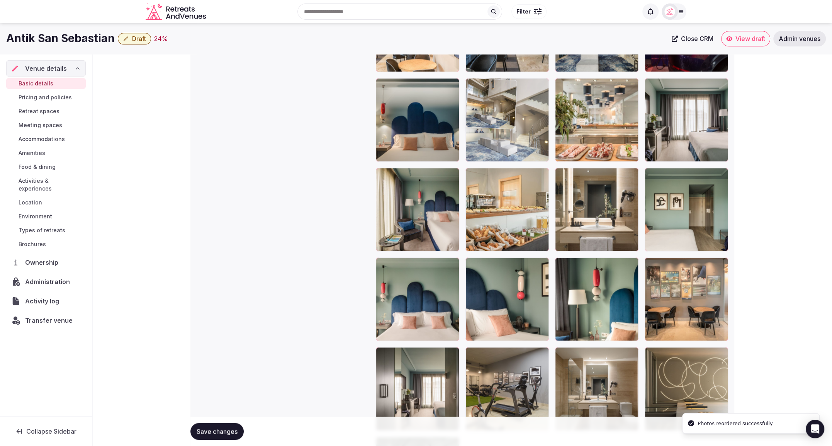
drag, startPoint x: 604, startPoint y: 210, endPoint x: 561, endPoint y: 138, distance: 83.9
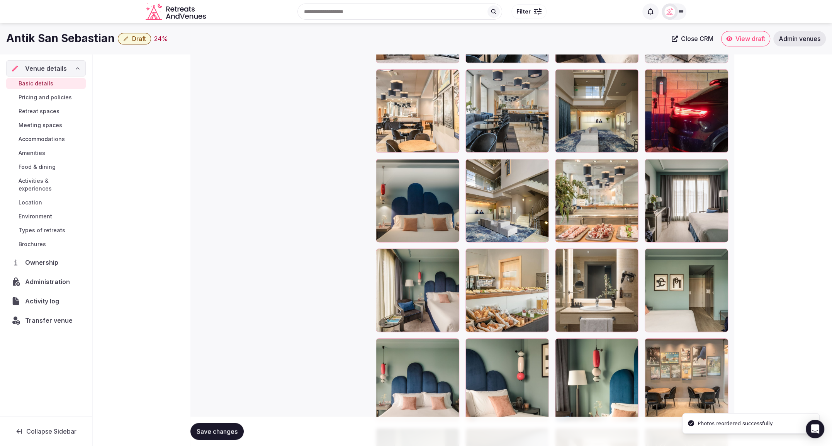
scroll to position [976, 0]
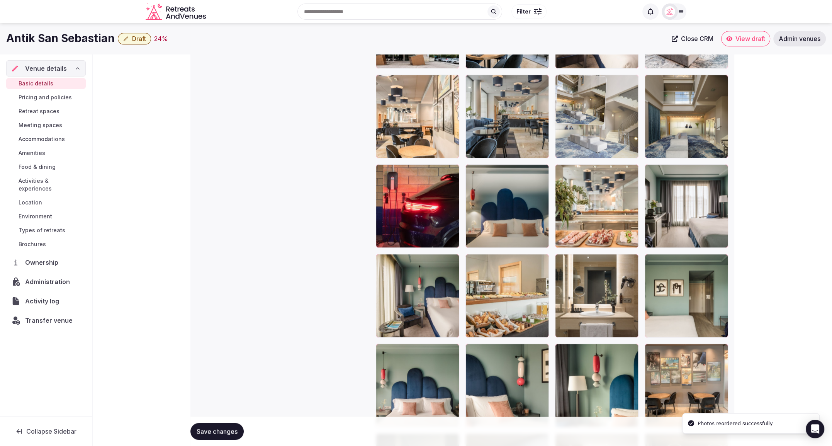
drag, startPoint x: 523, startPoint y: 194, endPoint x: 623, endPoint y: 146, distance: 110.9
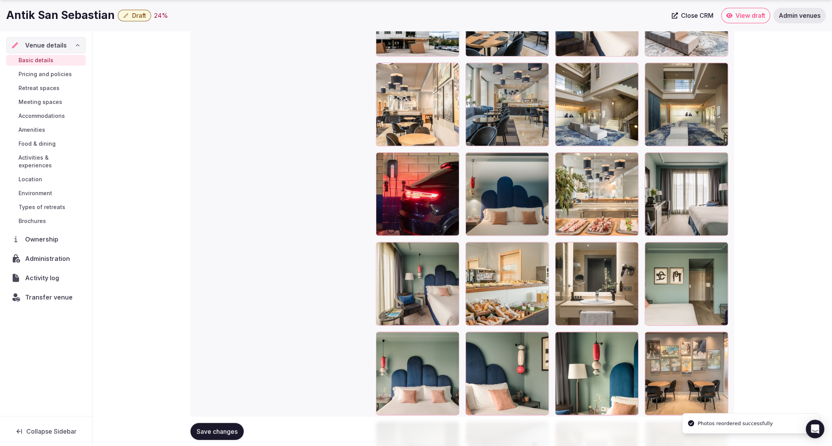
scroll to position [990, 0]
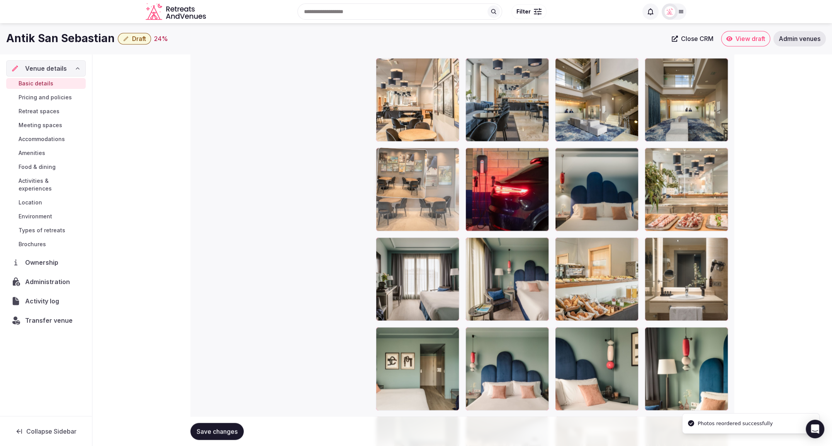
drag, startPoint x: 577, startPoint y: 230, endPoint x: 449, endPoint y: 181, distance: 136.9
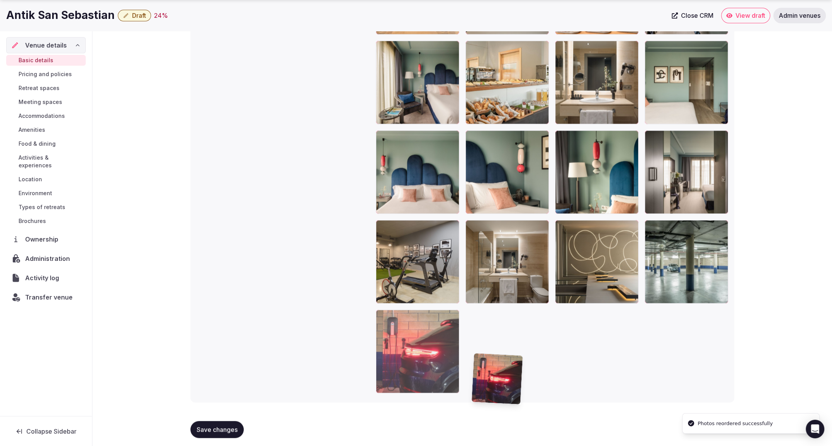
scroll to position [1193, 0]
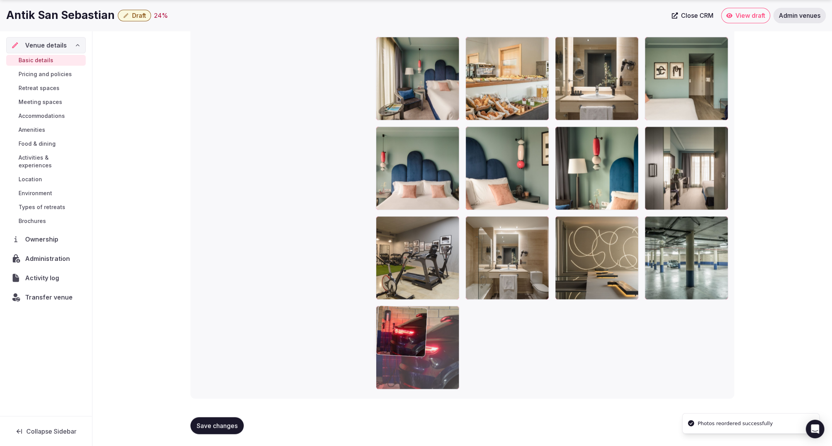
drag, startPoint x: 525, startPoint y: 187, endPoint x: 518, endPoint y: 370, distance: 182.8
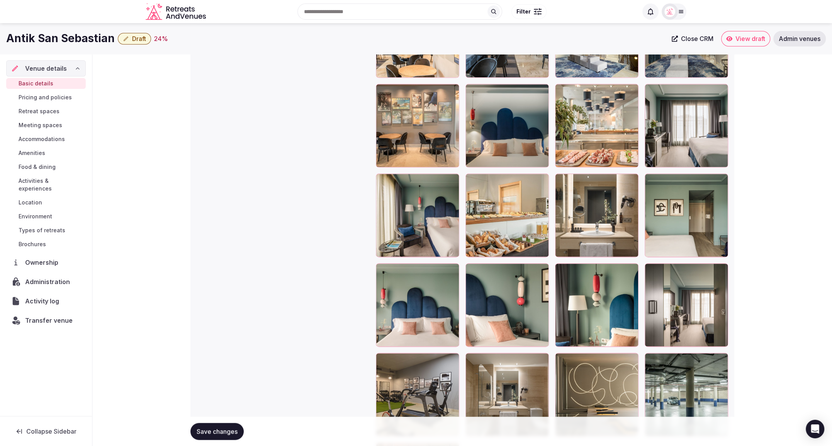
scroll to position [1054, 0]
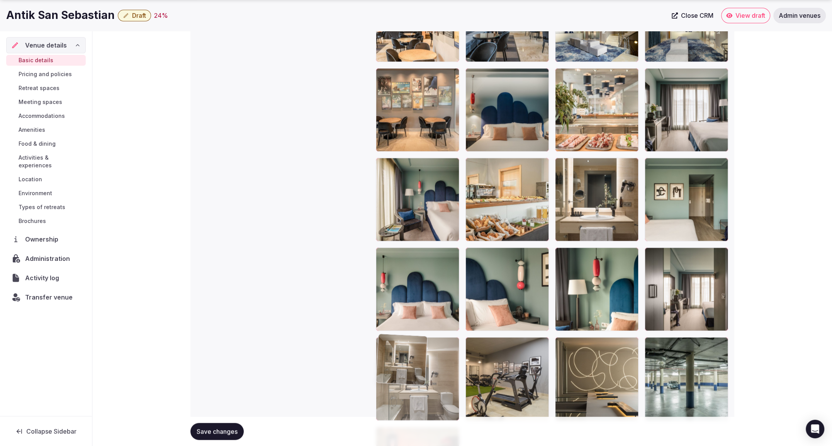
drag, startPoint x: 520, startPoint y: 383, endPoint x: 464, endPoint y: 370, distance: 57.2
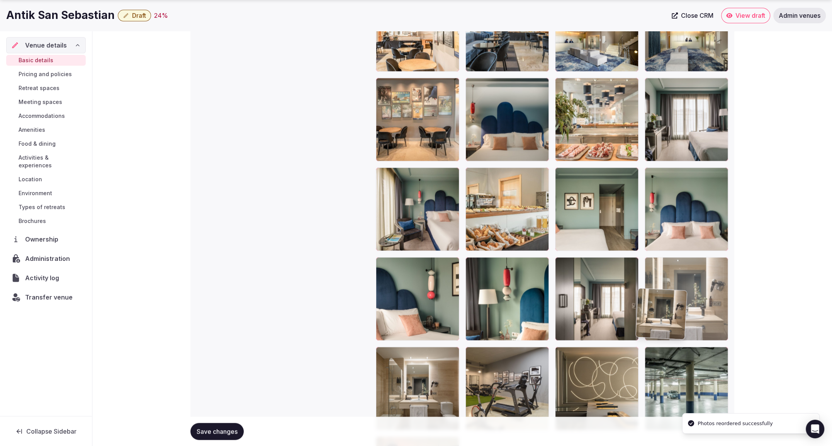
scroll to position [1064, 0]
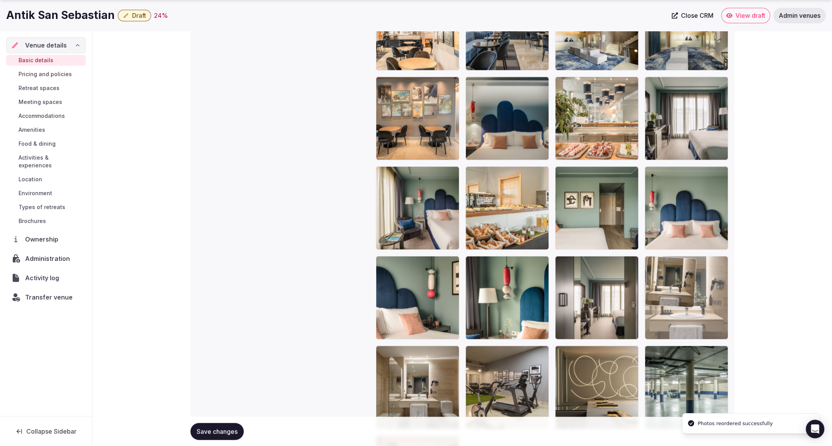
drag, startPoint x: 600, startPoint y: 259, endPoint x: 701, endPoint y: 343, distance: 131.9
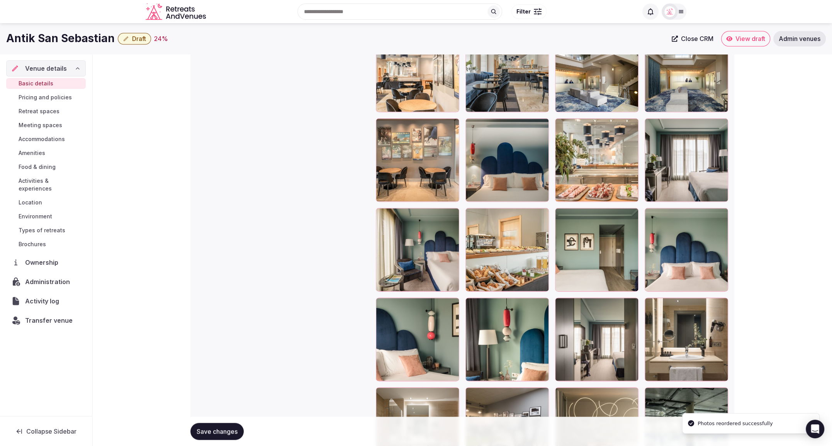
scroll to position [1012, 0]
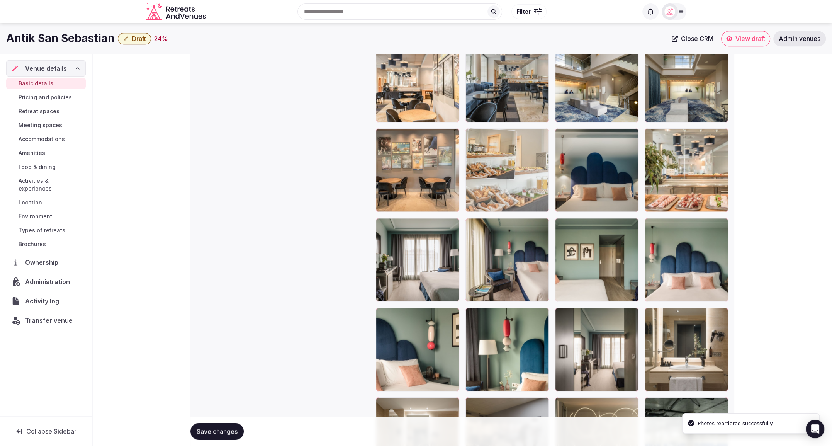
drag, startPoint x: 510, startPoint y: 263, endPoint x: 542, endPoint y: 202, distance: 68.9
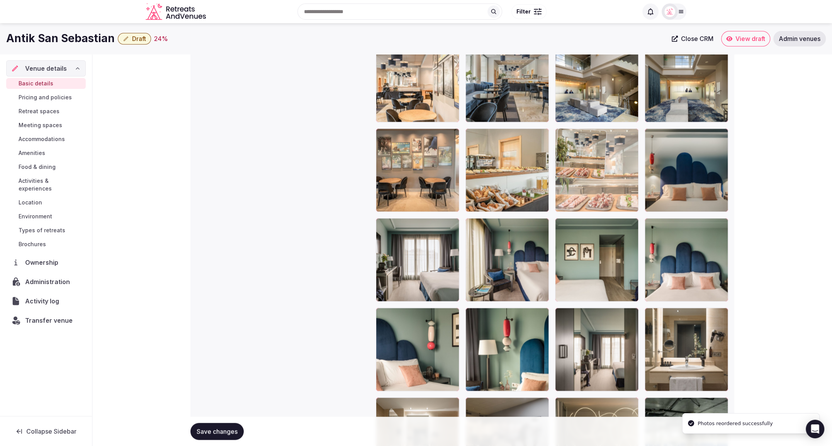
drag, startPoint x: 674, startPoint y: 171, endPoint x: 589, endPoint y: 170, distance: 85.0
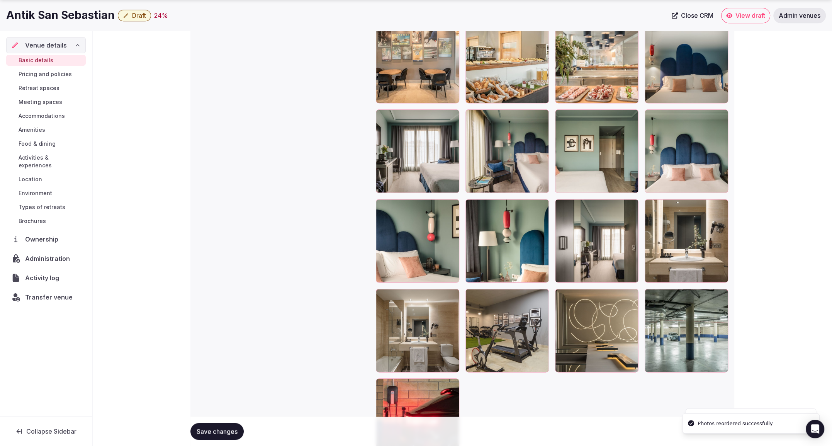
scroll to position [1193, 0]
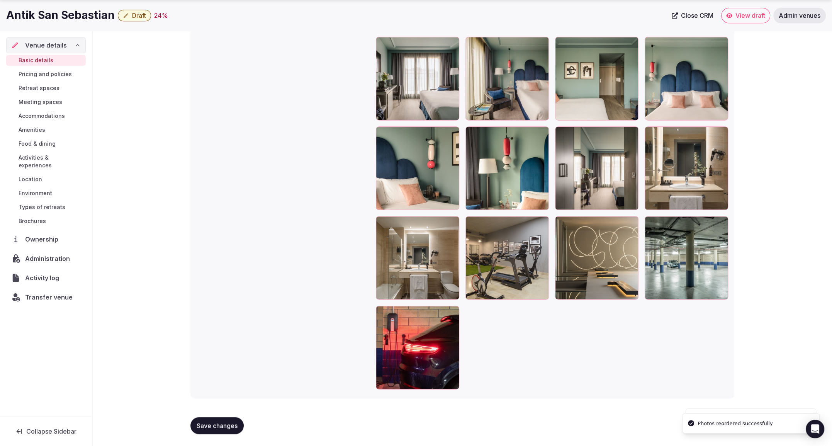
click at [221, 426] on span "Save changes" at bounding box center [217, 425] width 41 height 8
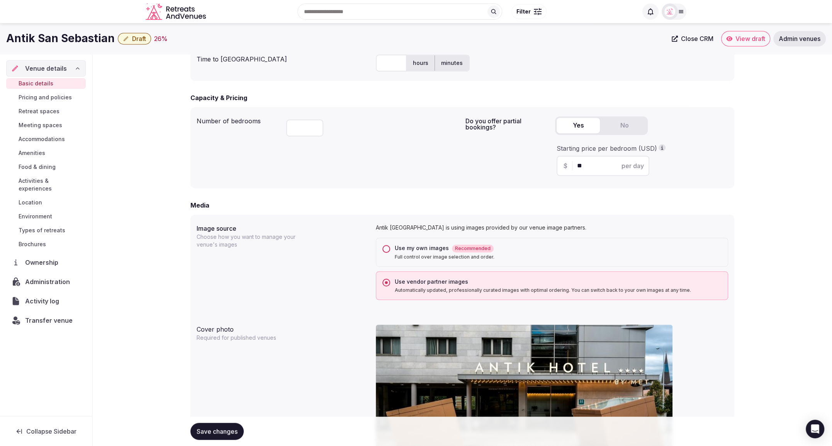
scroll to position [373, 0]
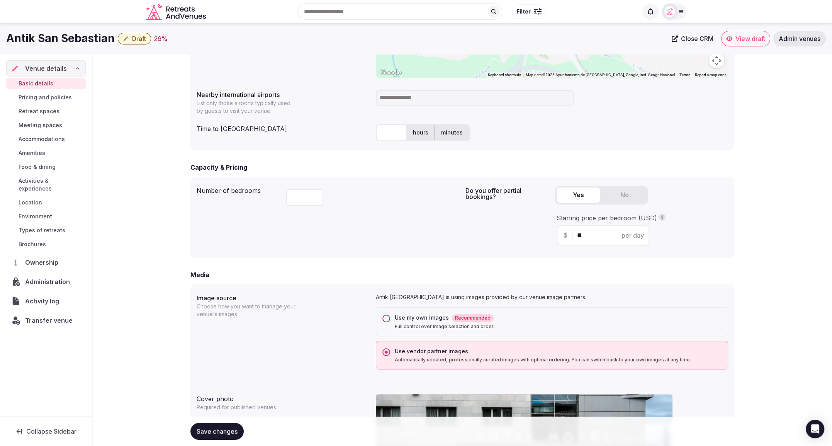
click at [35, 124] on span "Meeting spaces" at bounding box center [41, 125] width 44 height 8
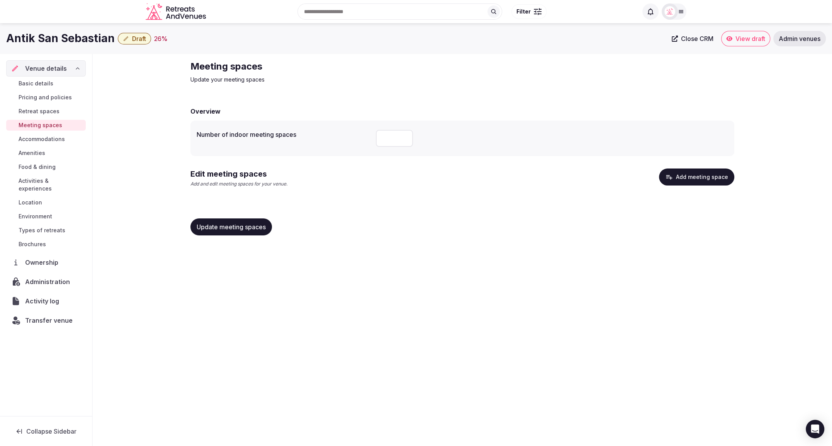
click at [689, 180] on button "Add meeting space" at bounding box center [696, 176] width 75 height 17
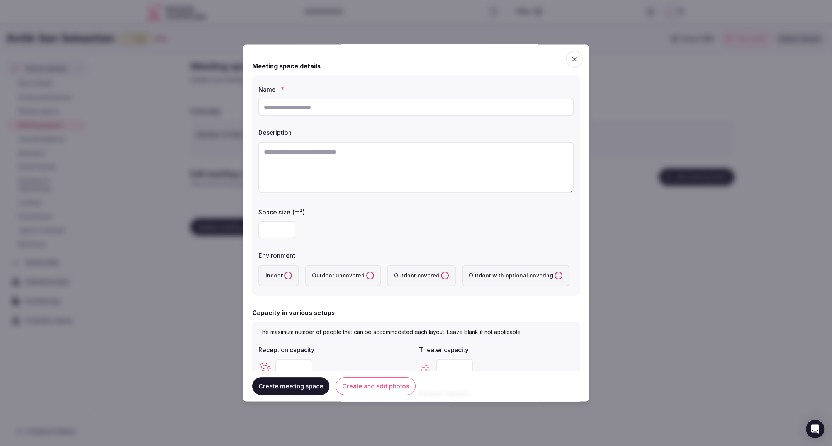
click at [367, 106] on input "text" at bounding box center [415, 106] width 315 height 17
type input "**********"
click at [362, 161] on textarea at bounding box center [415, 167] width 315 height 51
click at [287, 274] on button "Indoor" at bounding box center [288, 276] width 8 height 8
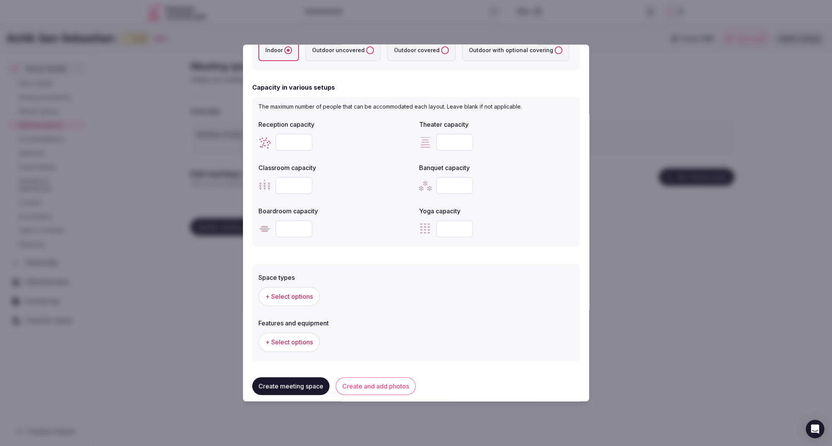
scroll to position [235, 0]
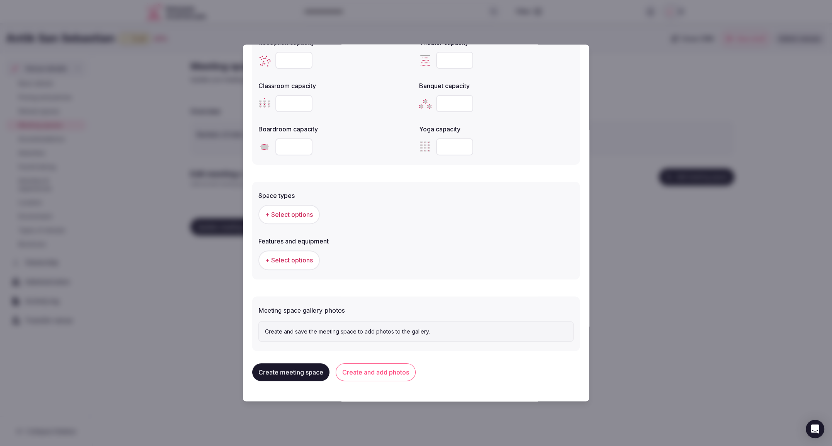
click at [377, 368] on button "Create and add photos" at bounding box center [376, 372] width 80 height 18
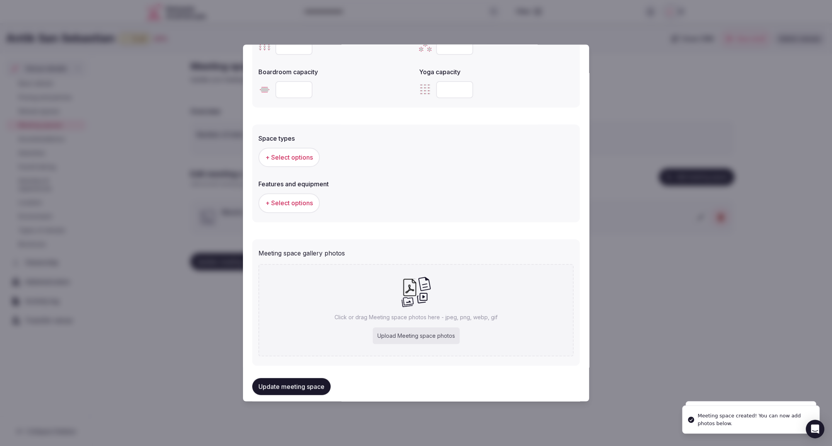
scroll to position [373, 0]
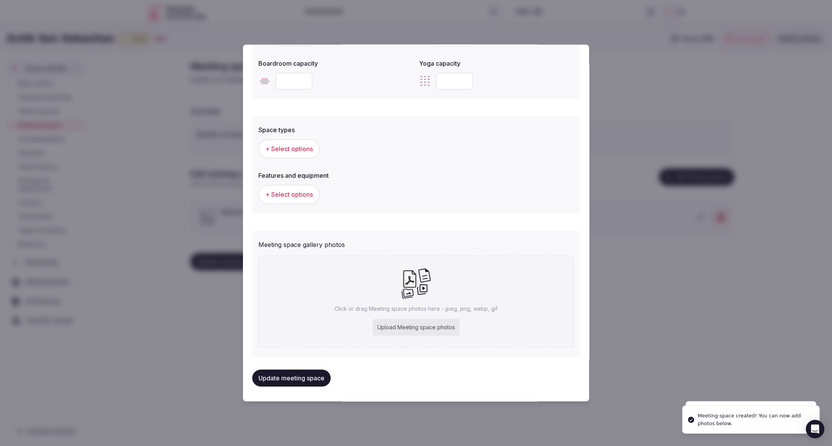
click at [422, 331] on div "Upload Meeting space photos" at bounding box center [416, 327] width 87 height 17
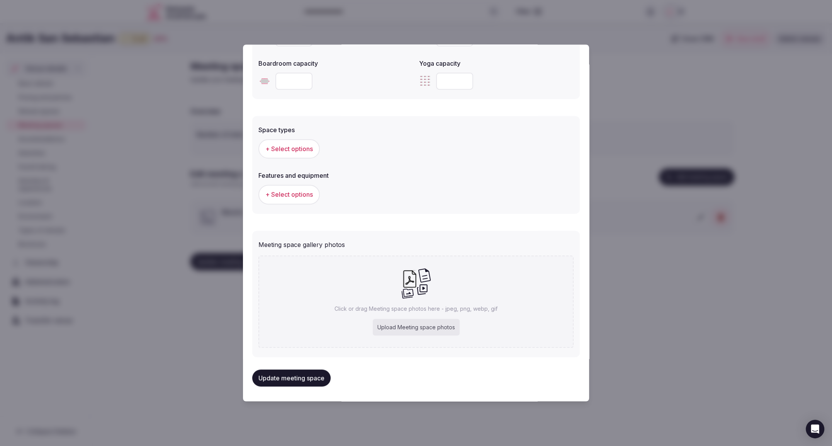
type input "**********"
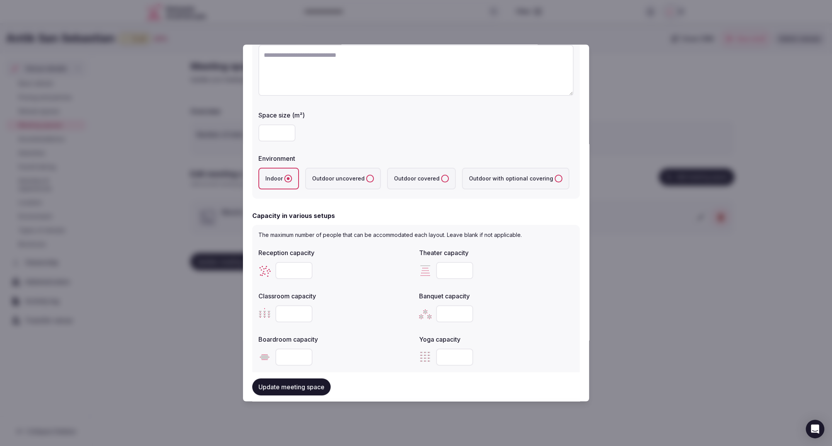
scroll to position [0, 0]
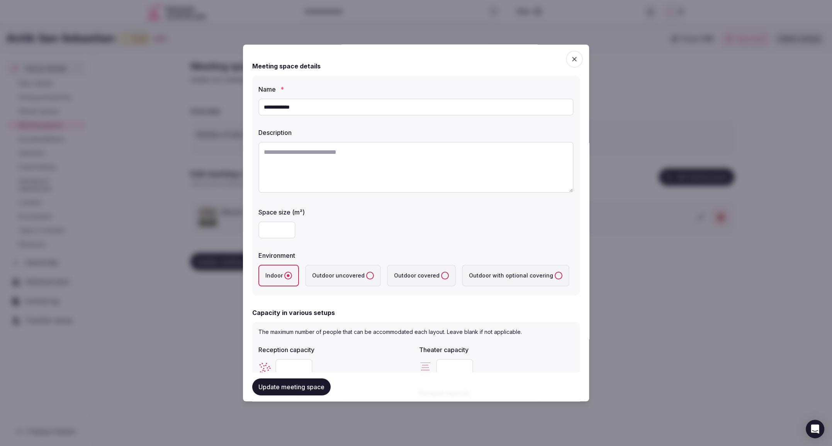
click at [377, 165] on textarea at bounding box center [415, 167] width 315 height 51
click at [348, 151] on textarea "To enrich screen reader interactions, please activate Accessibility in Grammarl…" at bounding box center [415, 167] width 315 height 51
paste textarea "**********"
click at [390, 152] on textarea "**********" at bounding box center [415, 166] width 315 height 51
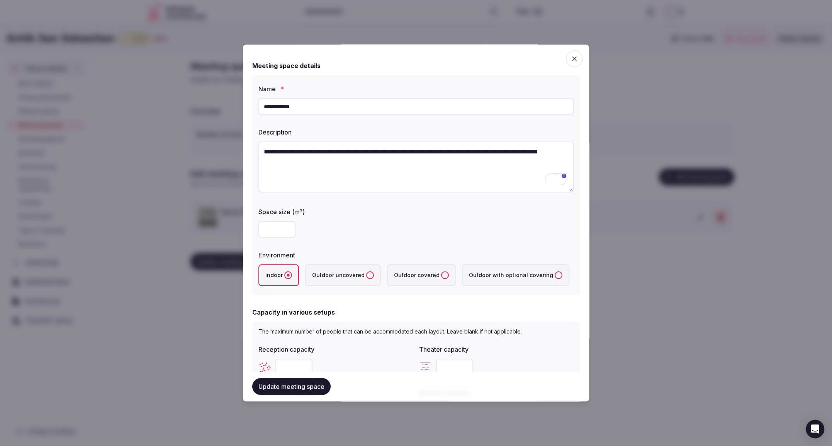
type textarea "**********"
click at [372, 234] on div at bounding box center [415, 229] width 315 height 17
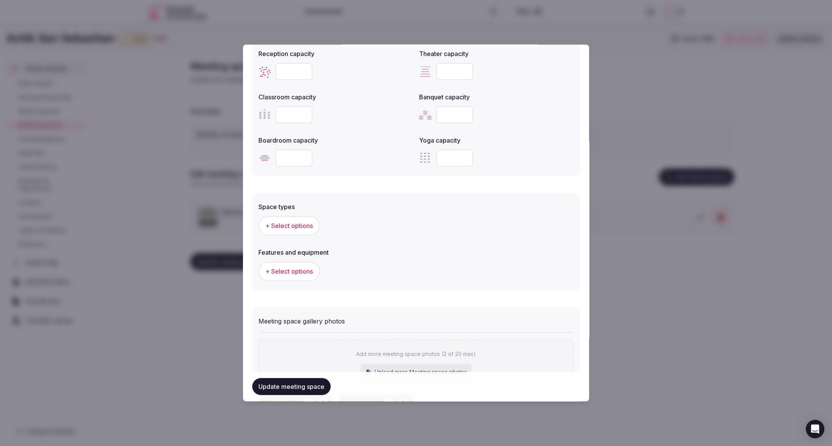
scroll to position [292, 0]
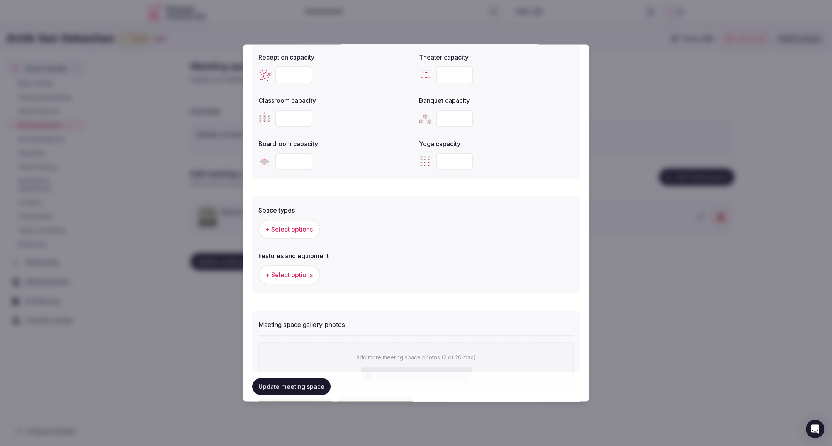
click at [280, 229] on span "+ Select options" at bounding box center [289, 229] width 48 height 8
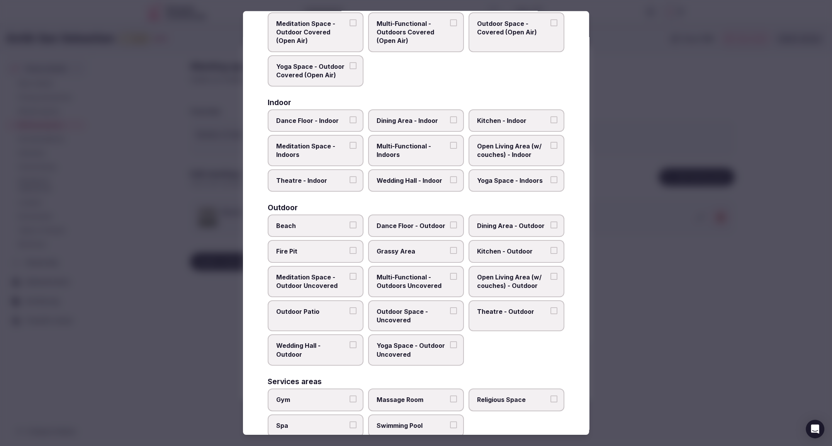
scroll to position [80, 0]
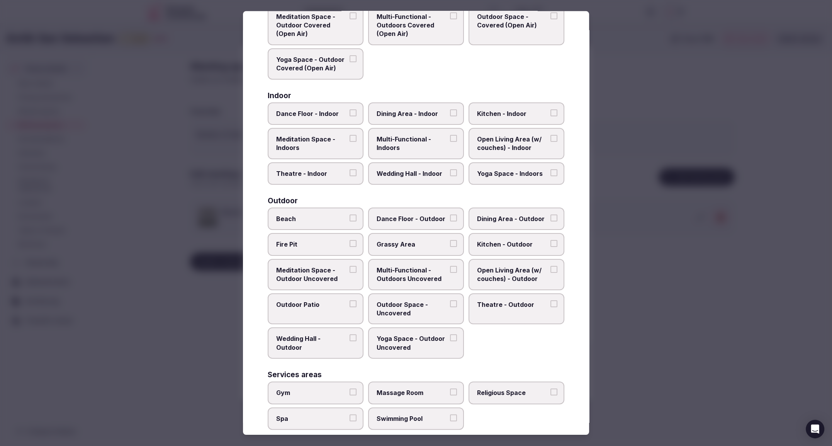
click at [313, 175] on span "Theatre - Indoor" at bounding box center [311, 173] width 71 height 8
click at [350, 175] on button "Theatre - Indoor" at bounding box center [353, 172] width 7 height 7
click at [403, 149] on span "Multi-Functional - Indoors" at bounding box center [412, 143] width 71 height 17
click at [450, 142] on button "Multi-Functional - Indoors" at bounding box center [453, 138] width 7 height 7
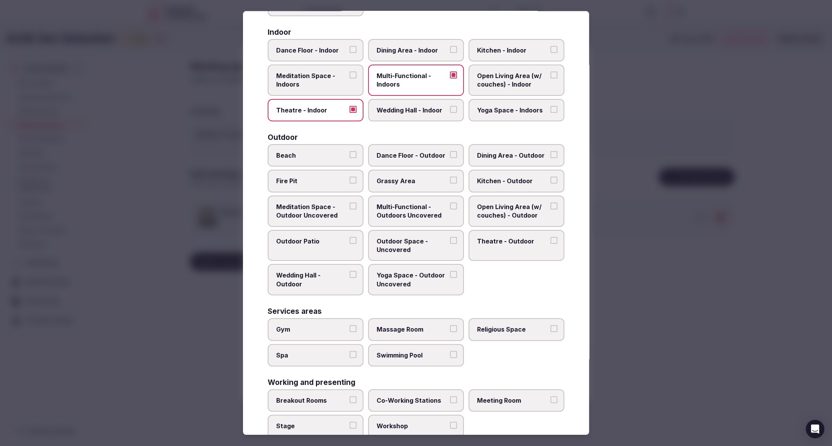
scroll to position [162, 0]
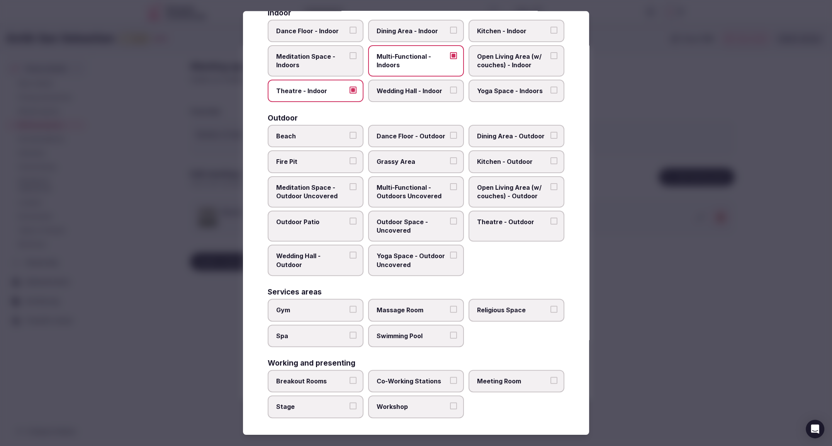
click at [502, 381] on span "Meeting Room" at bounding box center [512, 381] width 71 height 8
click at [550, 381] on button "Meeting Room" at bounding box center [553, 380] width 7 height 7
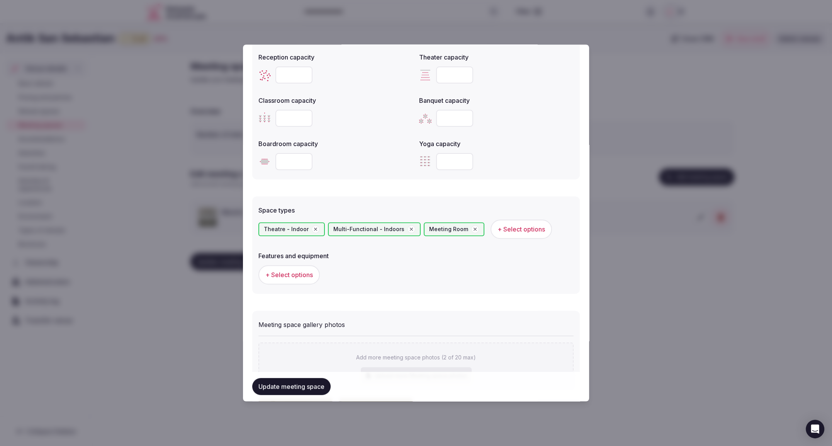
click at [308, 278] on span "+ Select options" at bounding box center [289, 274] width 48 height 8
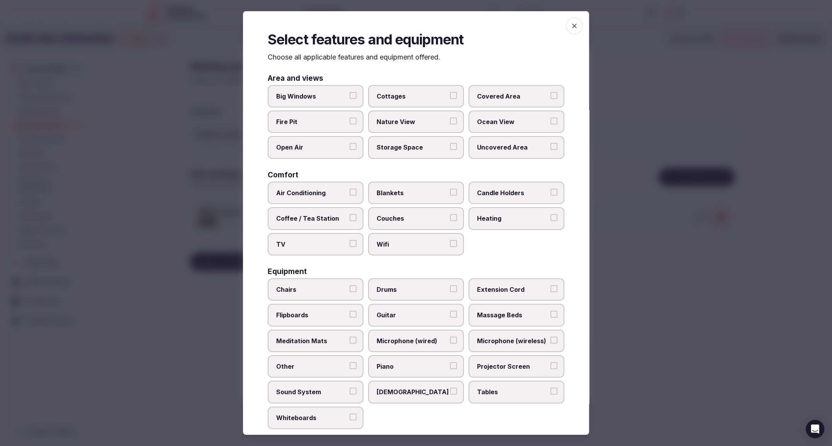
click at [326, 192] on span "Air Conditioning" at bounding box center [311, 192] width 71 height 8
click at [350, 192] on button "Air Conditioning" at bounding box center [353, 191] width 7 height 7
click at [399, 239] on span "Wifi" at bounding box center [412, 243] width 71 height 8
click at [450, 239] on button "Wifi" at bounding box center [453, 242] width 7 height 7
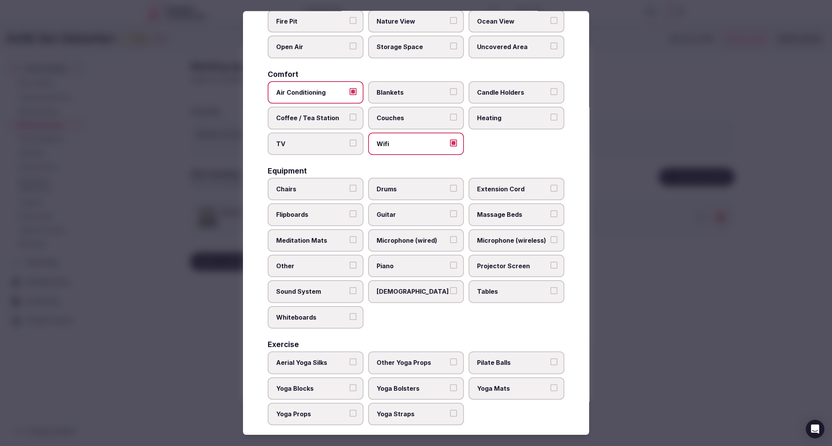
scroll to position [108, 0]
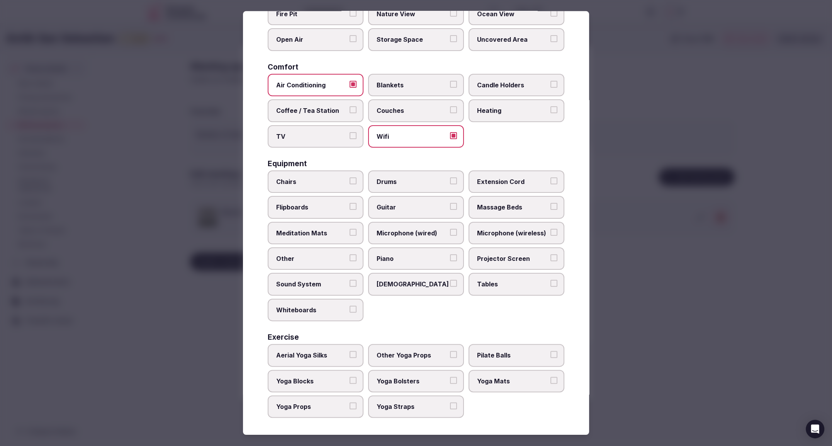
click at [308, 287] on label "Sound System" at bounding box center [316, 284] width 96 height 22
click at [350, 287] on button "Sound System" at bounding box center [353, 283] width 7 height 7
click at [493, 285] on span "Tables" at bounding box center [512, 284] width 71 height 8
click at [550, 285] on button "Tables" at bounding box center [553, 283] width 7 height 7
click at [307, 186] on label "Chairs" at bounding box center [316, 181] width 96 height 22
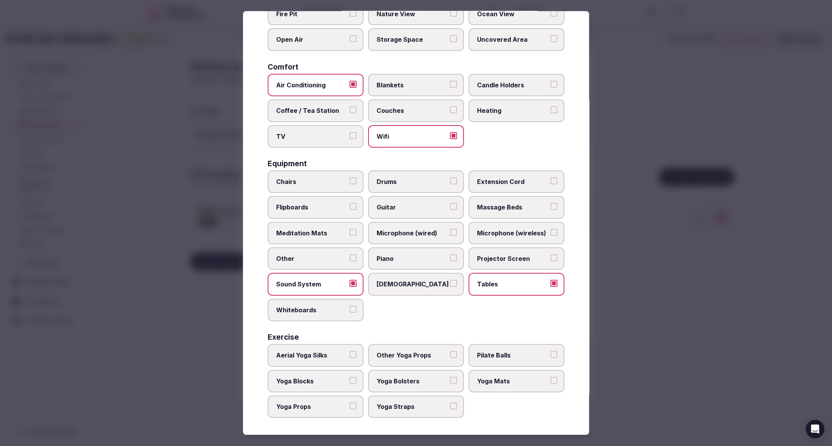
click at [350, 184] on button "Chairs" at bounding box center [353, 180] width 7 height 7
click at [699, 372] on div at bounding box center [416, 223] width 832 height 446
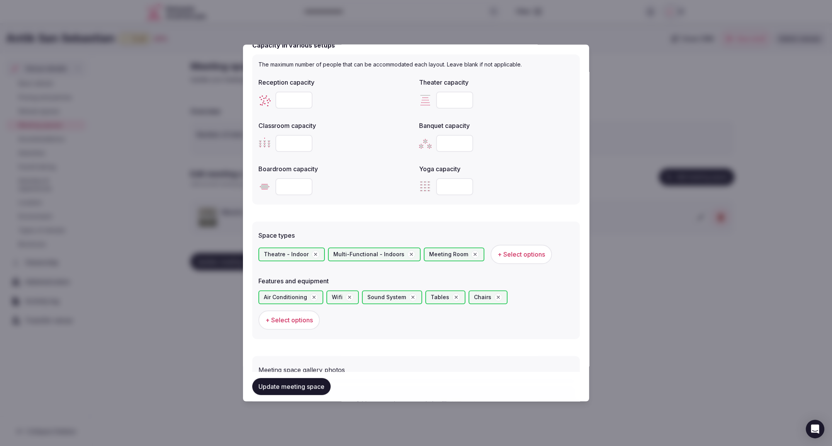
scroll to position [273, 0]
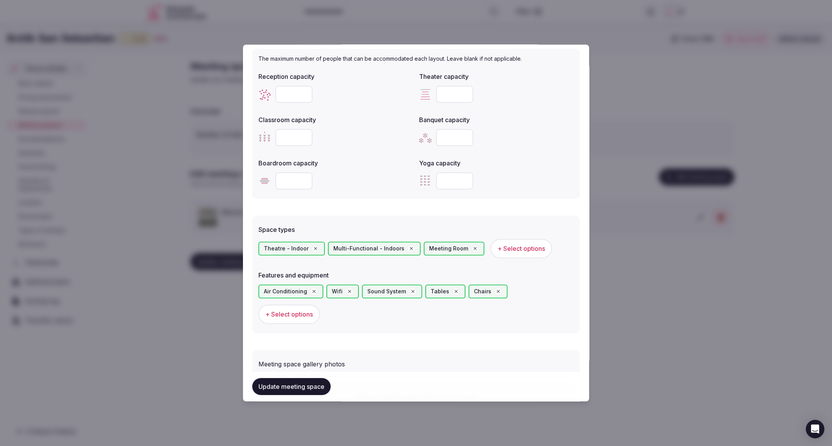
click at [313, 310] on span "+ Select options" at bounding box center [289, 314] width 48 height 8
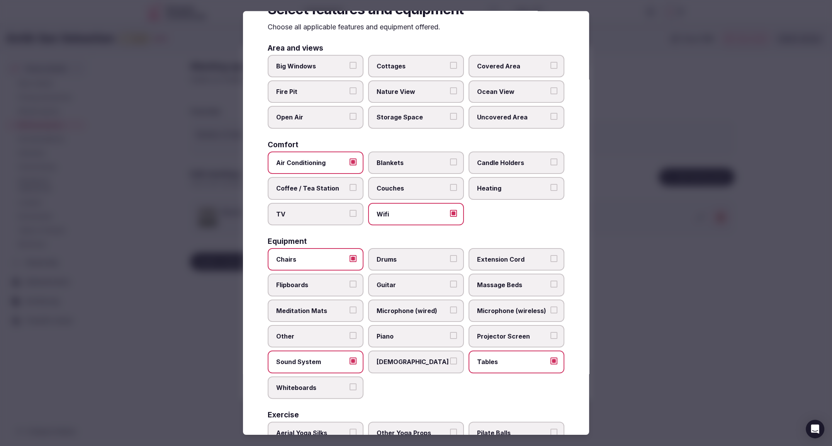
scroll to position [49, 0]
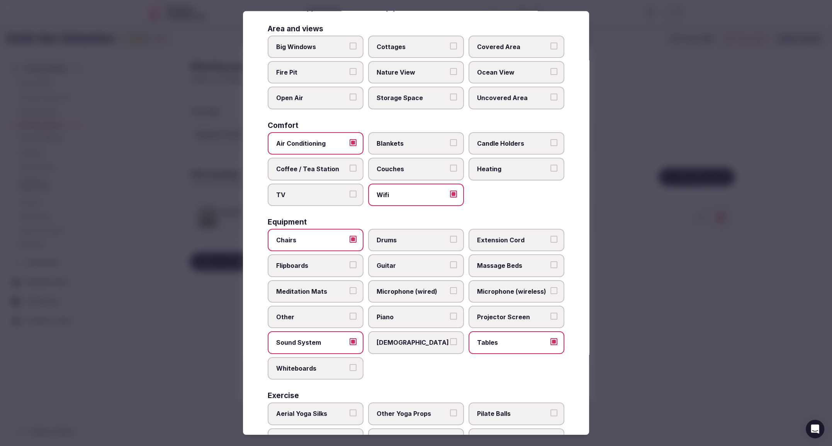
click at [507, 314] on span "Projector Screen" at bounding box center [512, 316] width 71 height 8
click at [550, 314] on button "Projector Screen" at bounding box center [553, 315] width 7 height 7
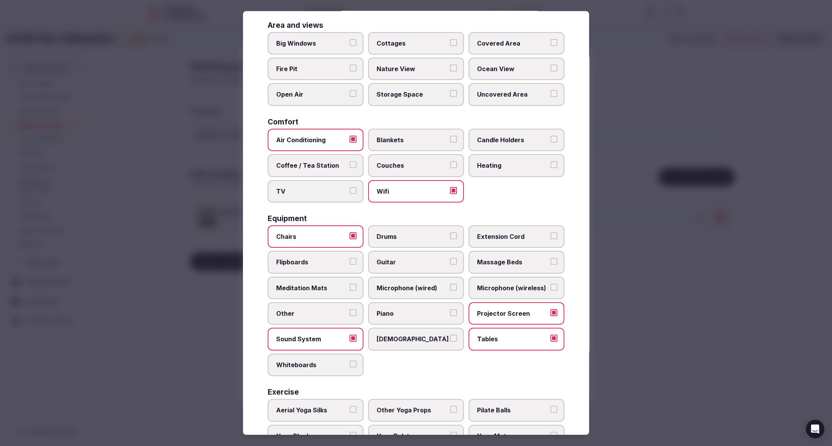
scroll to position [108, 0]
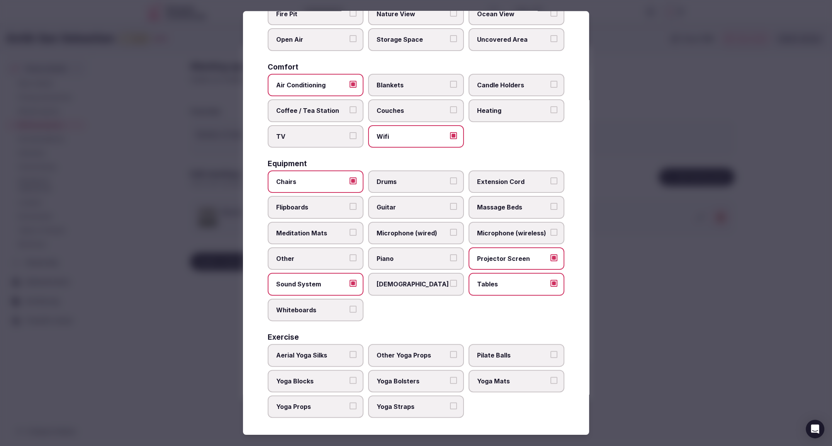
click at [647, 391] on div at bounding box center [416, 223] width 832 height 446
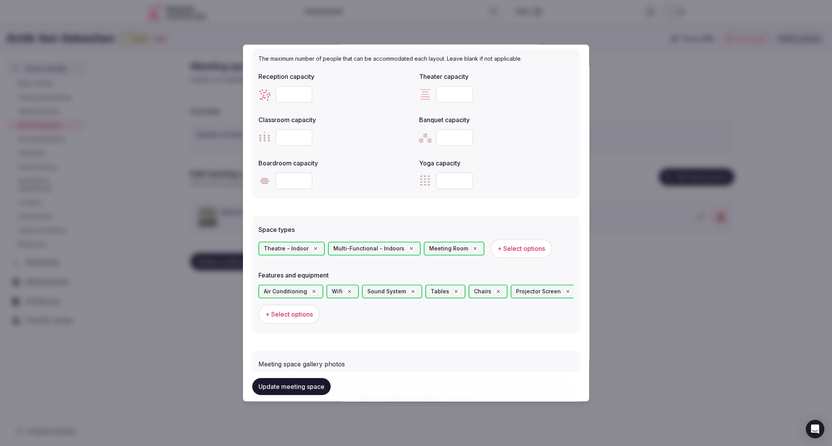
click at [283, 387] on button "Update meeting space" at bounding box center [291, 386] width 78 height 17
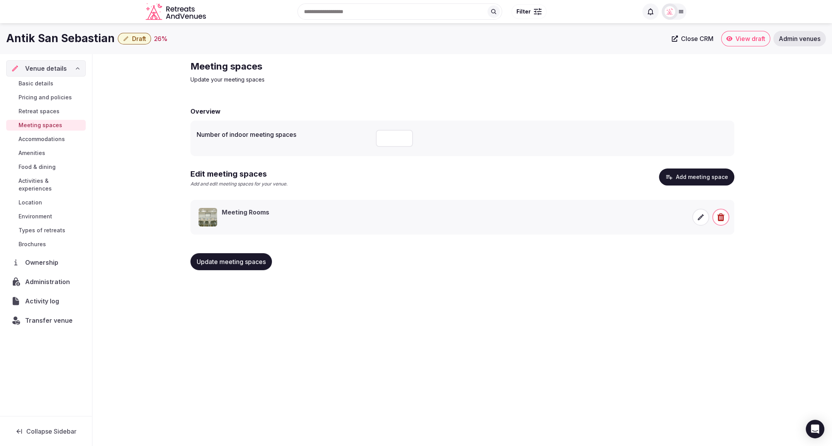
click at [702, 217] on icon at bounding box center [701, 217] width 8 height 8
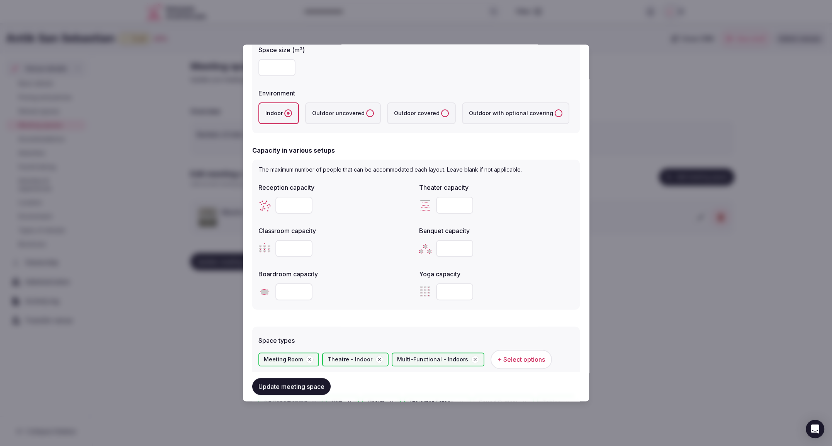
scroll to position [169, 0]
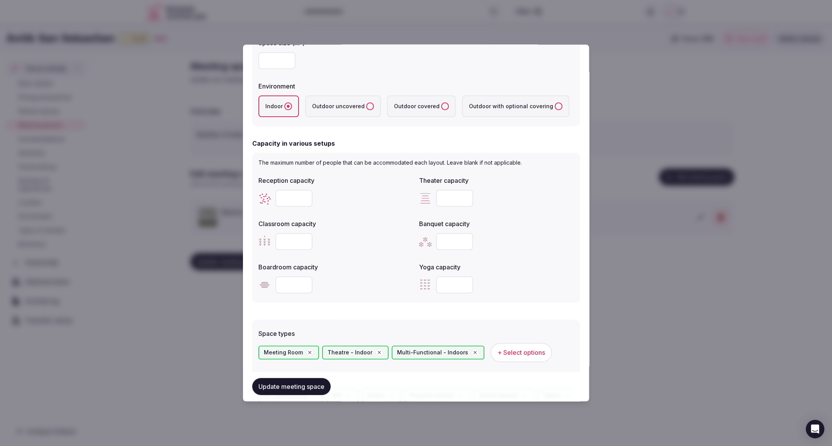
click at [283, 199] on input "number" at bounding box center [293, 198] width 37 height 17
type input "***"
click at [451, 200] on input "number" at bounding box center [454, 198] width 37 height 17
click at [452, 198] on input "*" at bounding box center [454, 198] width 37 height 17
type input "***"
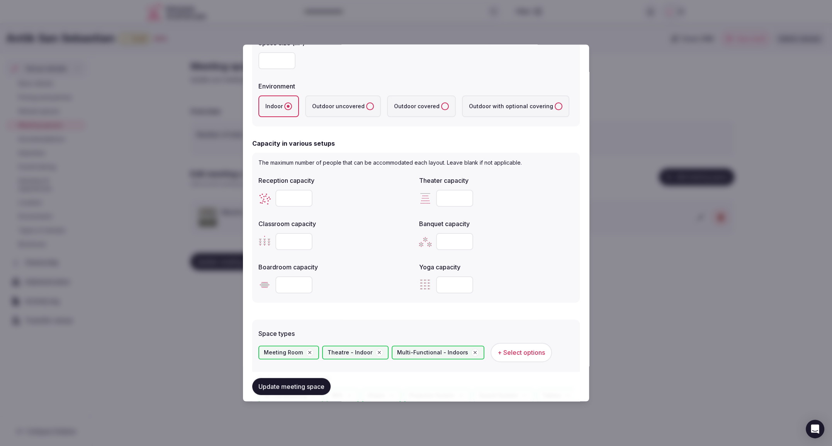
click at [294, 386] on button "Update meeting space" at bounding box center [291, 386] width 78 height 17
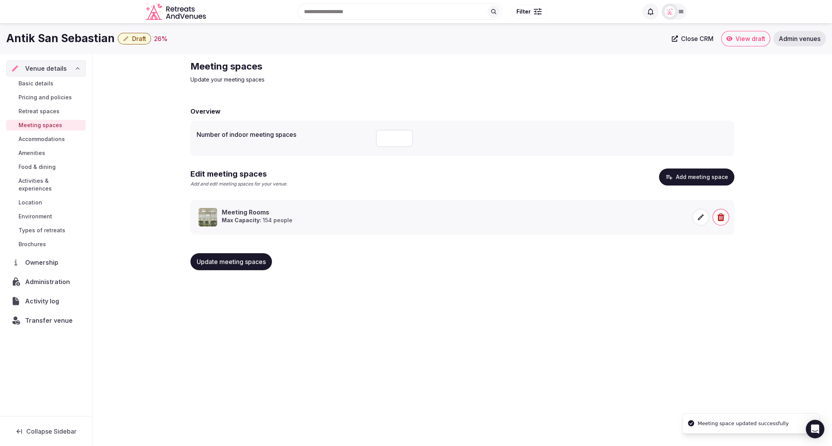
click at [590, 336] on div "Antik San Sebastian Draft 26 % Close CRM View draft Admin venues Venue details …" at bounding box center [416, 232] width 832 height 418
click at [46, 139] on span "Accommodations" at bounding box center [42, 139] width 46 height 8
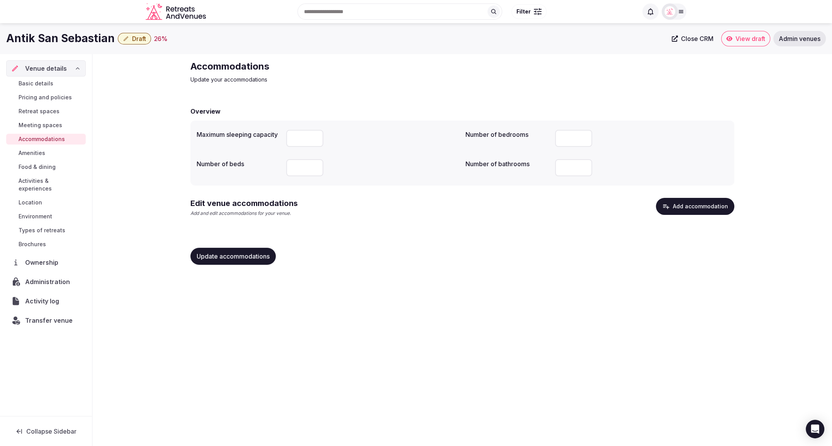
click at [48, 85] on span "Basic details" at bounding box center [36, 84] width 35 height 8
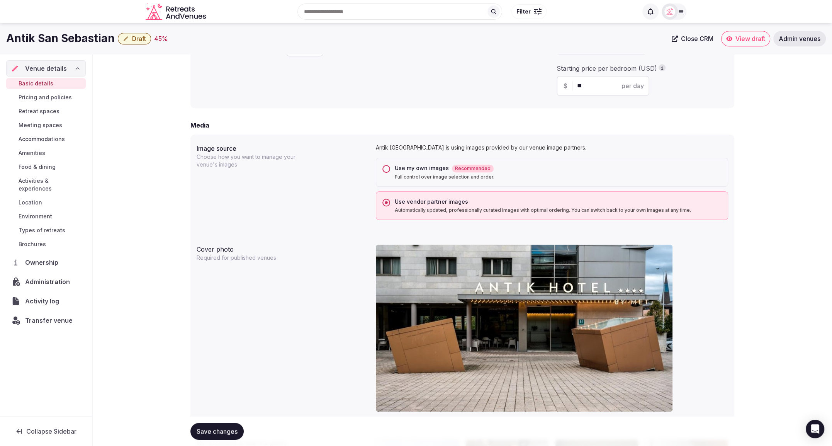
scroll to position [518, 0]
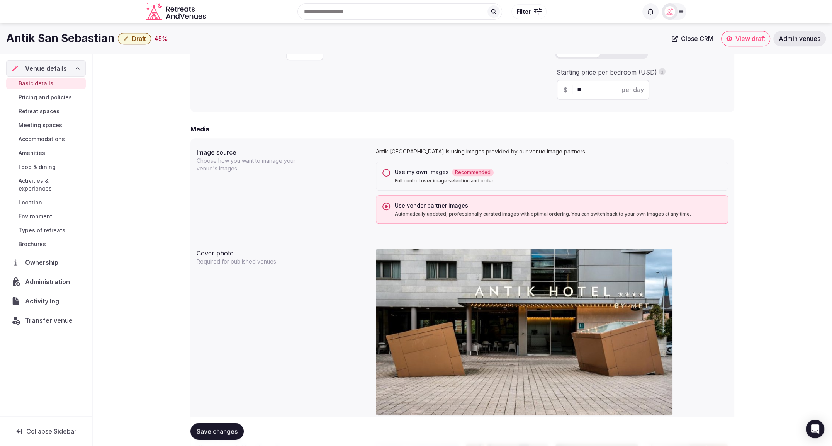
click at [388, 171] on button "Use my own images Recommended Full control over image selection and order." at bounding box center [386, 173] width 8 height 8
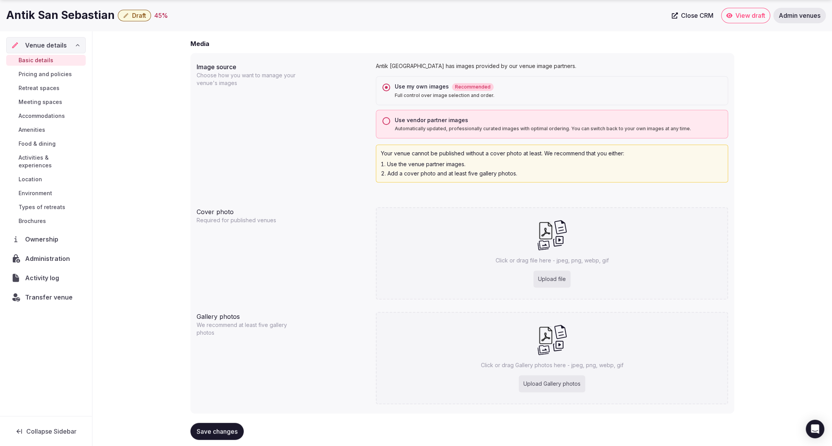
scroll to position [618, 0]
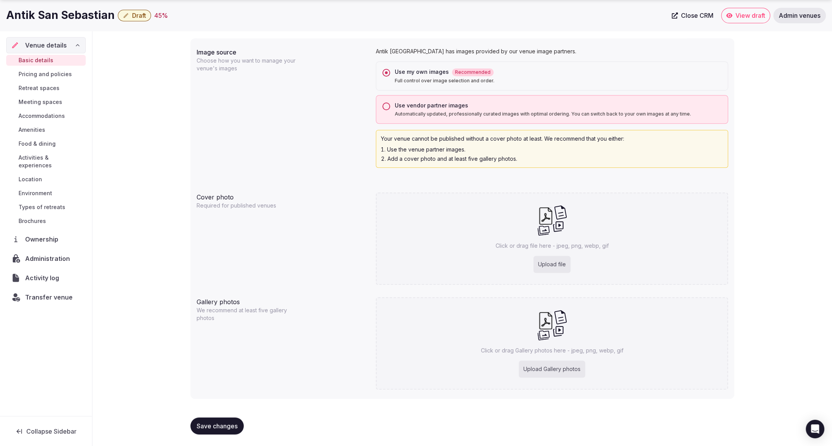
click at [557, 263] on div "Upload file" at bounding box center [551, 264] width 37 height 17
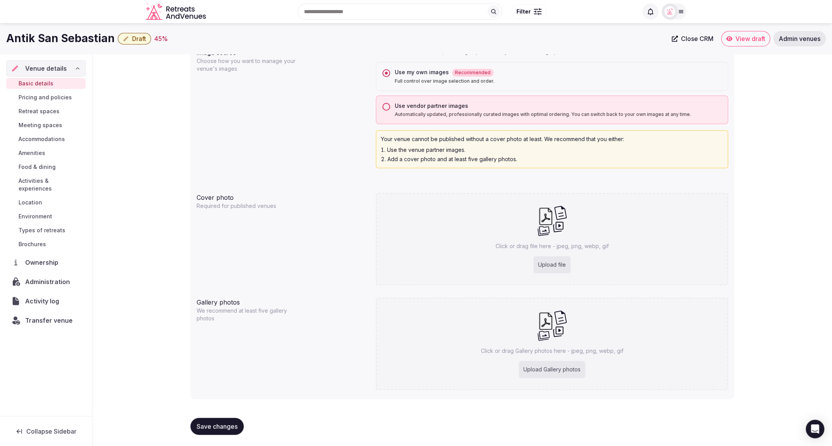
type input "**********"
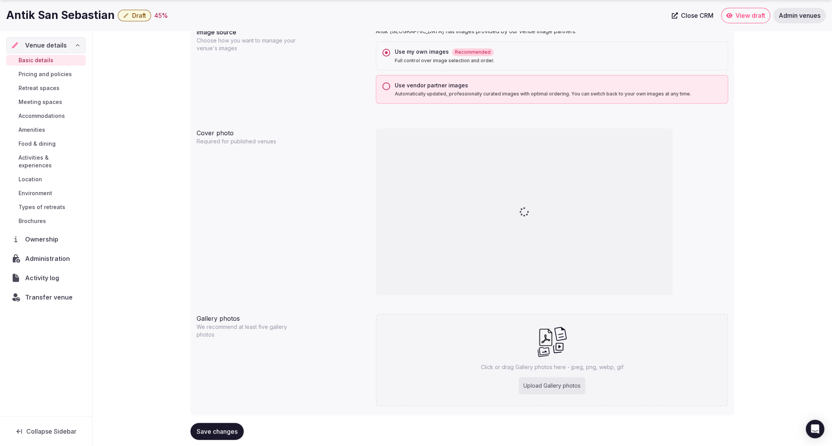
scroll to position [655, 0]
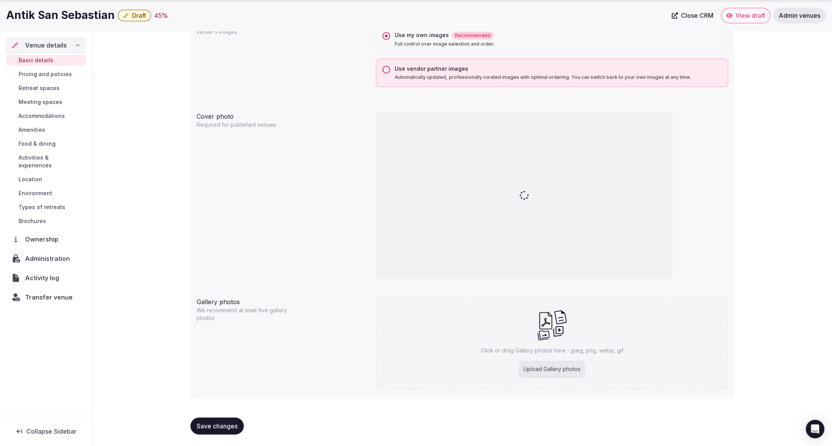
click at [543, 370] on div "Upload Gallery photos" at bounding box center [552, 368] width 66 height 17
type input "**********"
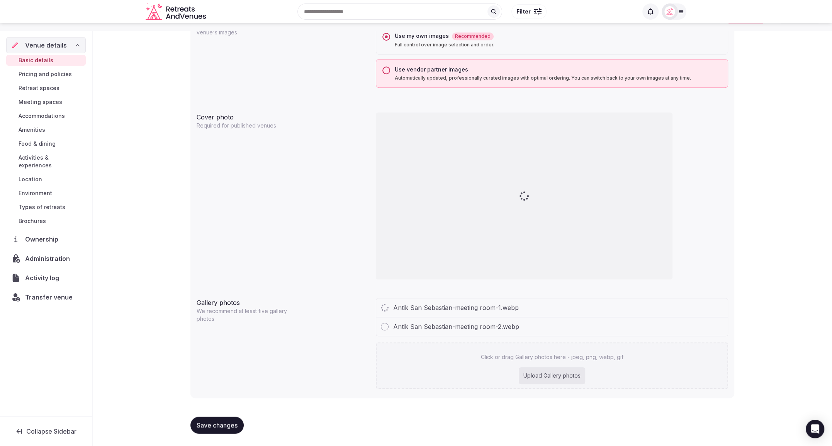
scroll to position [653, 0]
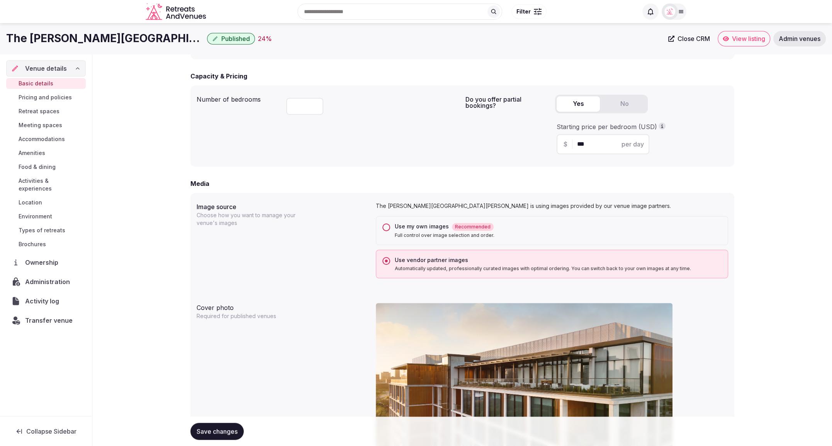
scroll to position [456, 0]
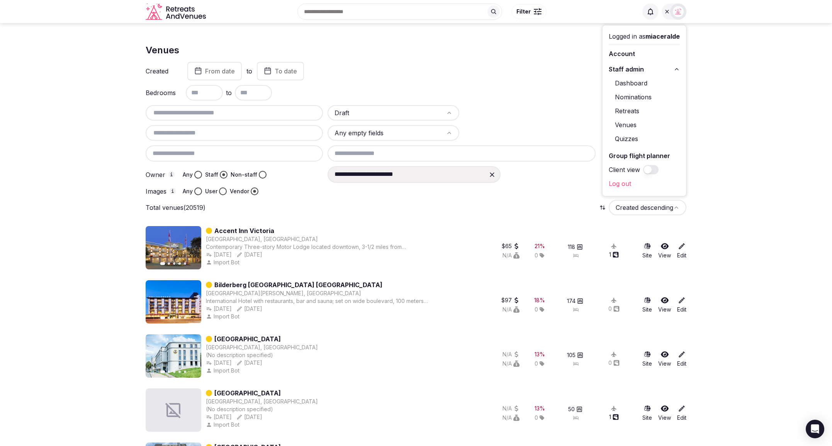
scroll to position [0, 0]
drag, startPoint x: 0, startPoint y: 0, endPoint x: 540, endPoint y: 50, distance: 542.2
click at [547, 51] on div "Venues Add venue" at bounding box center [416, 49] width 541 height 23
